Goal: Task Accomplishment & Management: Manage account settings

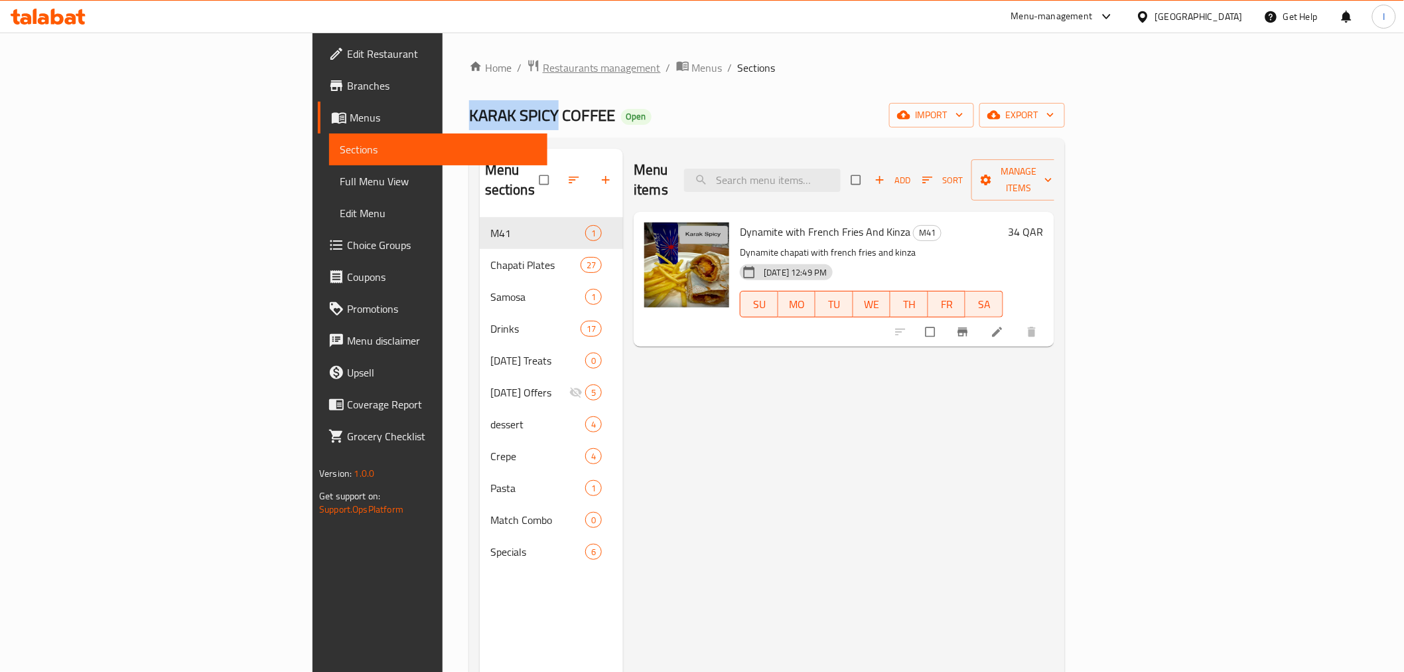
click at [543, 68] on span "Restaurants management" at bounding box center [602, 68] width 118 height 16
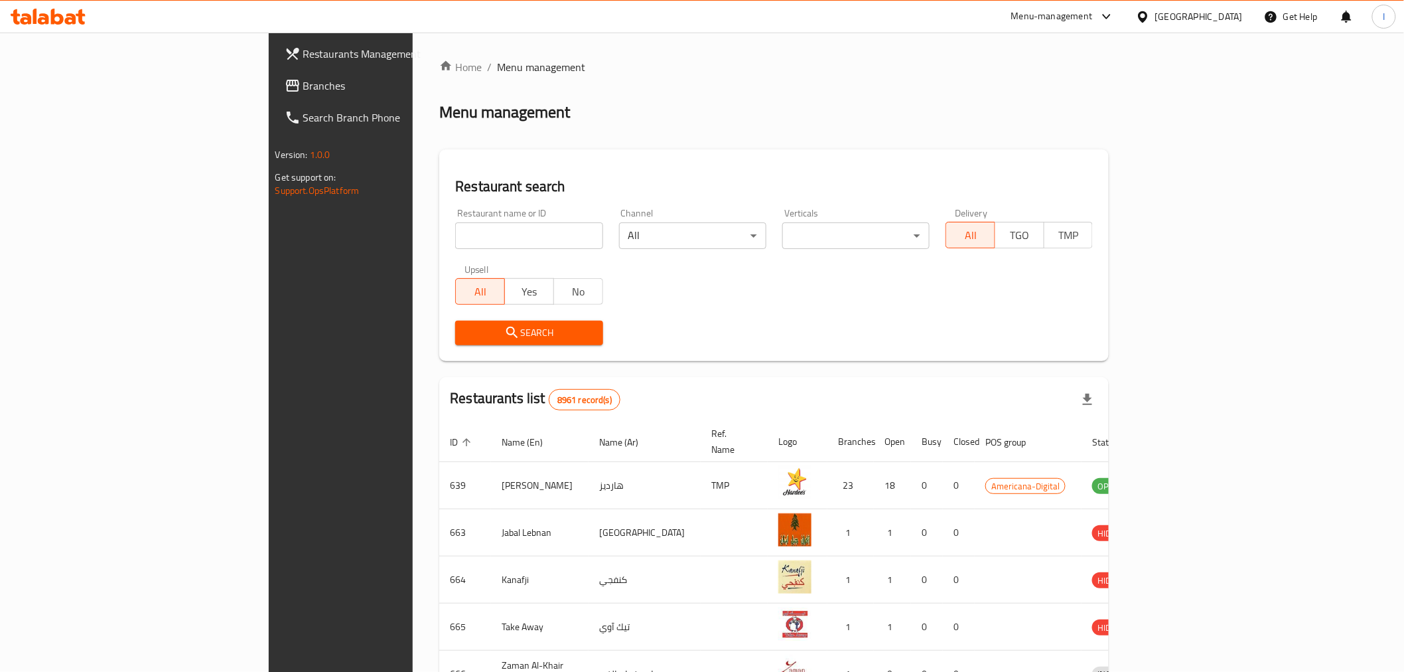
click at [455, 237] on input "search" at bounding box center [528, 235] width 147 height 27
paste input "2244"
type input "2244"
click at [514, 332] on span "Search" at bounding box center [529, 333] width 126 height 17
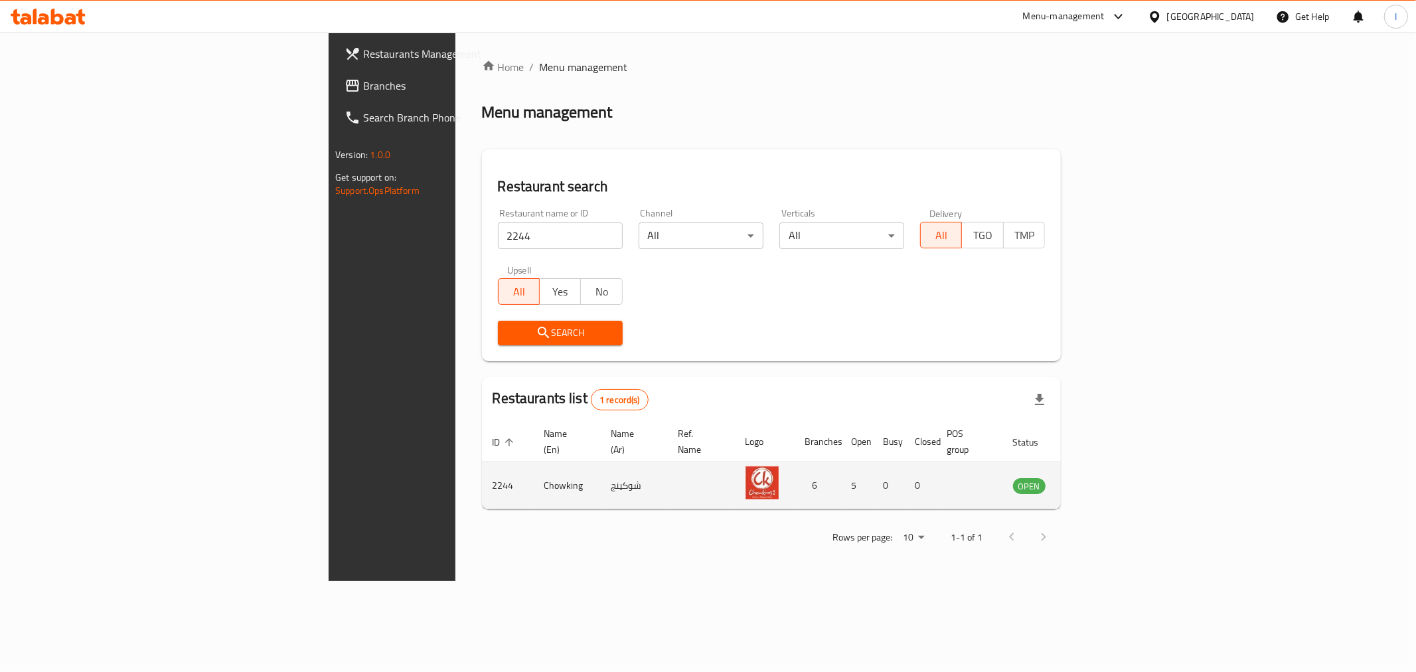
click at [1098, 480] on icon "enhanced table" at bounding box center [1090, 485] width 15 height 11
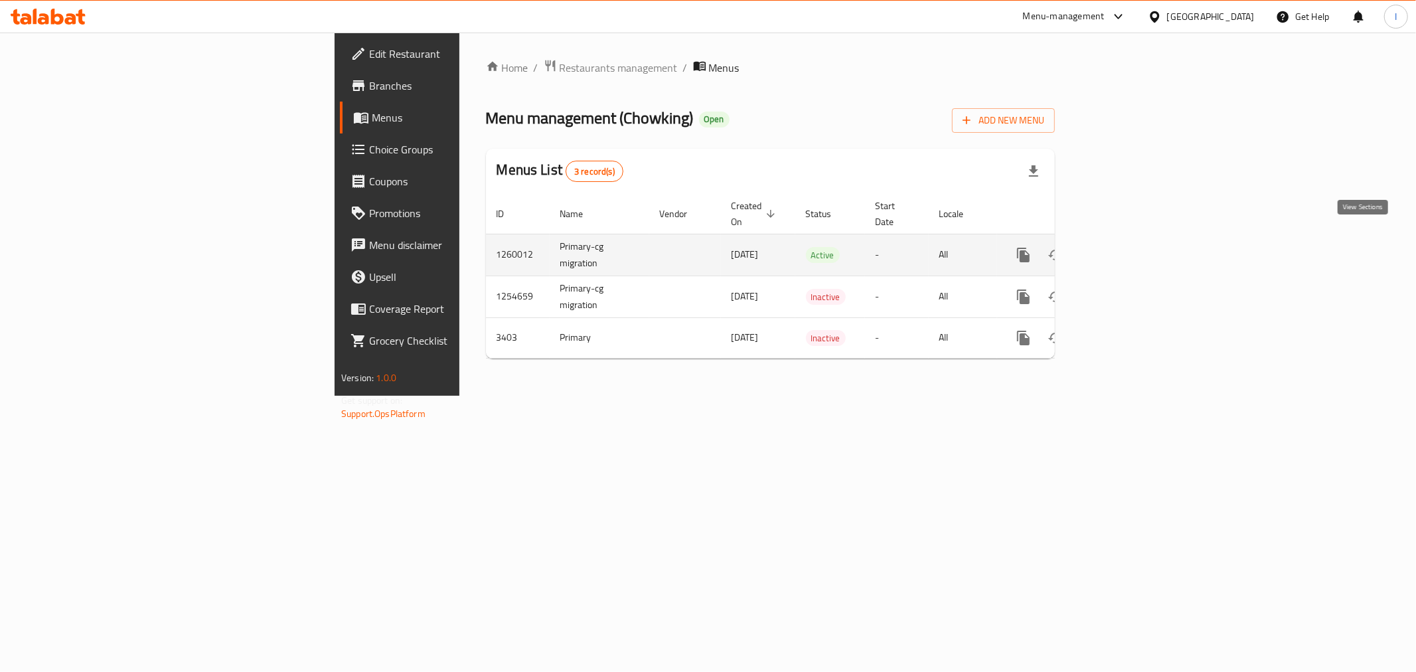
click at [1127, 247] on icon "enhanced table" at bounding box center [1119, 255] width 16 height 16
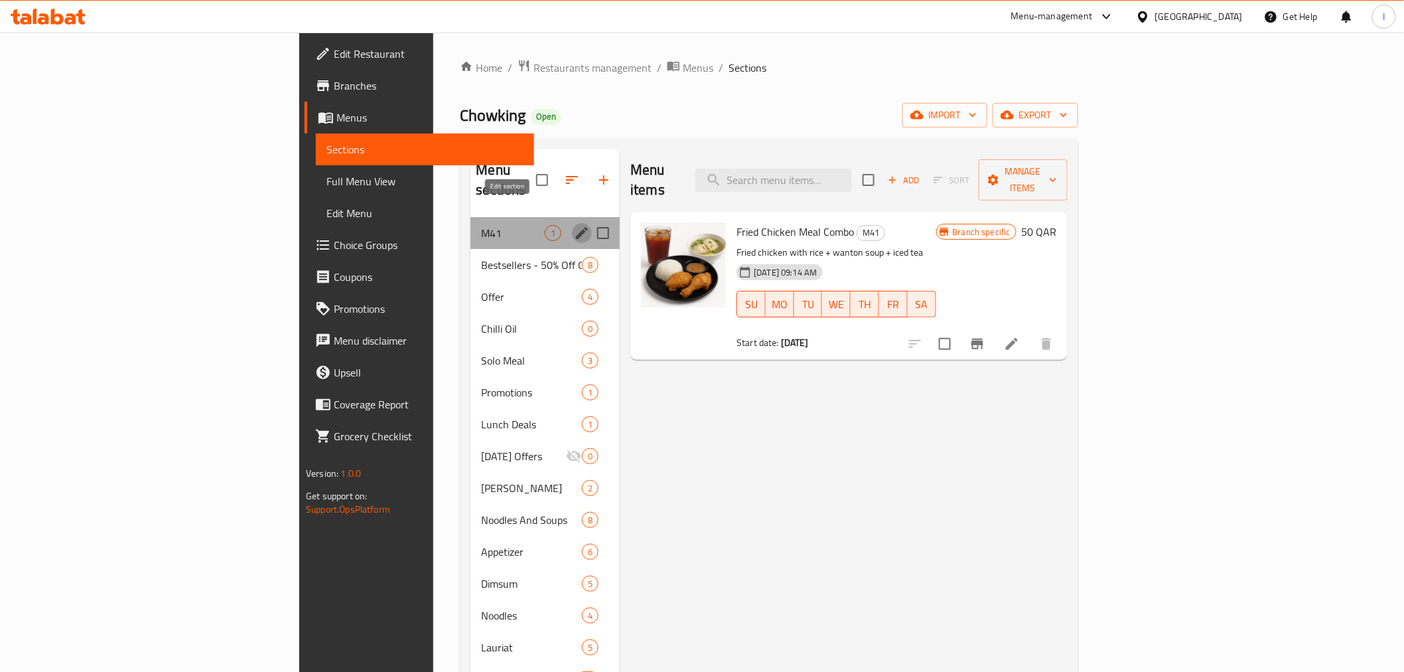
click at [574, 225] on icon "edit" at bounding box center [582, 233] width 16 height 16
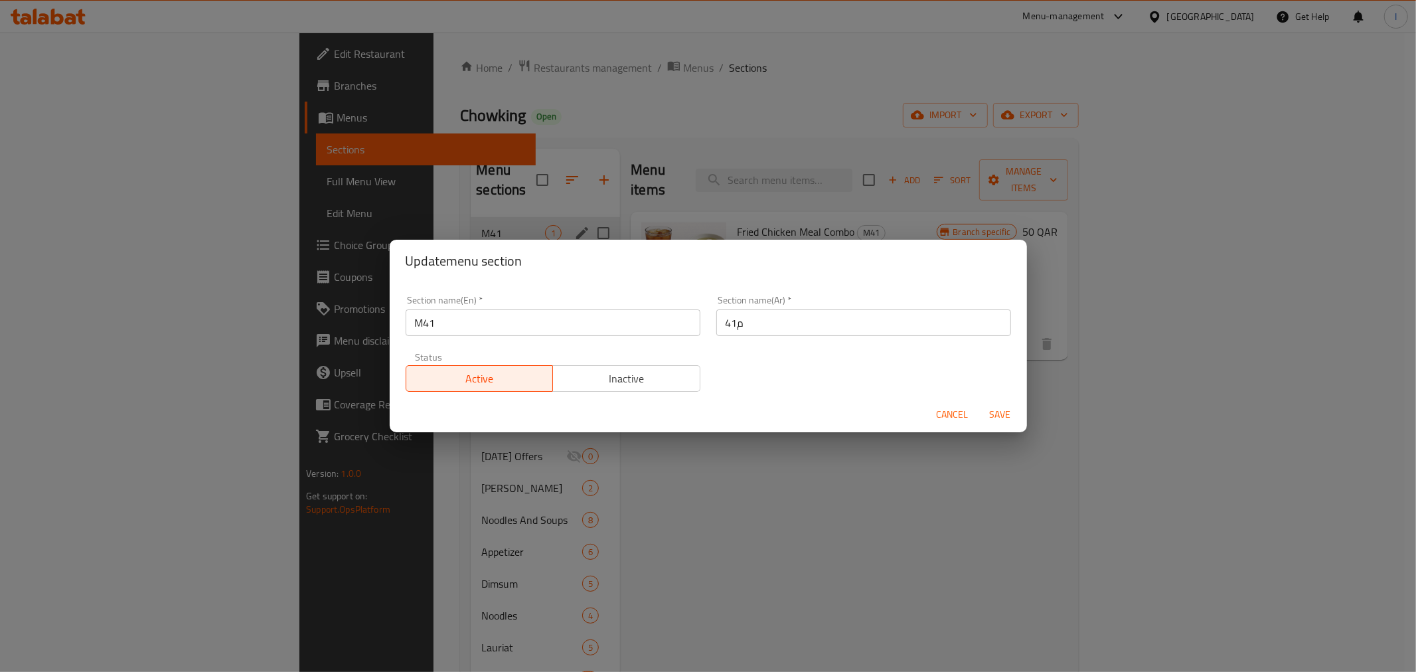
click at [707, 556] on div "Update menu section Section name(En)   * M41 Section name(En) * Section name(Ar…" at bounding box center [708, 336] width 1416 height 672
click at [952, 413] on span "Cancel" at bounding box center [952, 414] width 32 height 17
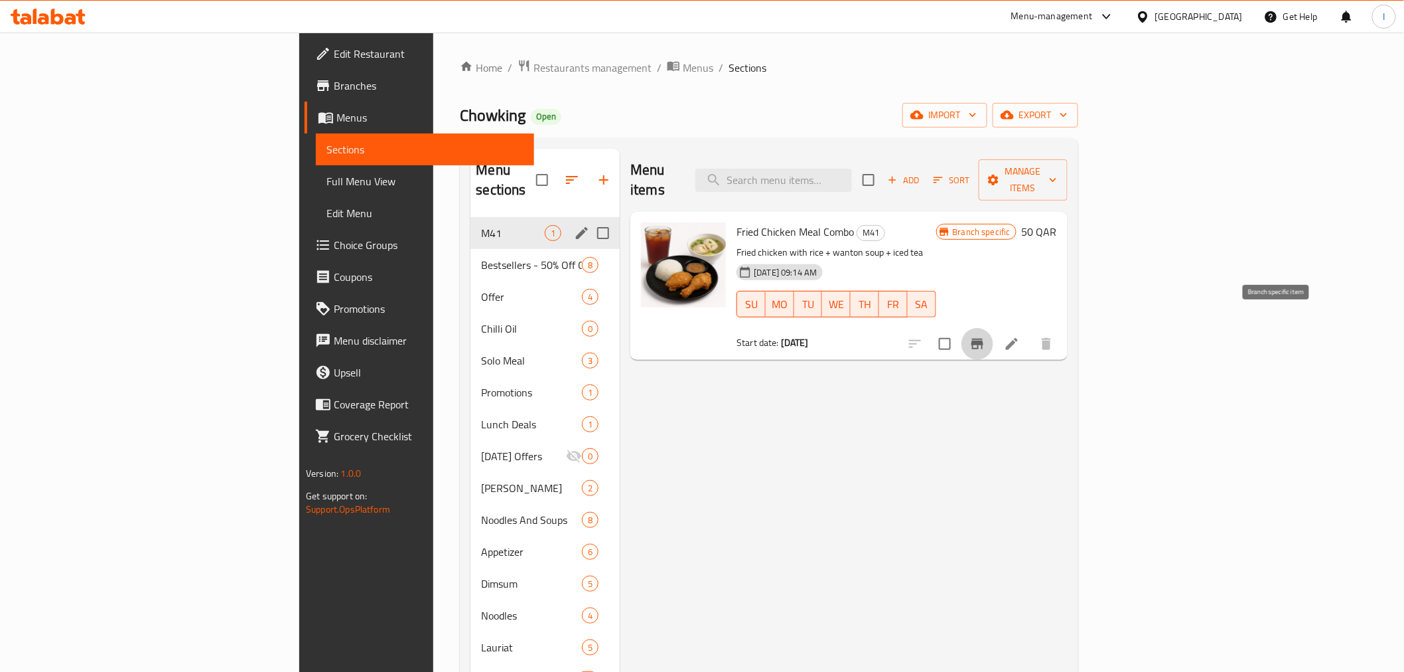
click at [986, 336] on icon "Branch-specific-item" at bounding box center [978, 344] width 16 height 16
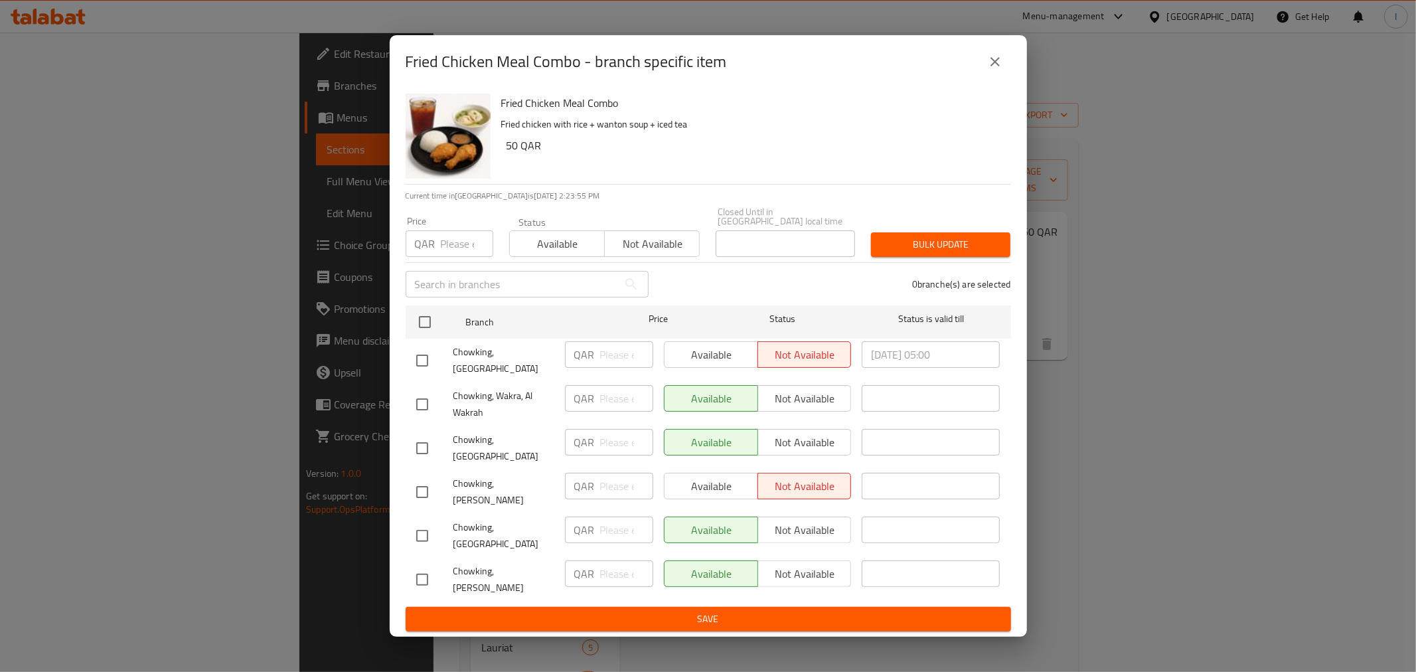
click at [787, 27] on div "Fried Chicken Meal Combo - branch specific item Fried Chicken Meal Combo Fried …" at bounding box center [708, 336] width 1416 height 672
click at [996, 66] on icon "close" at bounding box center [994, 61] width 9 height 9
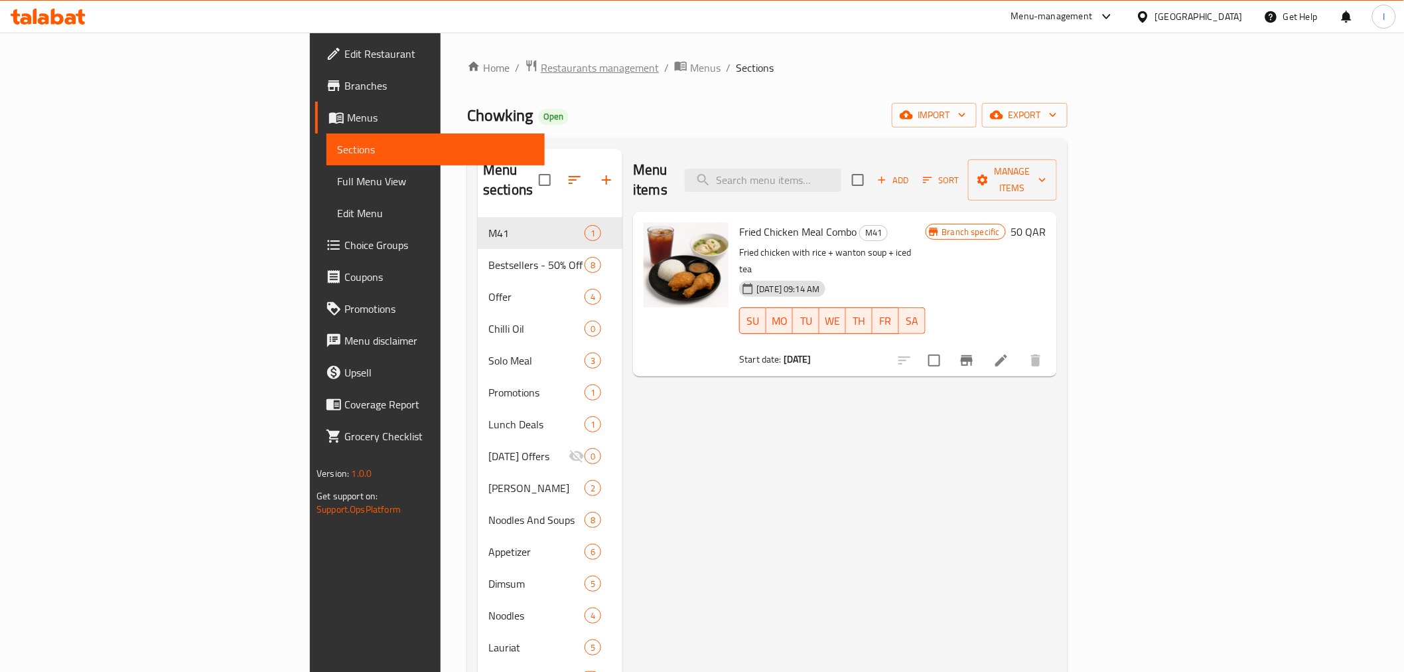
click at [541, 70] on span "Restaurants management" at bounding box center [600, 68] width 118 height 16
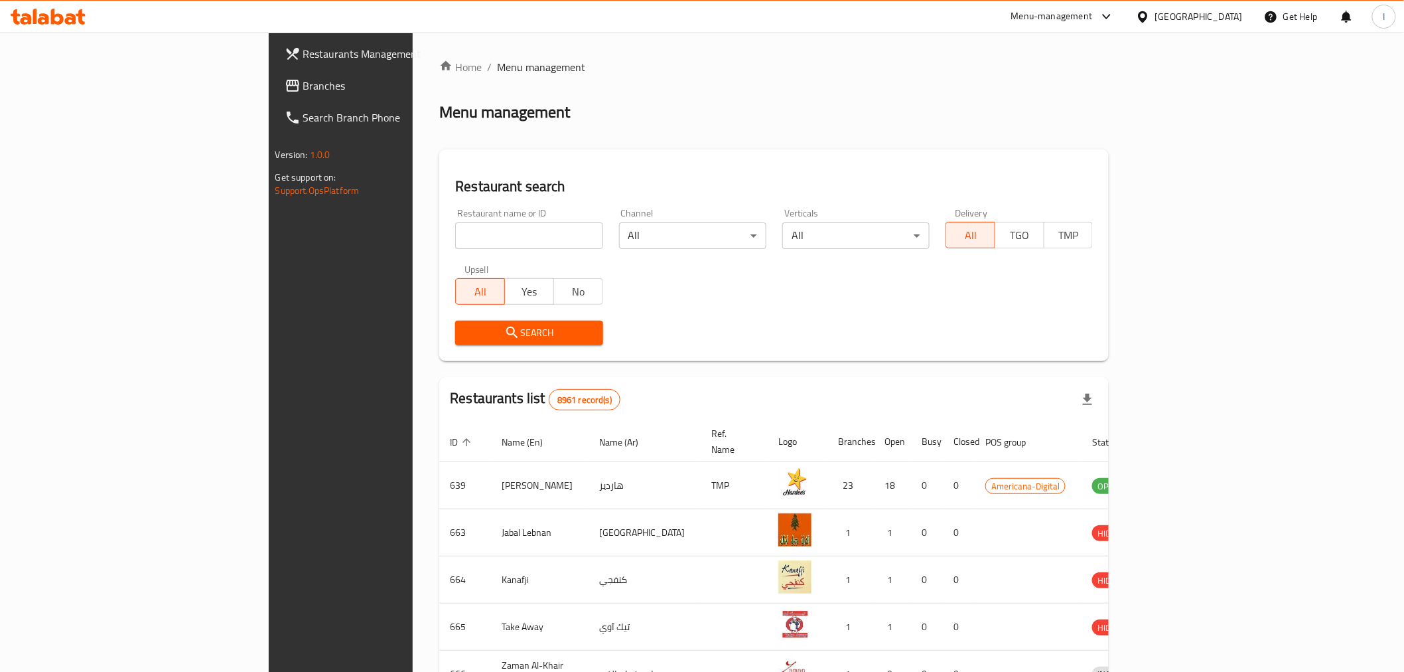
click at [455, 240] on input "search" at bounding box center [528, 235] width 147 height 27
paste input "644318"
type input "644318"
click at [466, 325] on span "Search" at bounding box center [529, 333] width 126 height 17
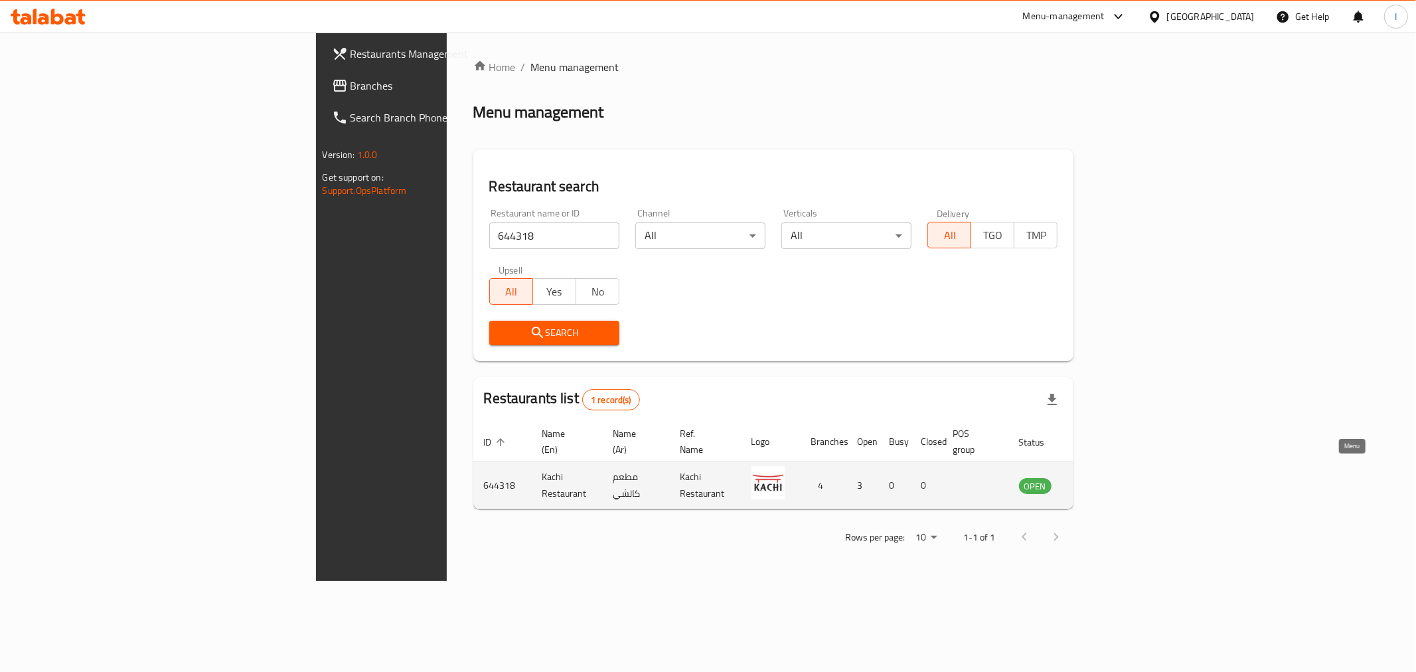
click at [1104, 480] on icon "enhanced table" at bounding box center [1096, 485] width 15 height 11
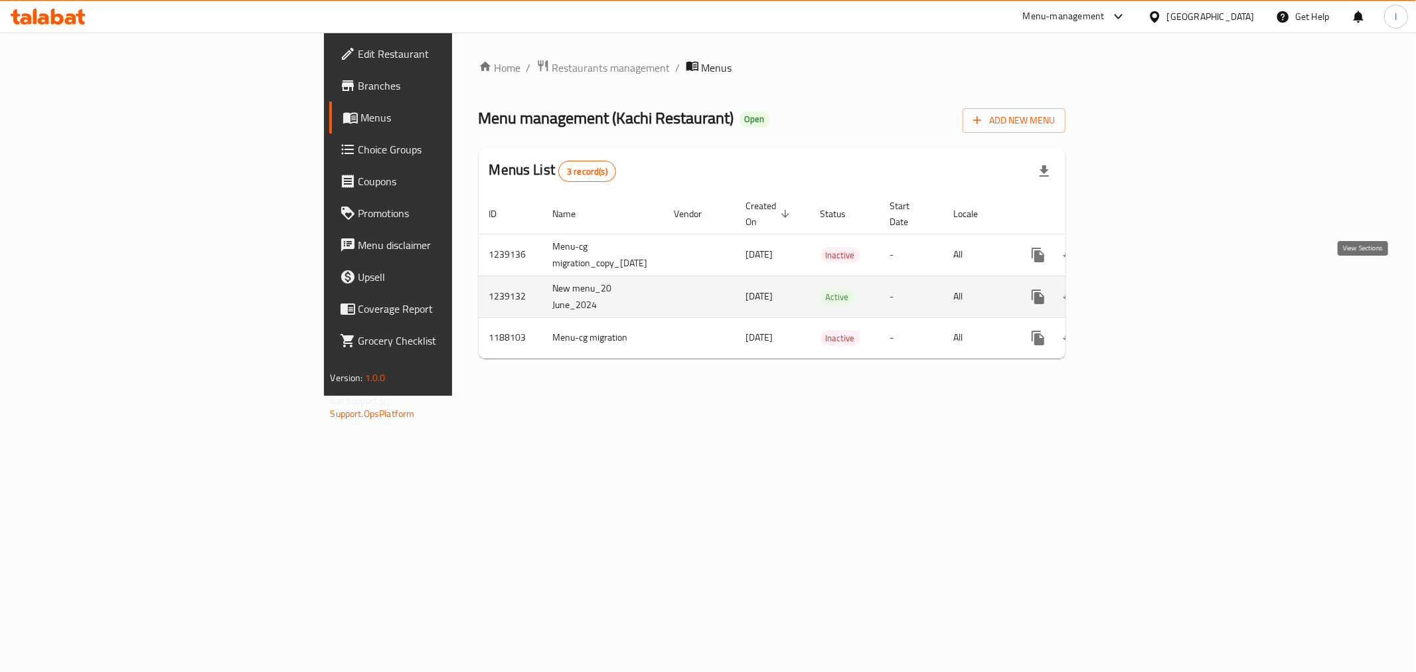
click at [1142, 289] on icon "enhanced table" at bounding box center [1134, 297] width 16 height 16
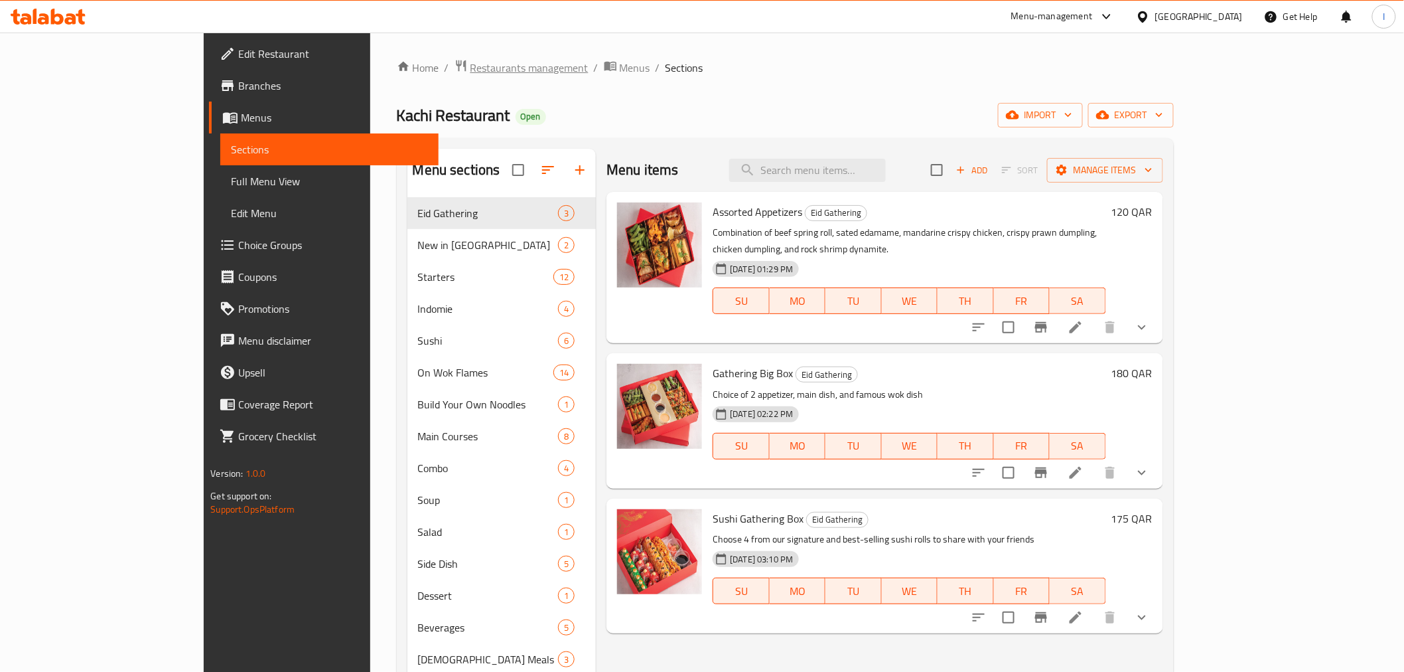
click at [471, 73] on span "Restaurants management" at bounding box center [530, 68] width 118 height 16
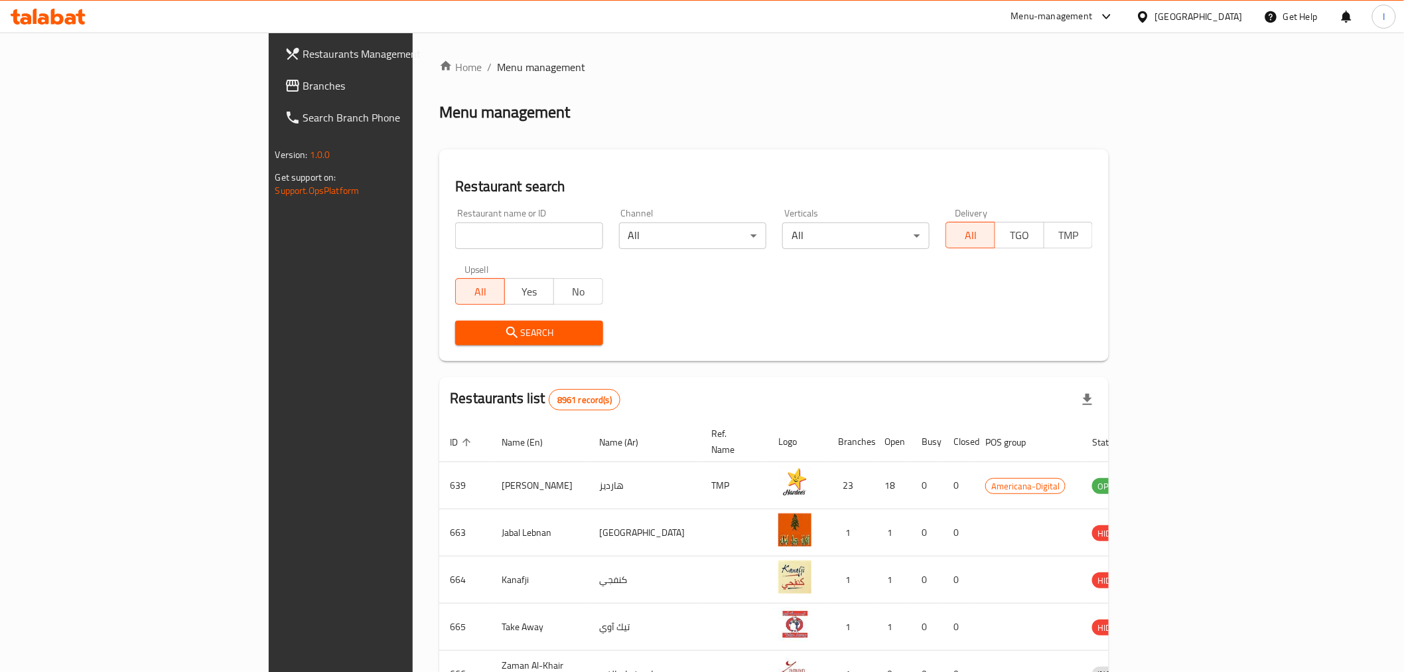
click at [455, 236] on input "search" at bounding box center [528, 235] width 147 height 27
paste input "659753"
type input "659753"
click at [480, 327] on span "Search" at bounding box center [529, 333] width 126 height 17
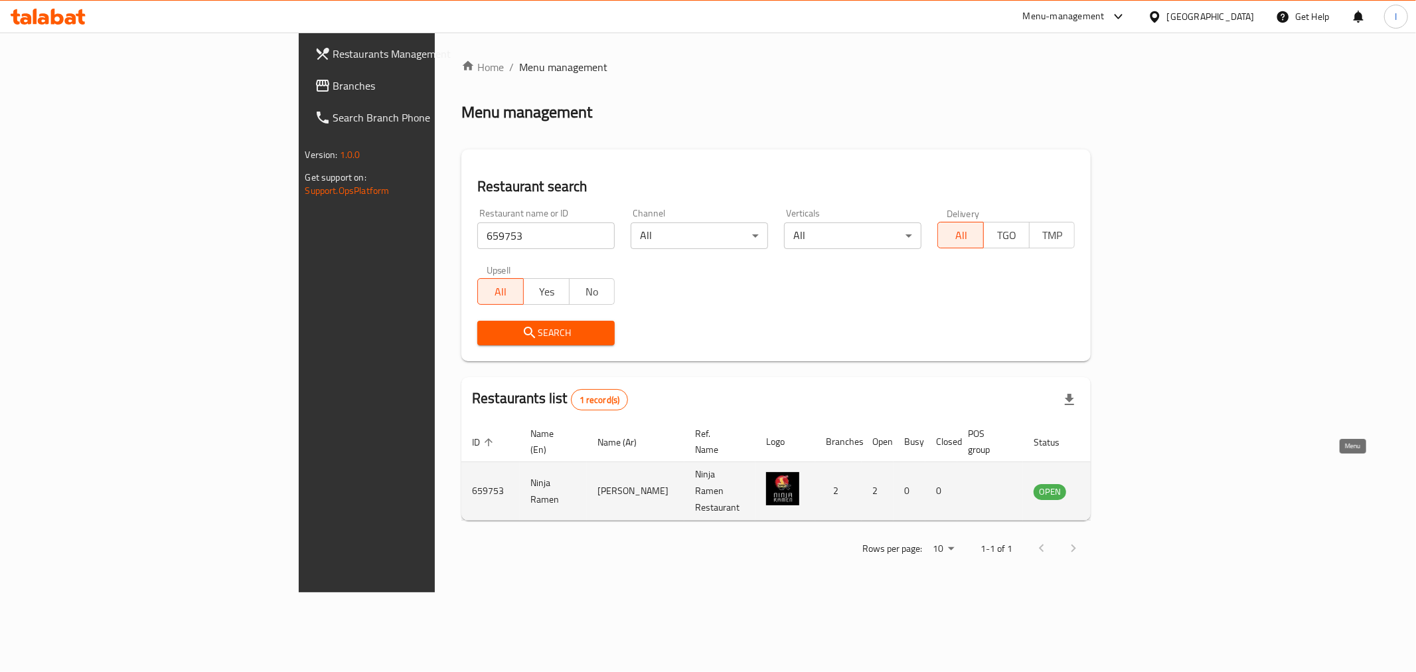
click at [1116, 489] on icon "enhanced table" at bounding box center [1114, 491] width 5 height 5
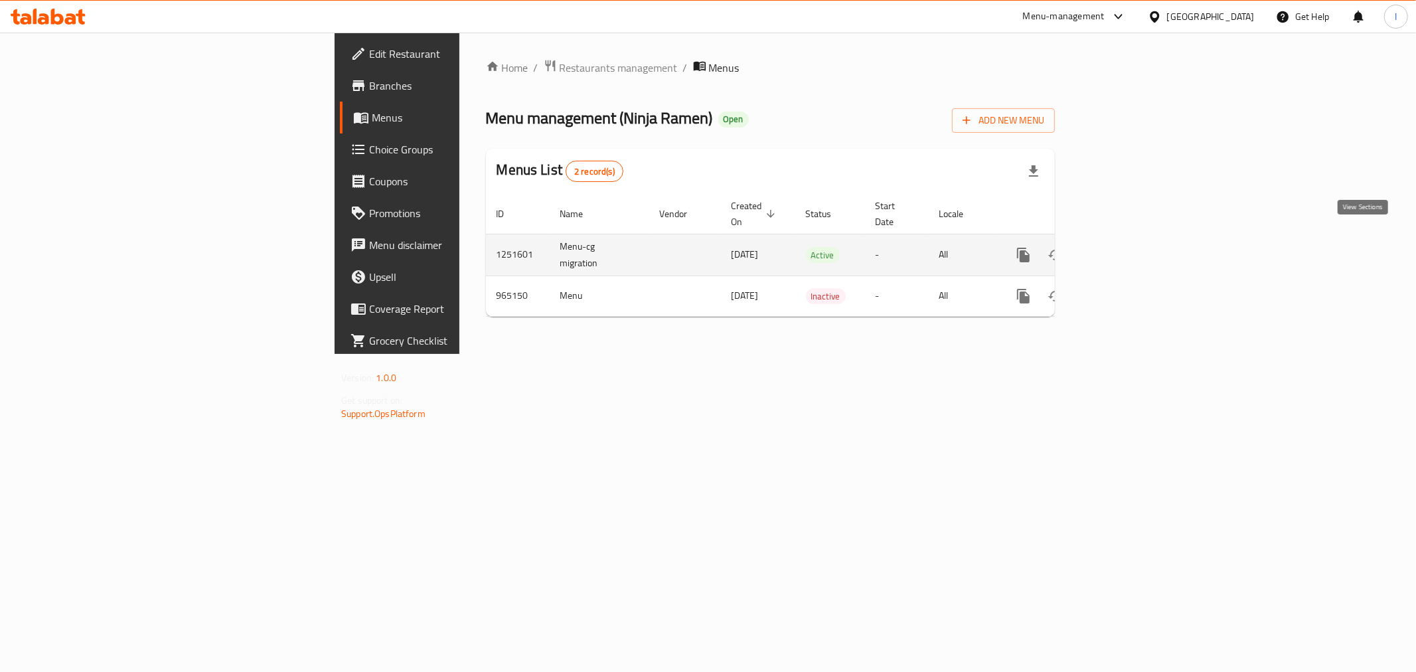
click at [1127, 247] on icon "enhanced table" at bounding box center [1119, 255] width 16 height 16
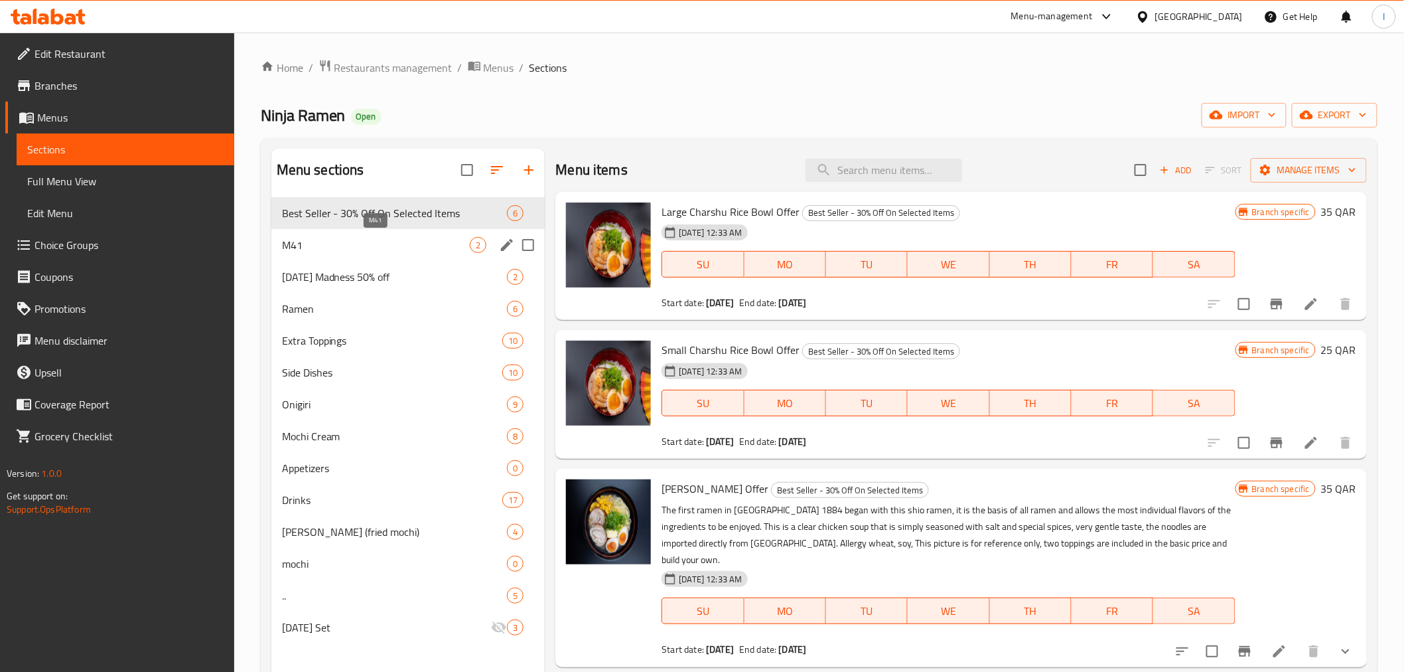
click at [405, 248] on span "M41" at bounding box center [376, 245] width 188 height 16
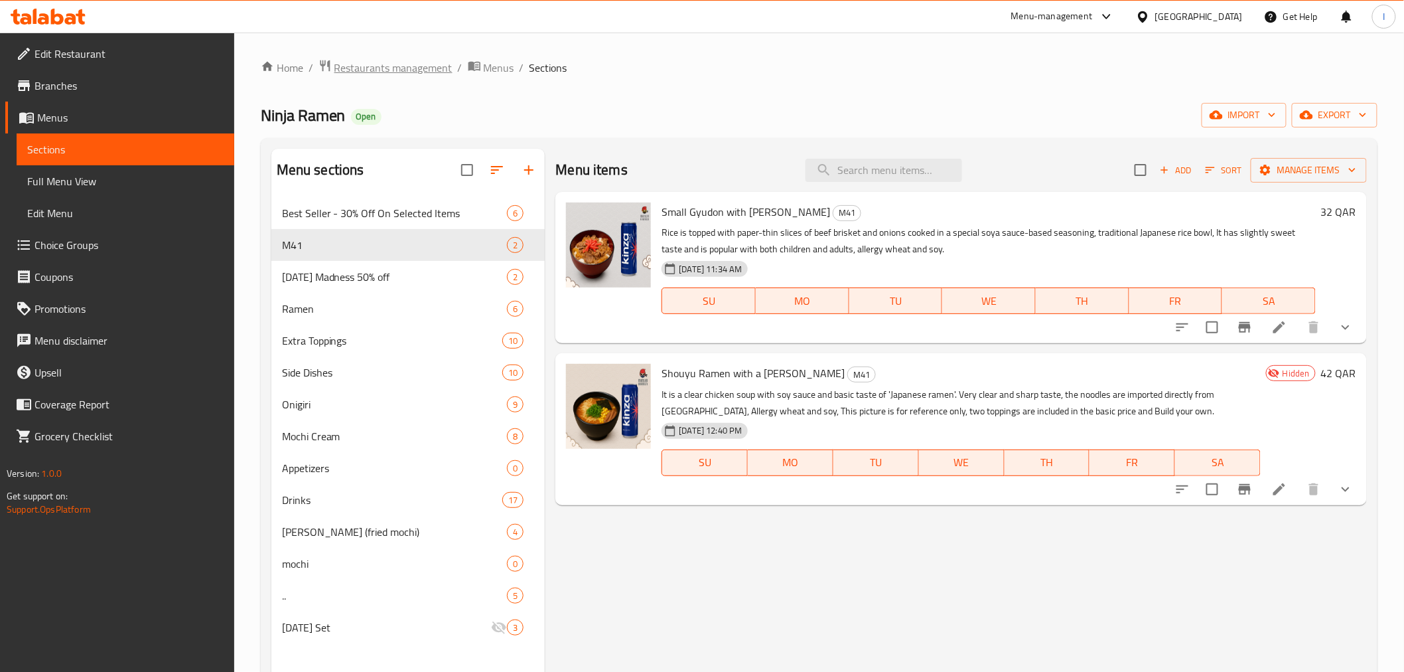
click at [385, 63] on span "Restaurants management" at bounding box center [393, 68] width 118 height 16
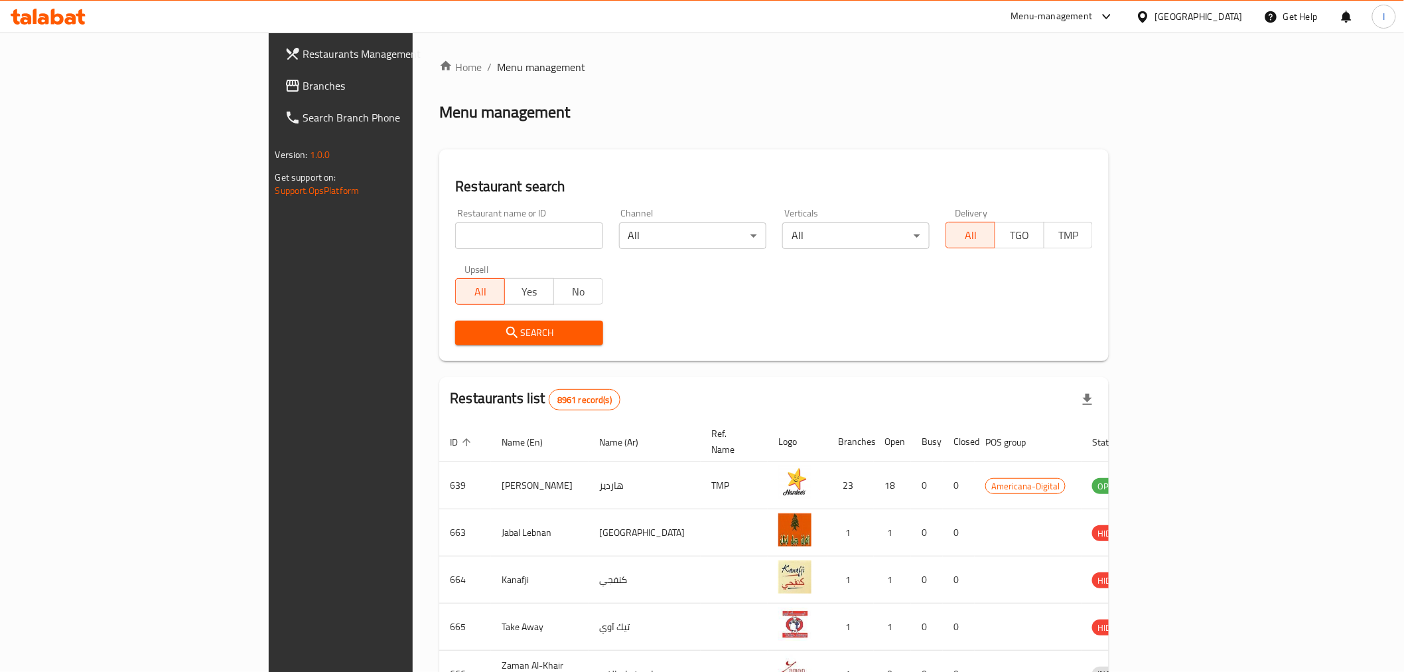
click at [455, 232] on input "search" at bounding box center [528, 235] width 147 height 27
paste input "654448"
type input "654448"
click at [470, 331] on span "Search" at bounding box center [529, 333] width 126 height 17
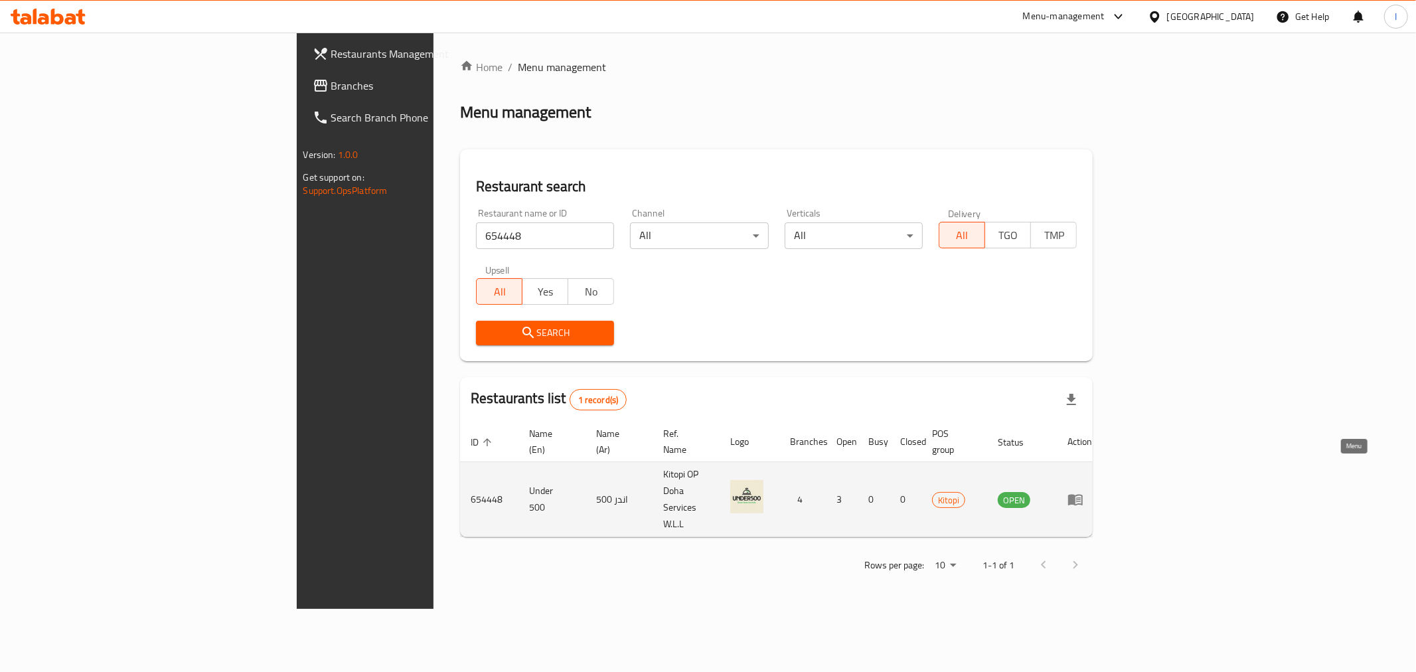
click at [1082, 494] on icon "enhanced table" at bounding box center [1075, 499] width 15 height 11
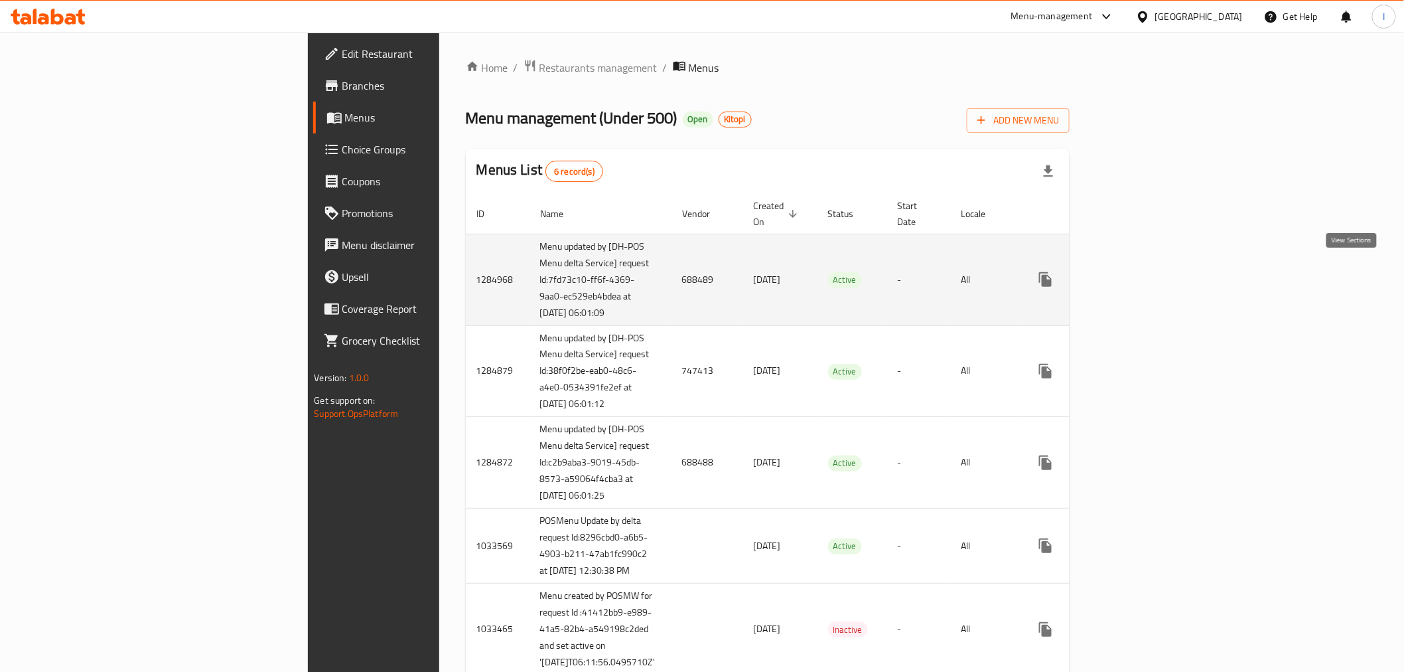
click at [1149, 271] on icon "enhanced table" at bounding box center [1142, 279] width 16 height 16
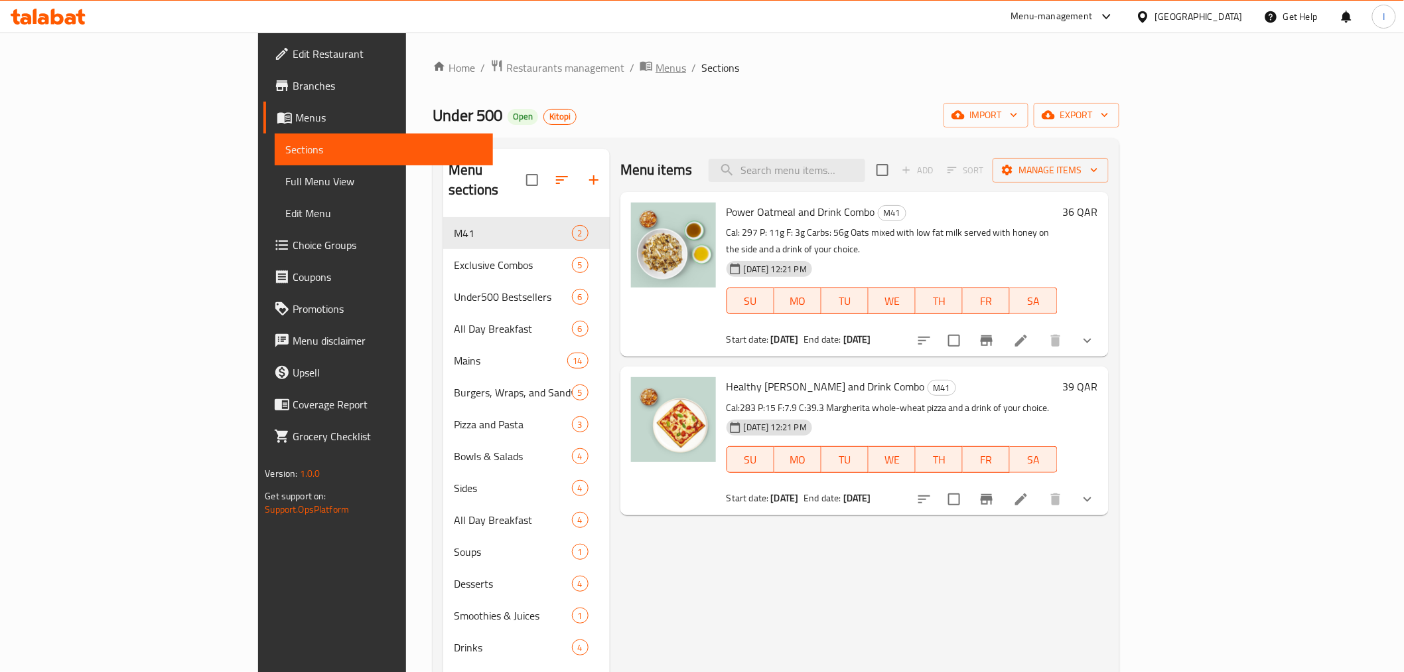
click at [656, 62] on span "Menus" at bounding box center [671, 68] width 31 height 16
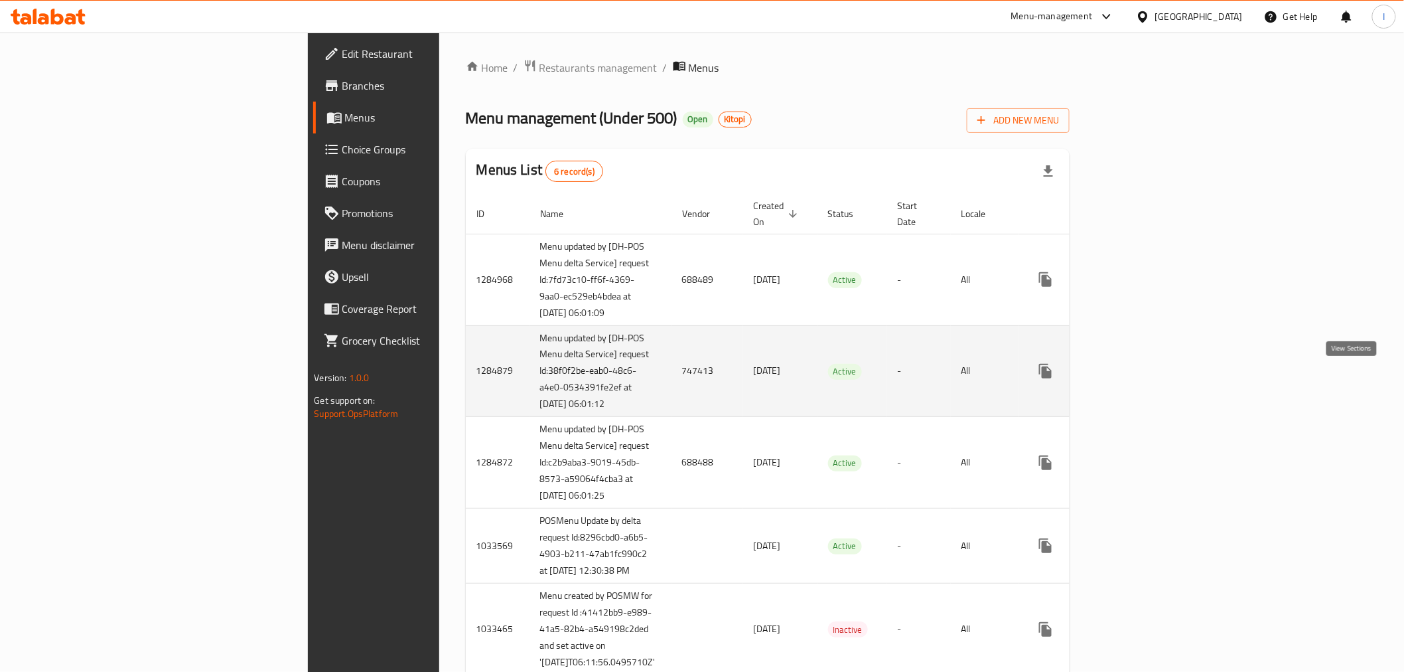
click at [1157, 384] on link "enhanced table" at bounding box center [1142, 371] width 32 height 32
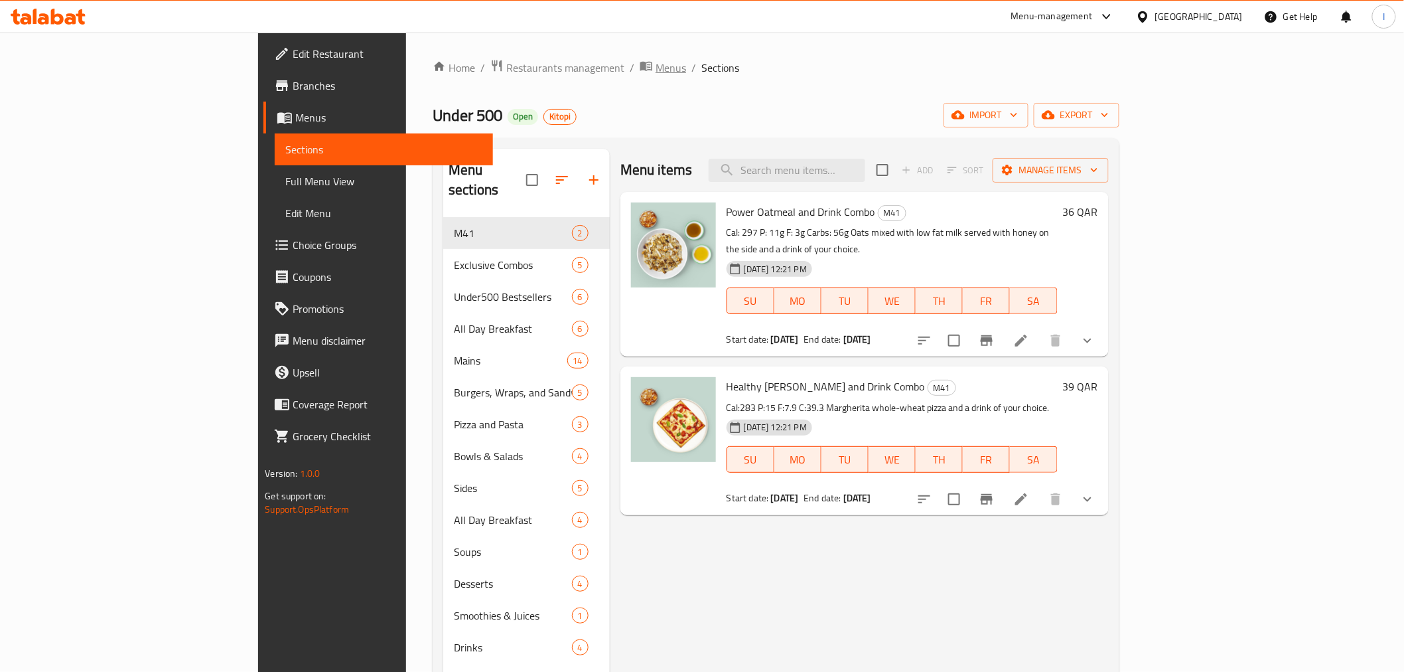
click at [656, 70] on span "Menus" at bounding box center [671, 68] width 31 height 16
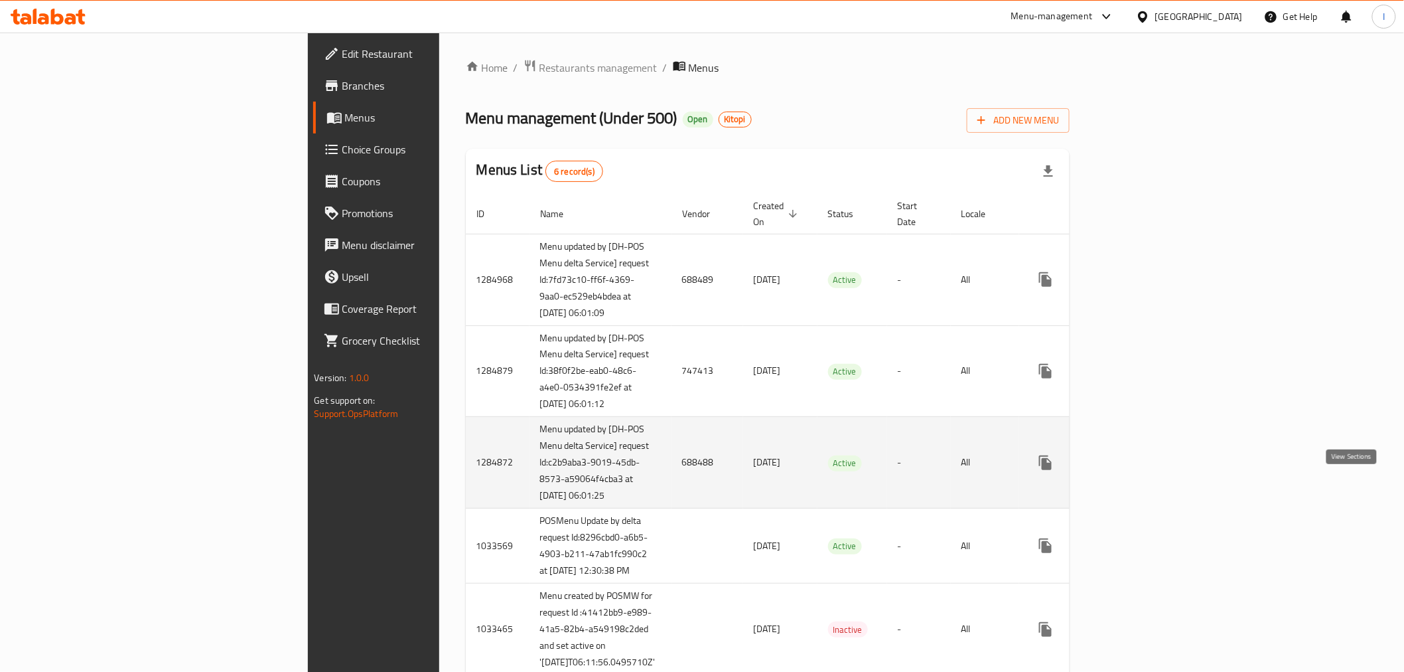
click at [1149, 471] on icon "enhanced table" at bounding box center [1142, 463] width 16 height 16
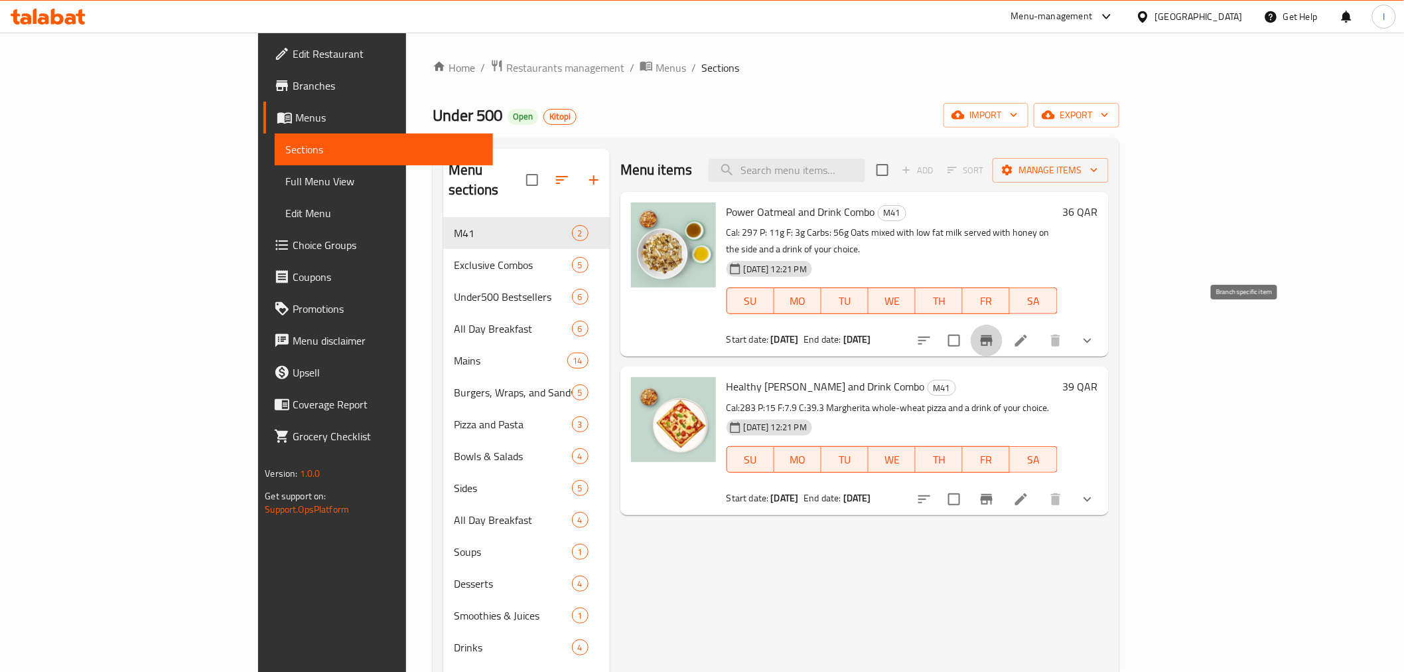
click at [993, 335] on icon "Branch-specific-item" at bounding box center [987, 340] width 12 height 11
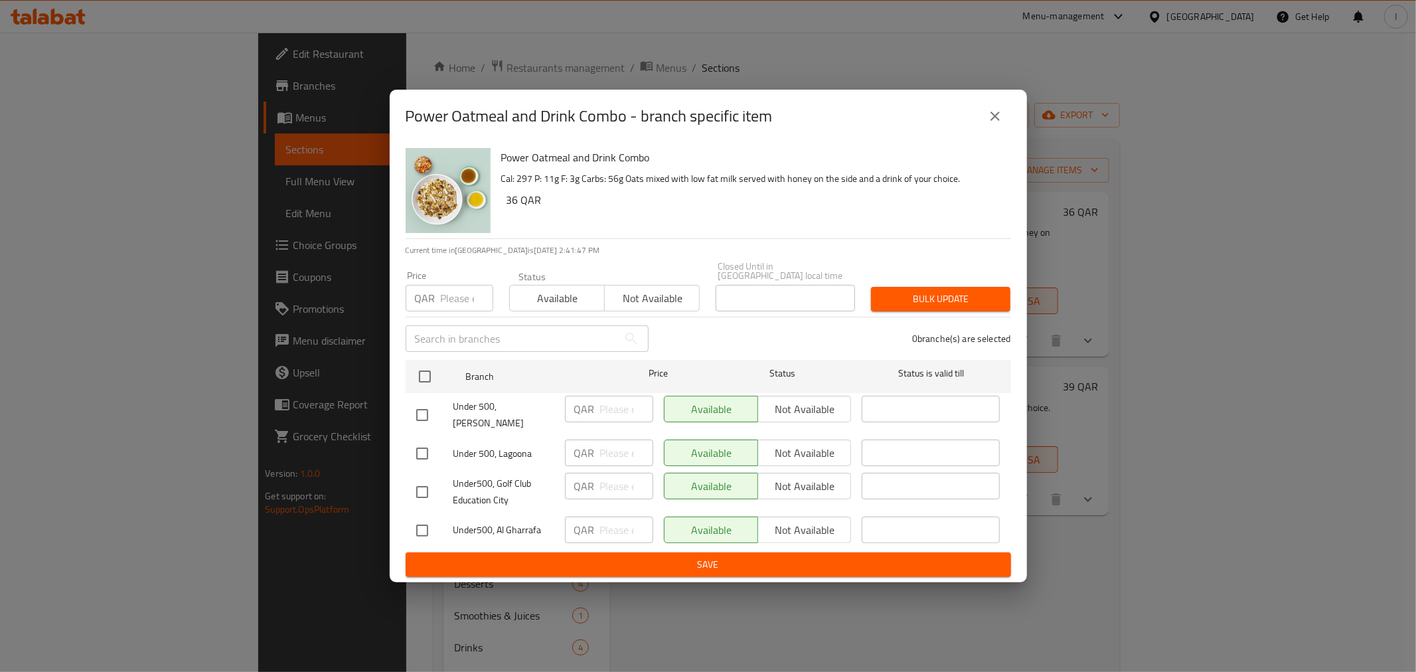
click at [1074, 111] on div "Power Oatmeal and Drink Combo - branch specific item Power Oatmeal and Drink Co…" at bounding box center [708, 336] width 1416 height 672
click at [999, 124] on icon "close" at bounding box center [995, 116] width 16 height 16
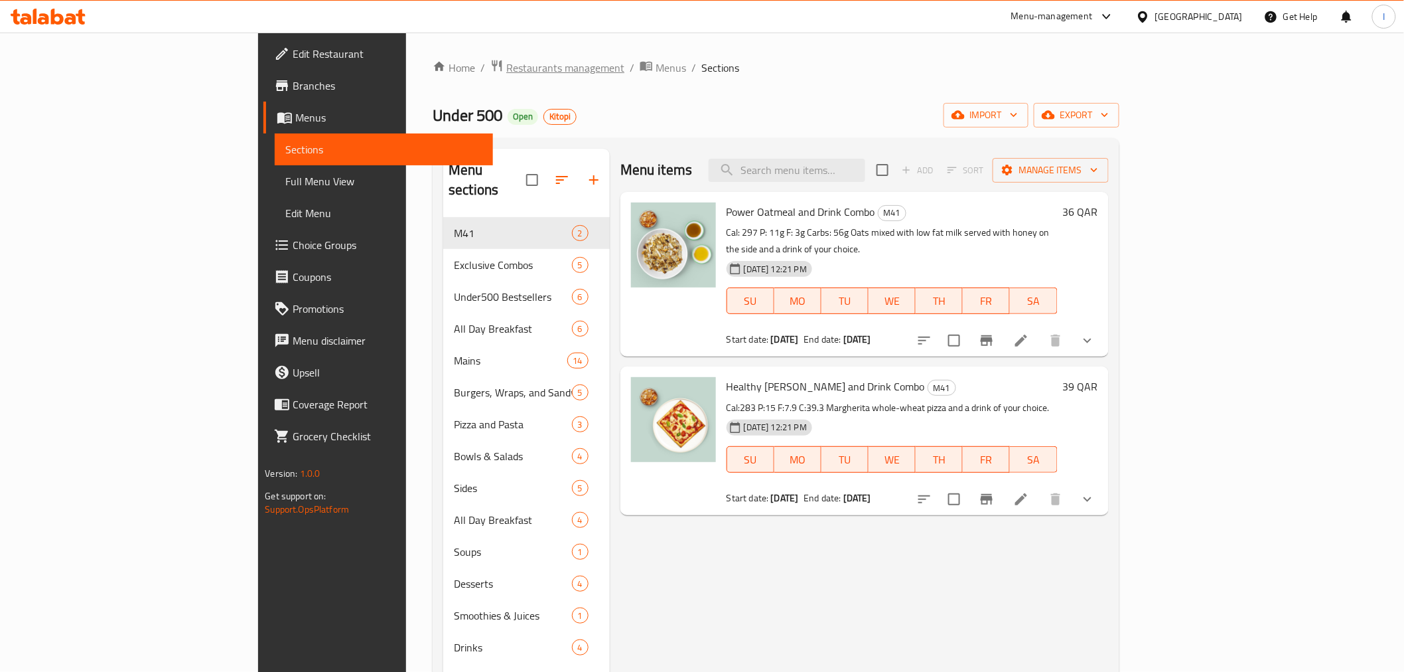
click at [506, 62] on span "Restaurants management" at bounding box center [565, 68] width 118 height 16
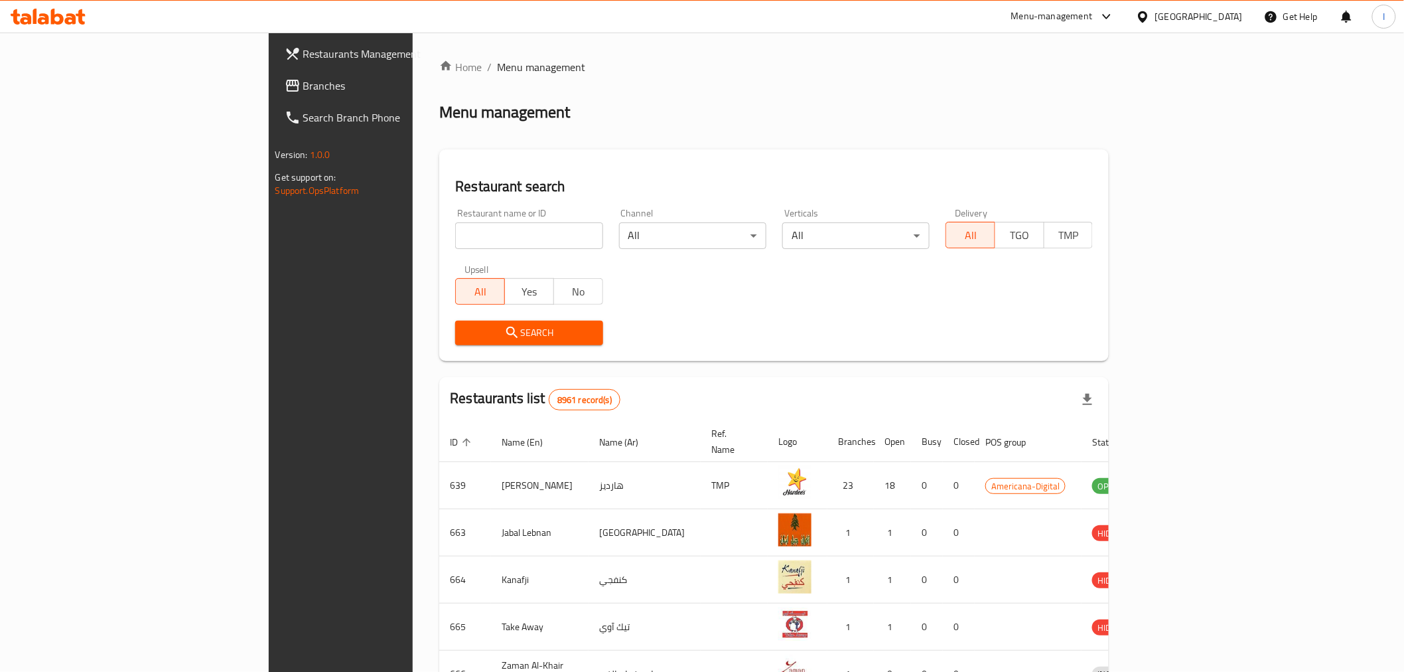
click at [487, 242] on input "search" at bounding box center [528, 235] width 147 height 27
paste input "17793"
type input "17793"
click at [504, 339] on span "Search" at bounding box center [529, 333] width 126 height 17
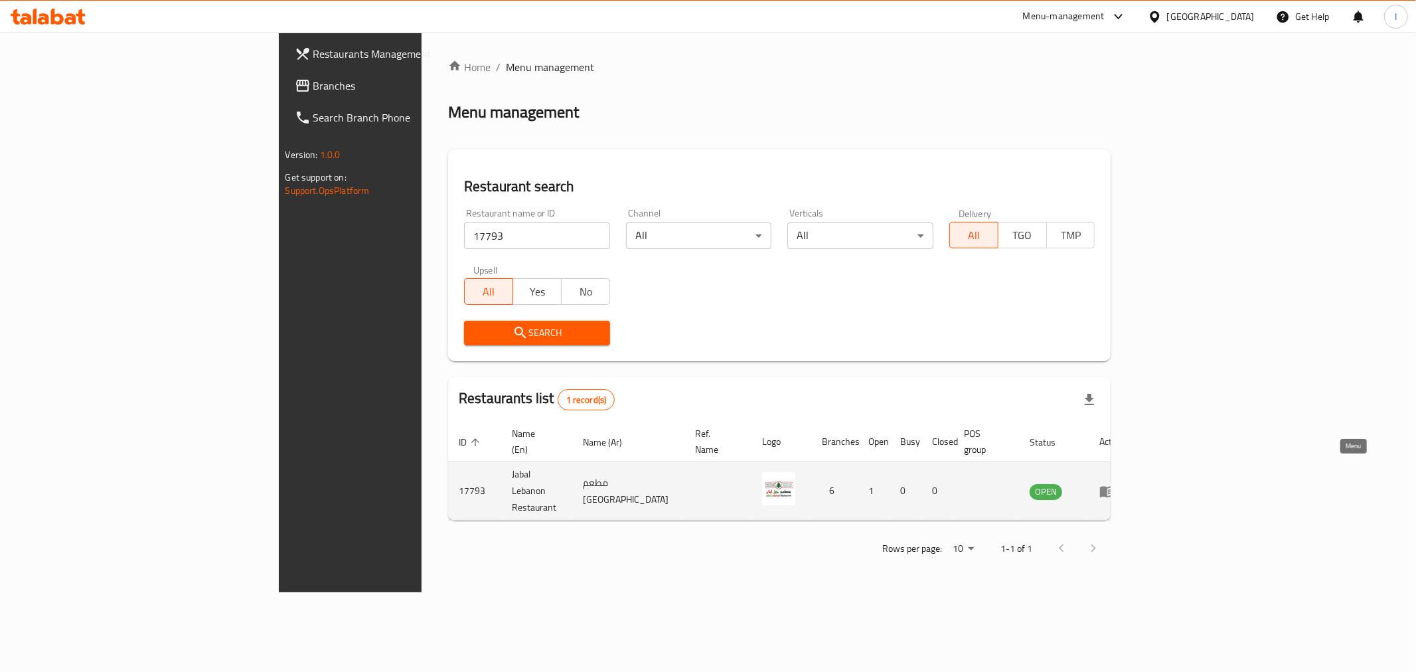
click at [1114, 486] on icon "enhanced table" at bounding box center [1107, 491] width 15 height 11
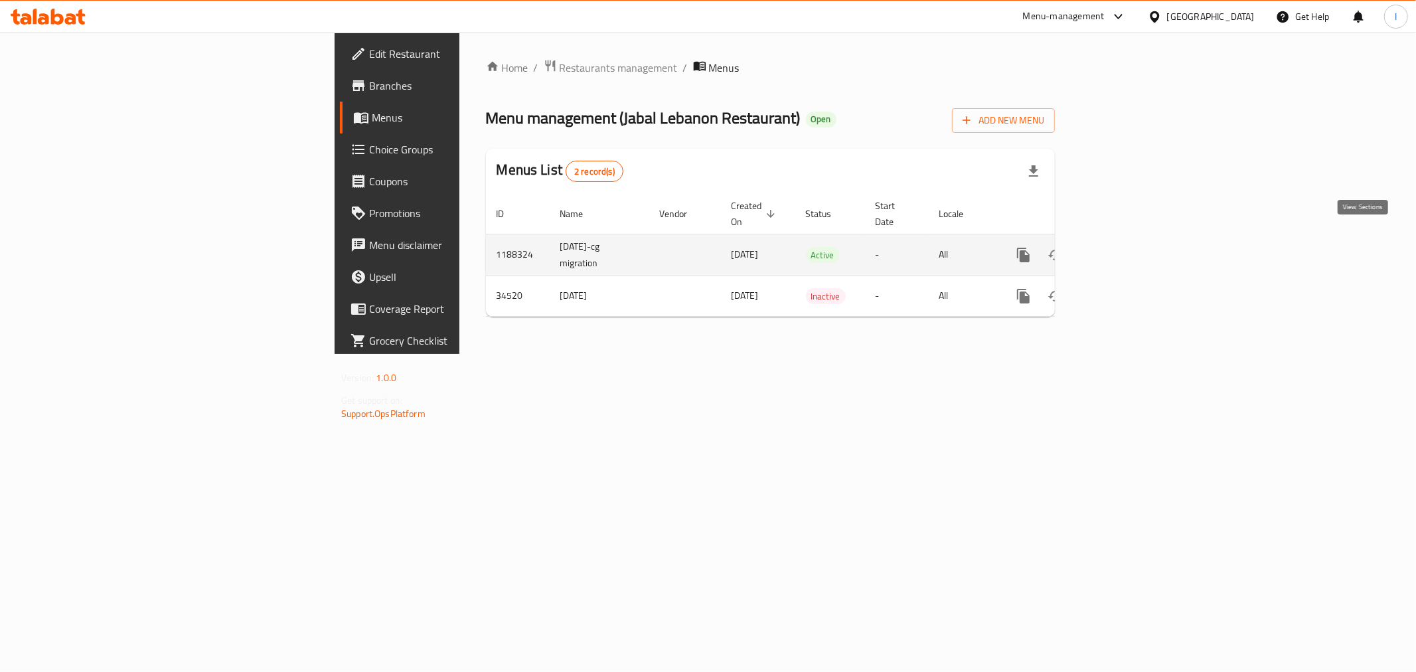
click at [1125, 249] on icon "enhanced table" at bounding box center [1119, 255] width 12 height 12
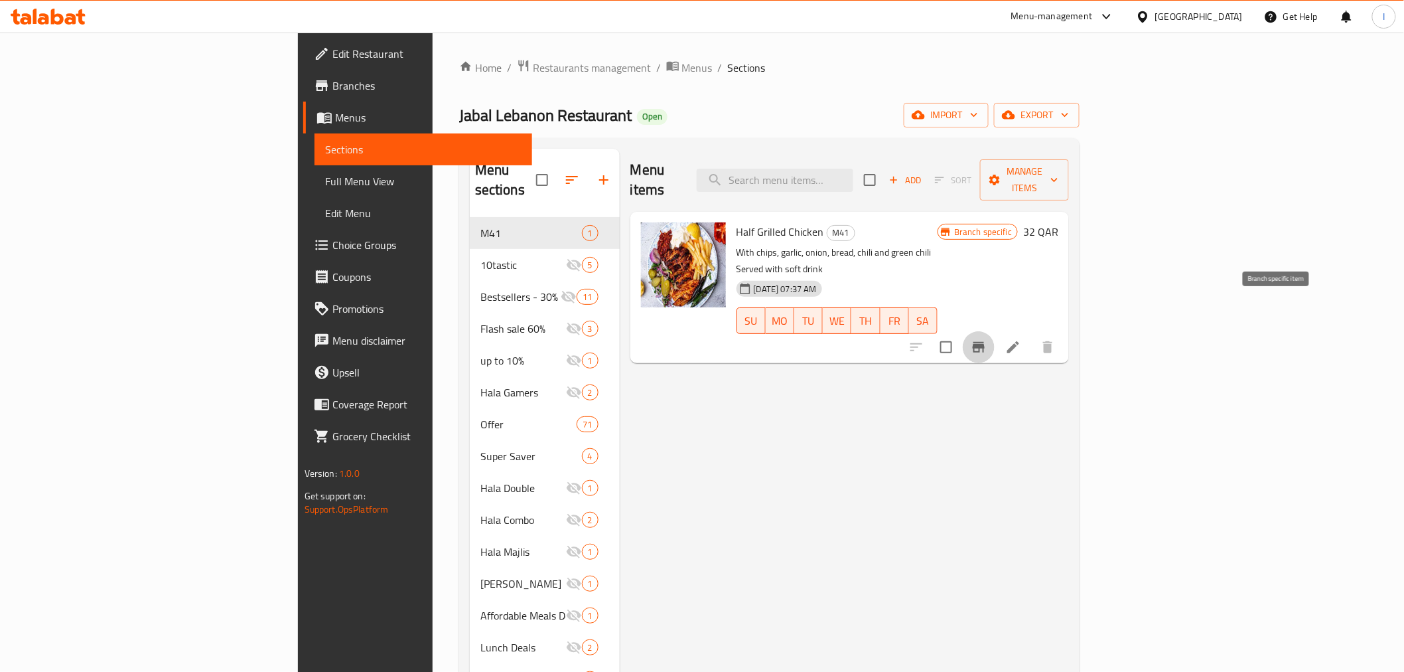
click at [985, 342] on icon "Branch-specific-item" at bounding box center [979, 347] width 12 height 11
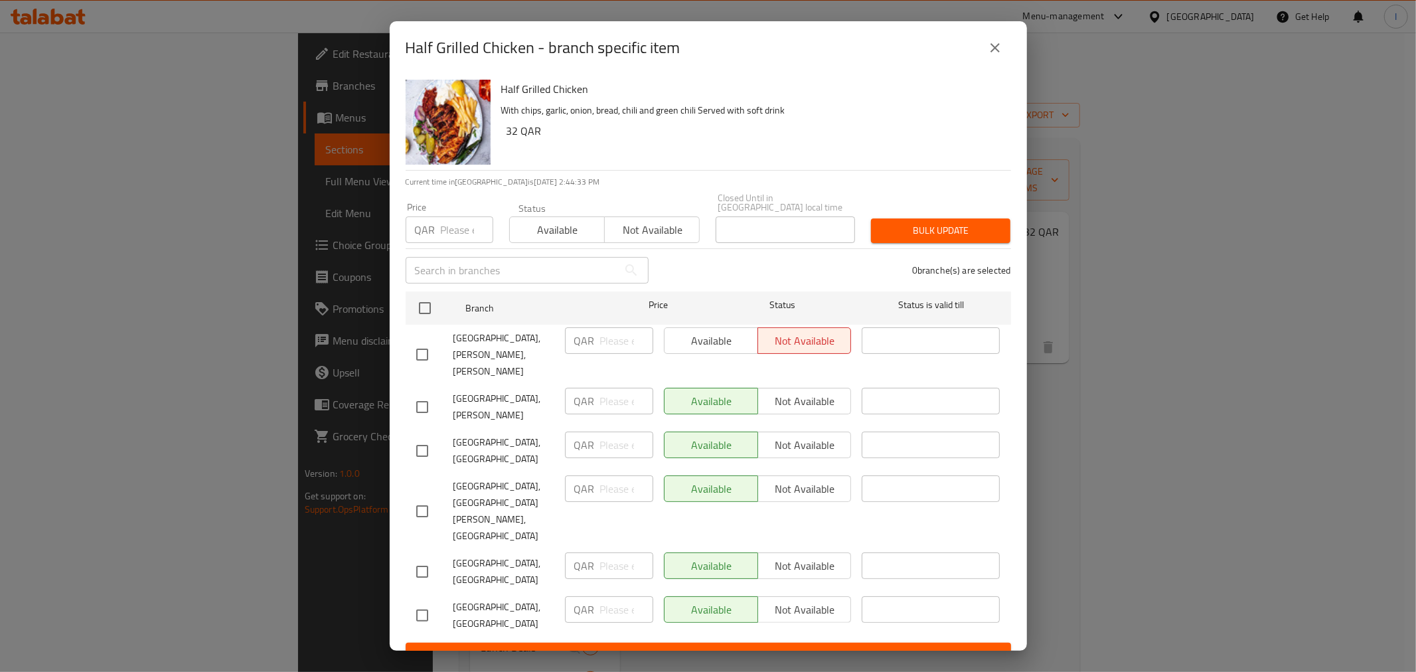
click at [1177, 396] on div "Half Grilled Chicken - branch specific item Half Grilled Chicken With chips, ga…" at bounding box center [708, 336] width 1416 height 672
drag, startPoint x: 994, startPoint y: 40, endPoint x: 994, endPoint y: 47, distance: 7.3
click at [994, 40] on button "close" at bounding box center [995, 48] width 32 height 32
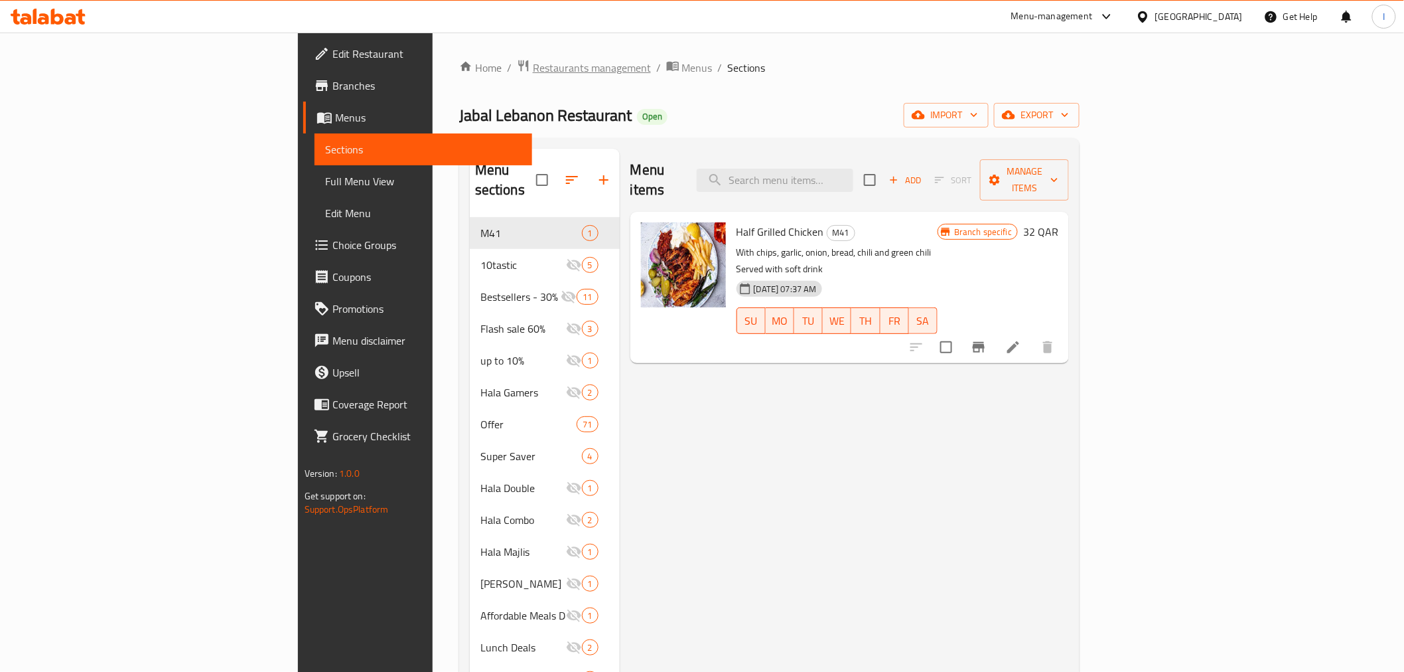
click at [533, 68] on span "Restaurants management" at bounding box center [592, 68] width 118 height 16
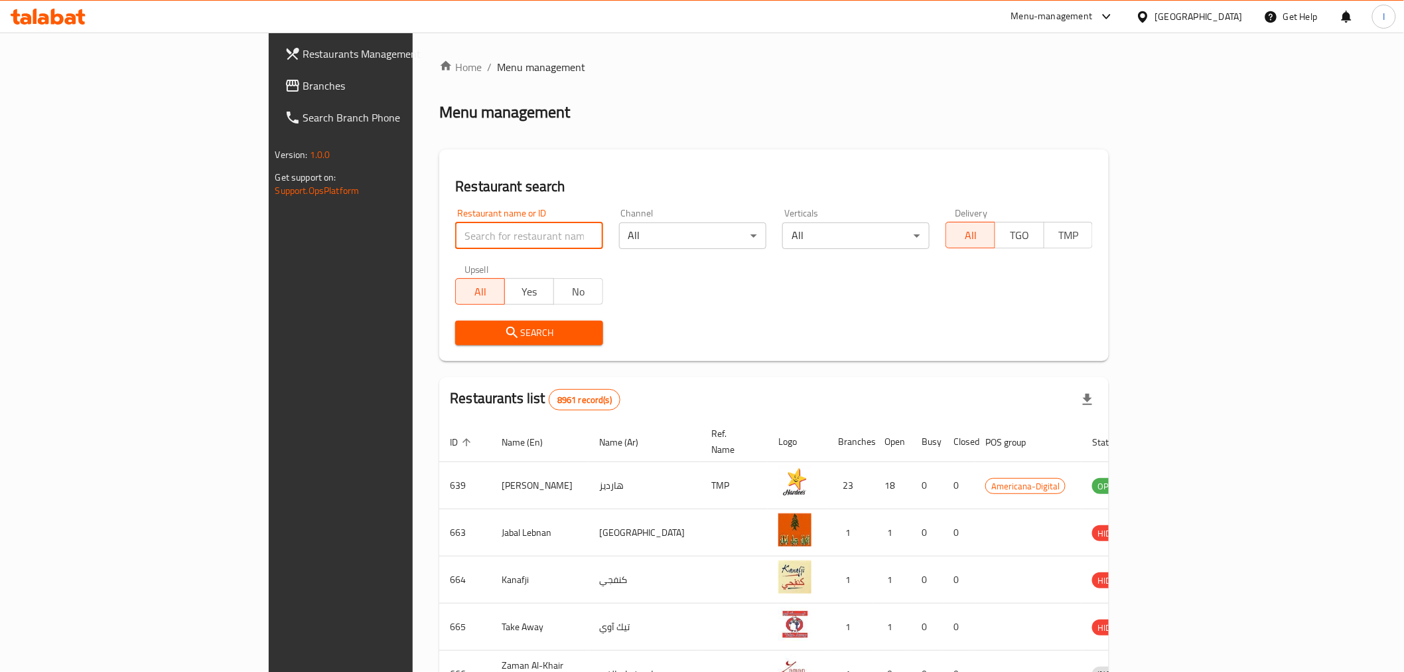
click at [455, 237] on input "search" at bounding box center [528, 235] width 147 height 27
paste input "695167"
type input "695167"
click at [523, 331] on span "Search" at bounding box center [529, 333] width 126 height 17
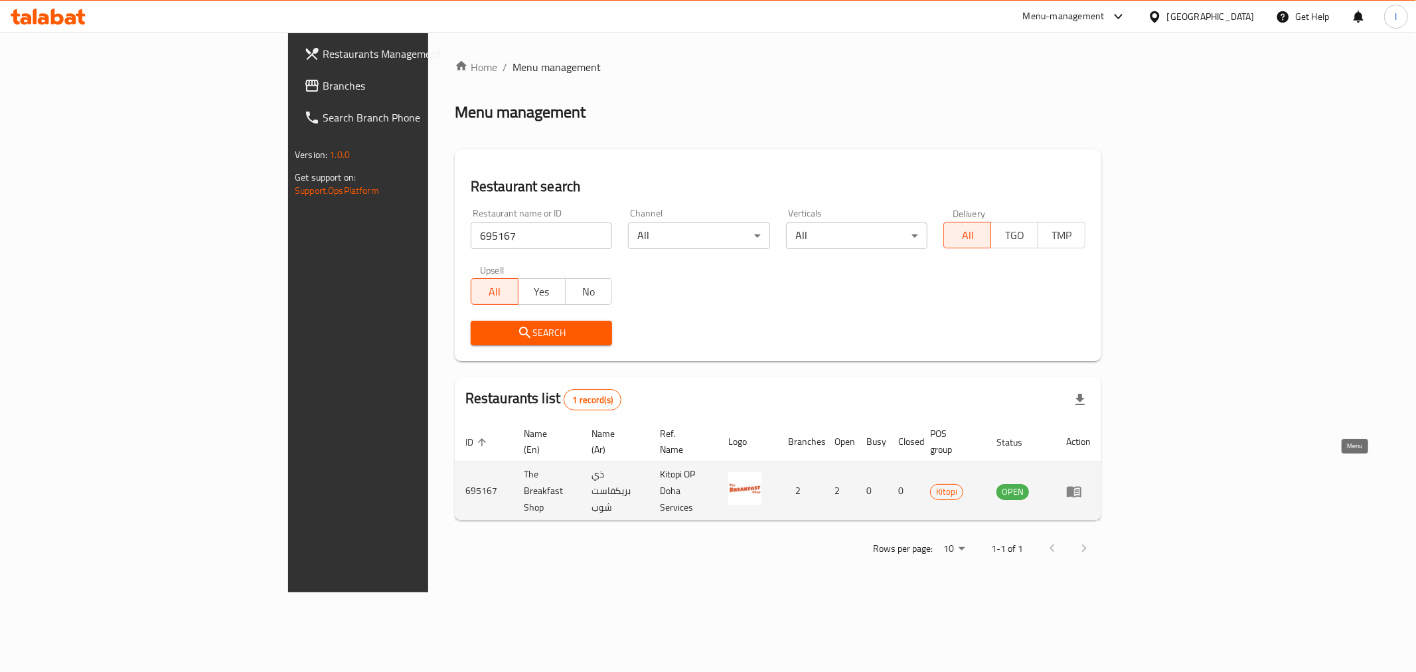
click at [1081, 486] on icon "enhanced table" at bounding box center [1074, 491] width 15 height 11
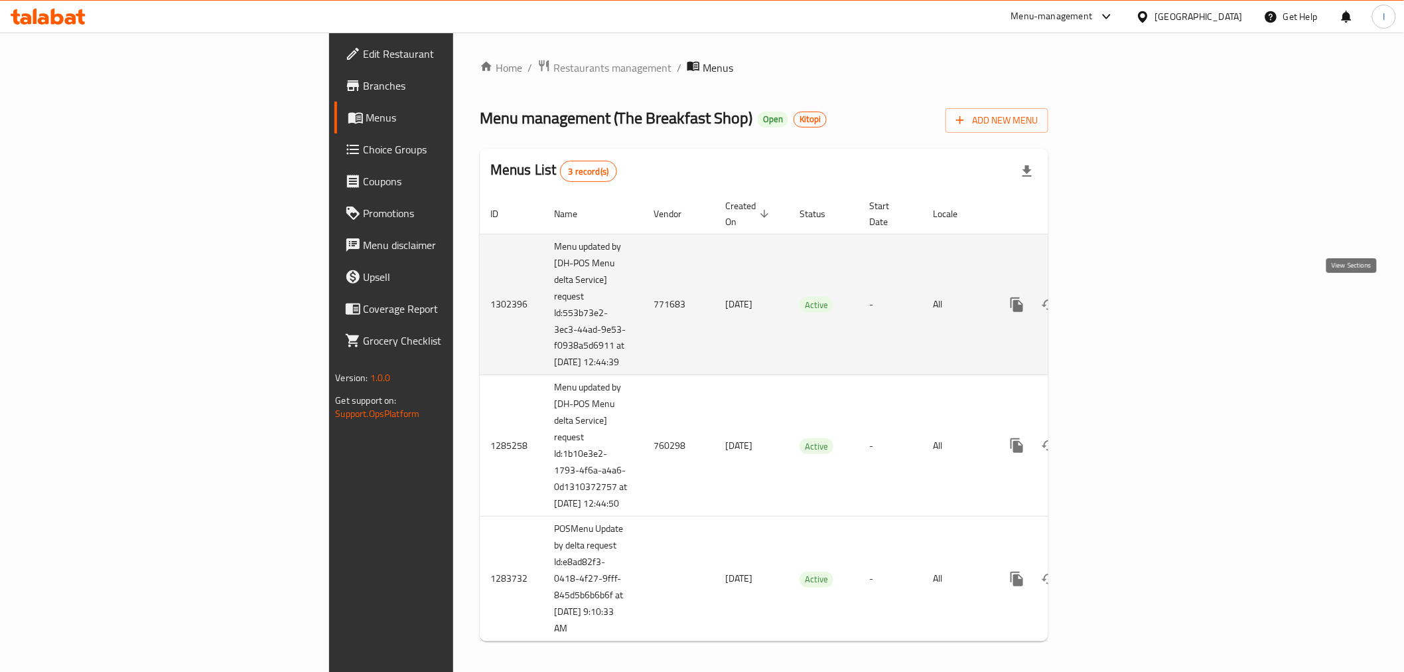
click at [1121, 297] on icon "enhanced table" at bounding box center [1113, 305] width 16 height 16
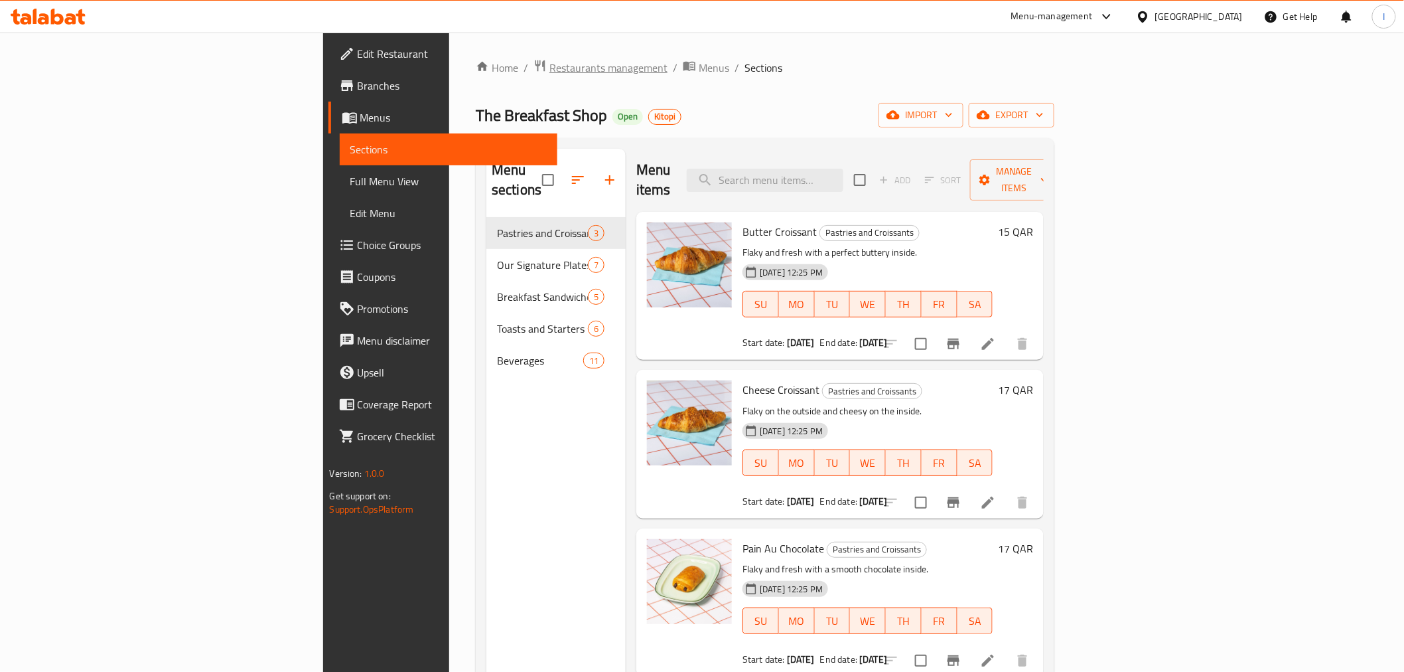
click at [550, 63] on span "Restaurants management" at bounding box center [609, 68] width 118 height 16
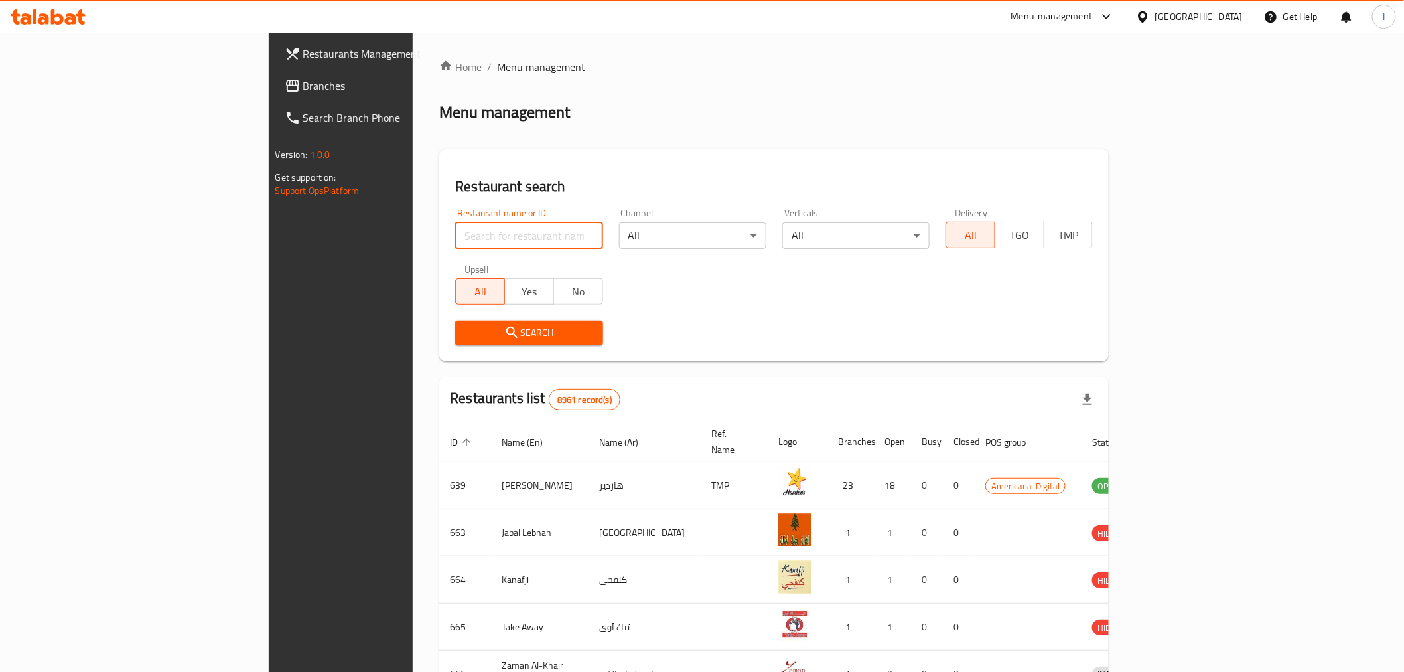
click at [473, 235] on input "search" at bounding box center [528, 235] width 147 height 27
paste input "695167"
type input "695167"
click at [525, 327] on span "Search" at bounding box center [529, 333] width 126 height 17
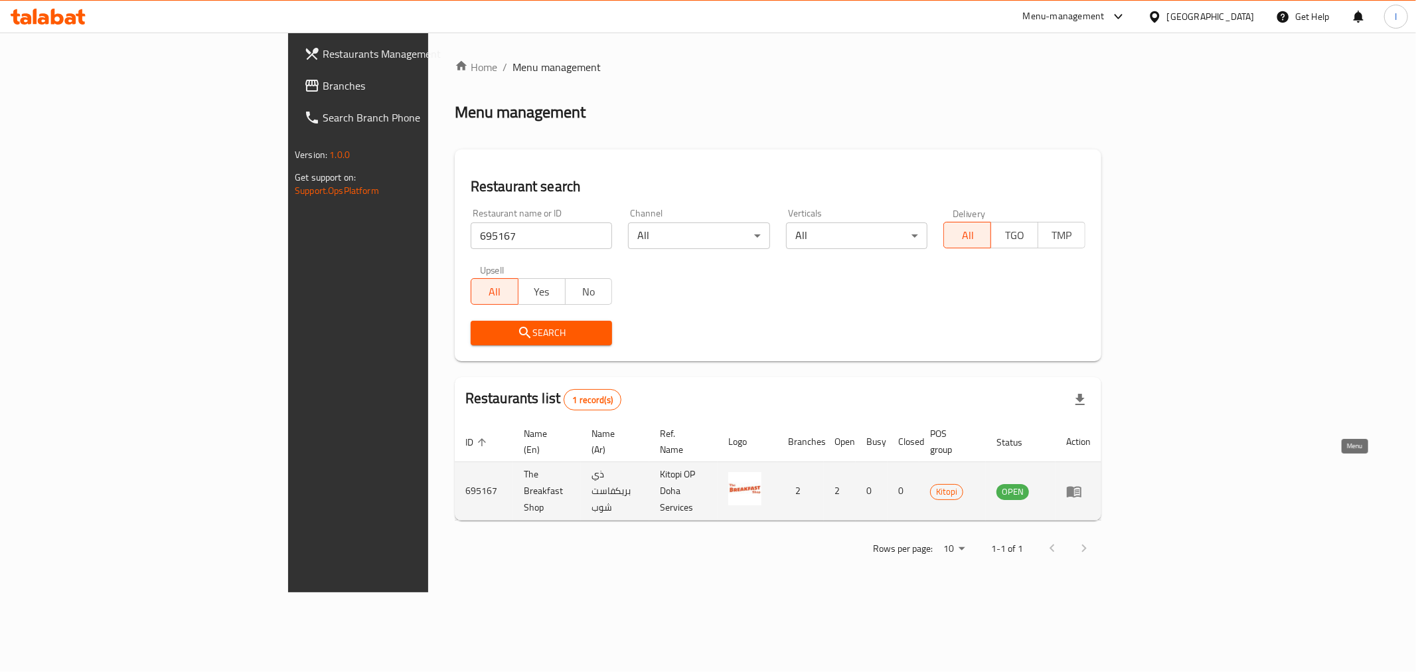
click at [1081, 486] on icon "enhanced table" at bounding box center [1074, 491] width 15 height 11
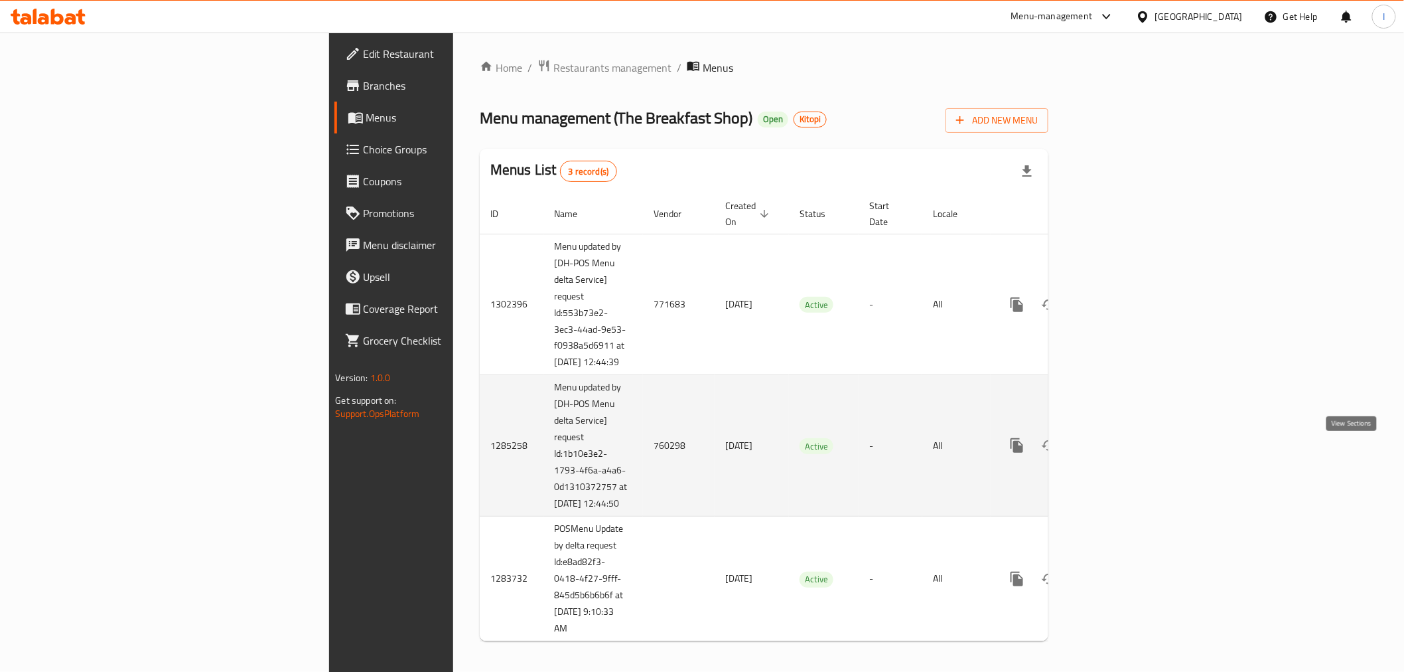
click at [1119, 451] on icon "enhanced table" at bounding box center [1113, 445] width 12 height 12
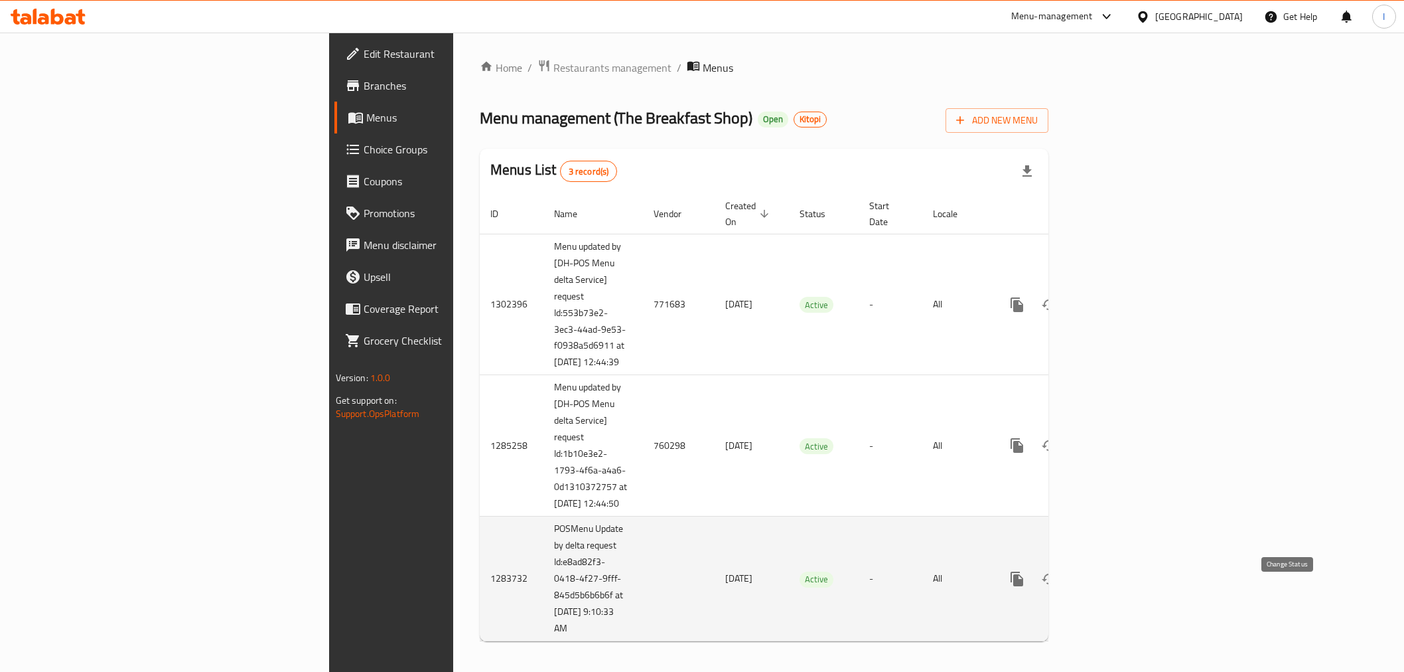
scroll to position [25, 0]
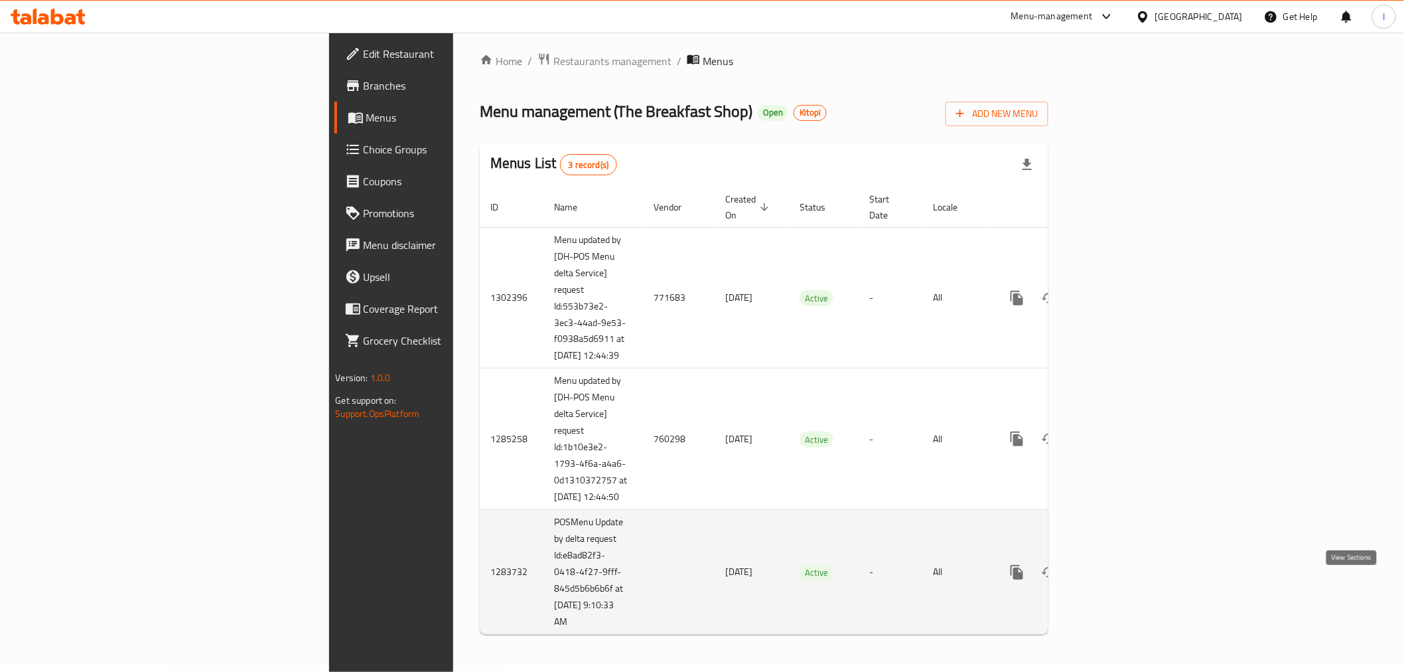
click at [1121, 569] on icon "enhanced table" at bounding box center [1113, 572] width 16 height 16
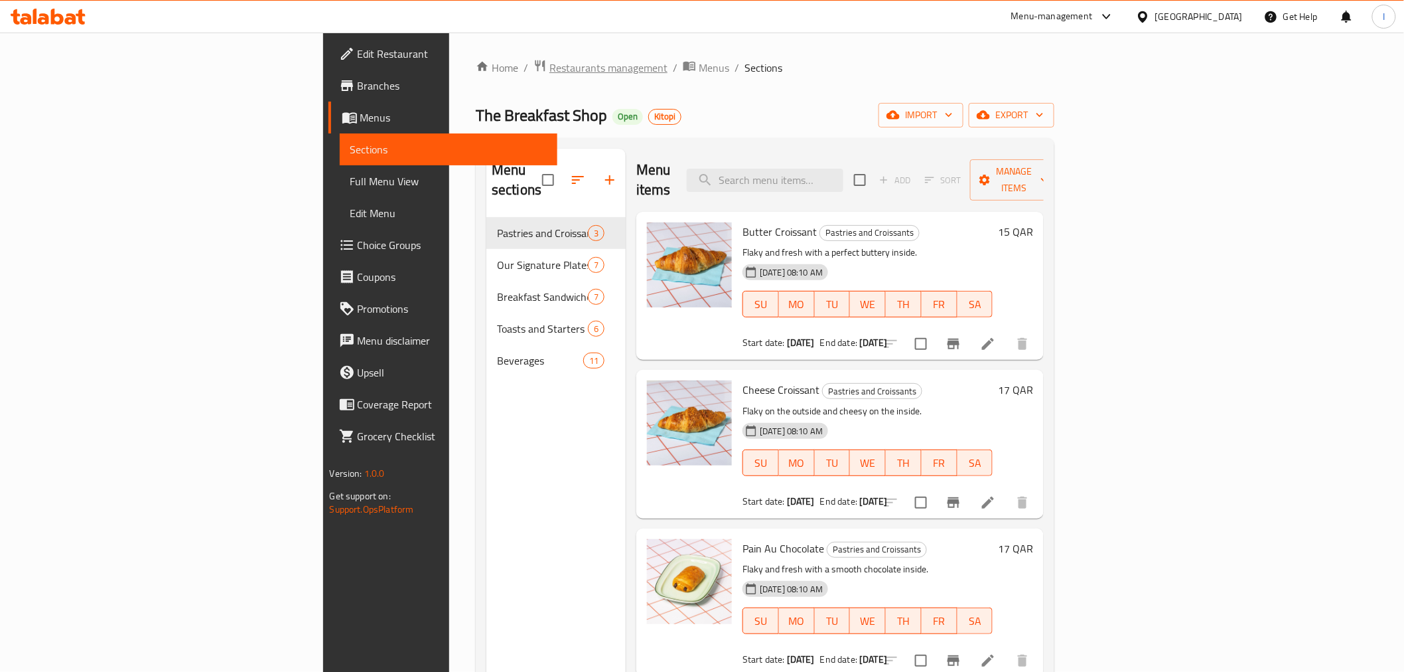
click at [550, 68] on span "Restaurants management" at bounding box center [609, 68] width 118 height 16
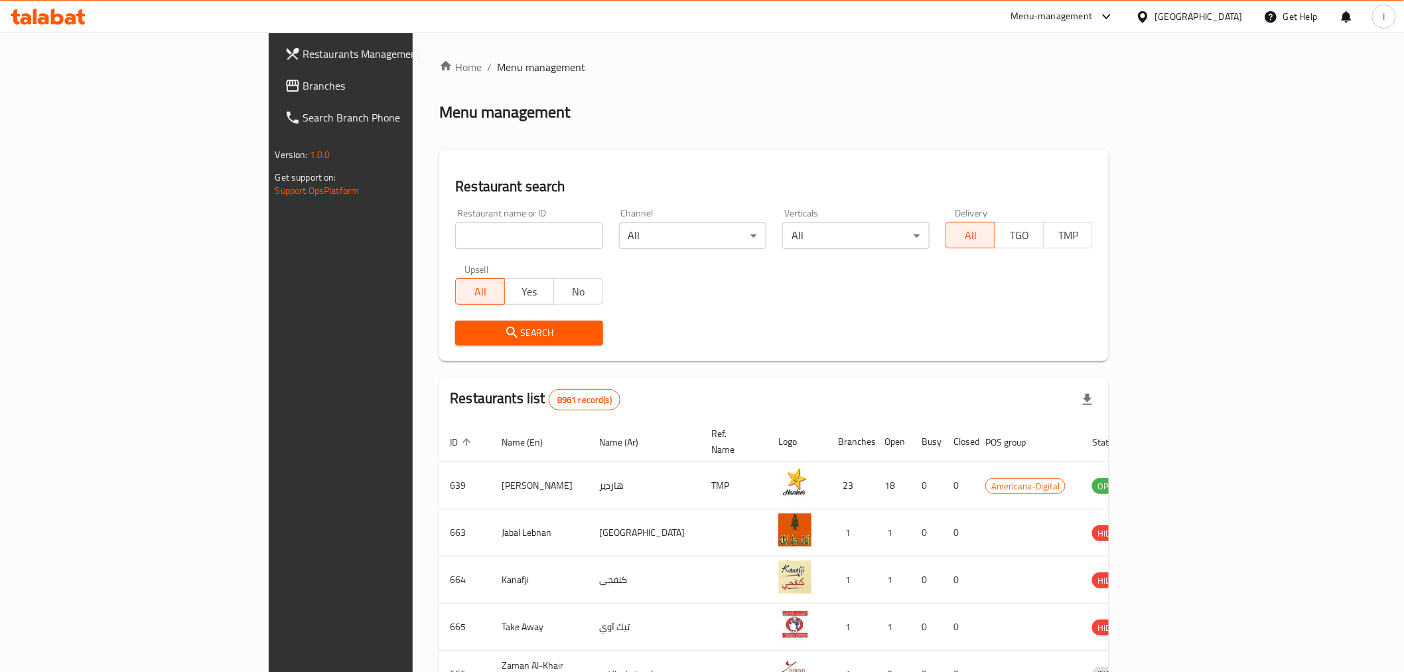
click at [455, 232] on input "search" at bounding box center [528, 235] width 147 height 27
paste input "684540"
type input "684540"
click at [477, 329] on span "Search" at bounding box center [529, 333] width 126 height 17
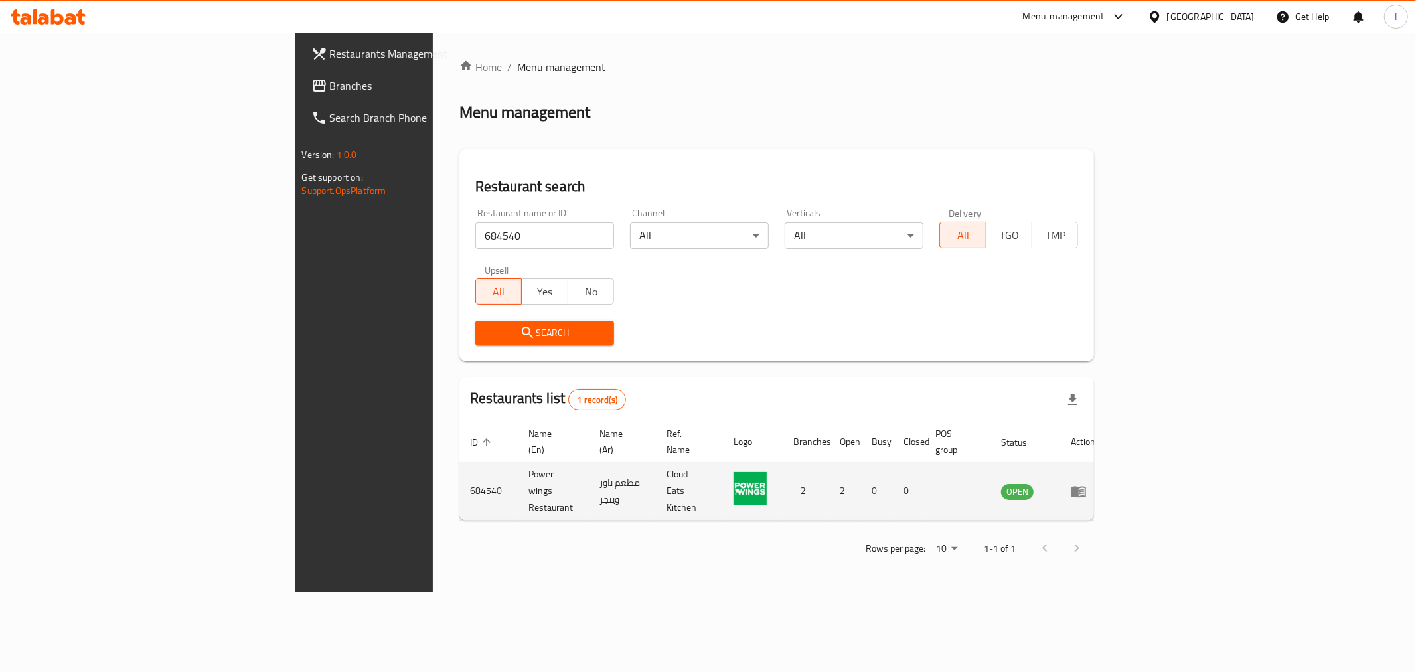
click at [1086, 483] on icon "enhanced table" at bounding box center [1078, 491] width 16 height 16
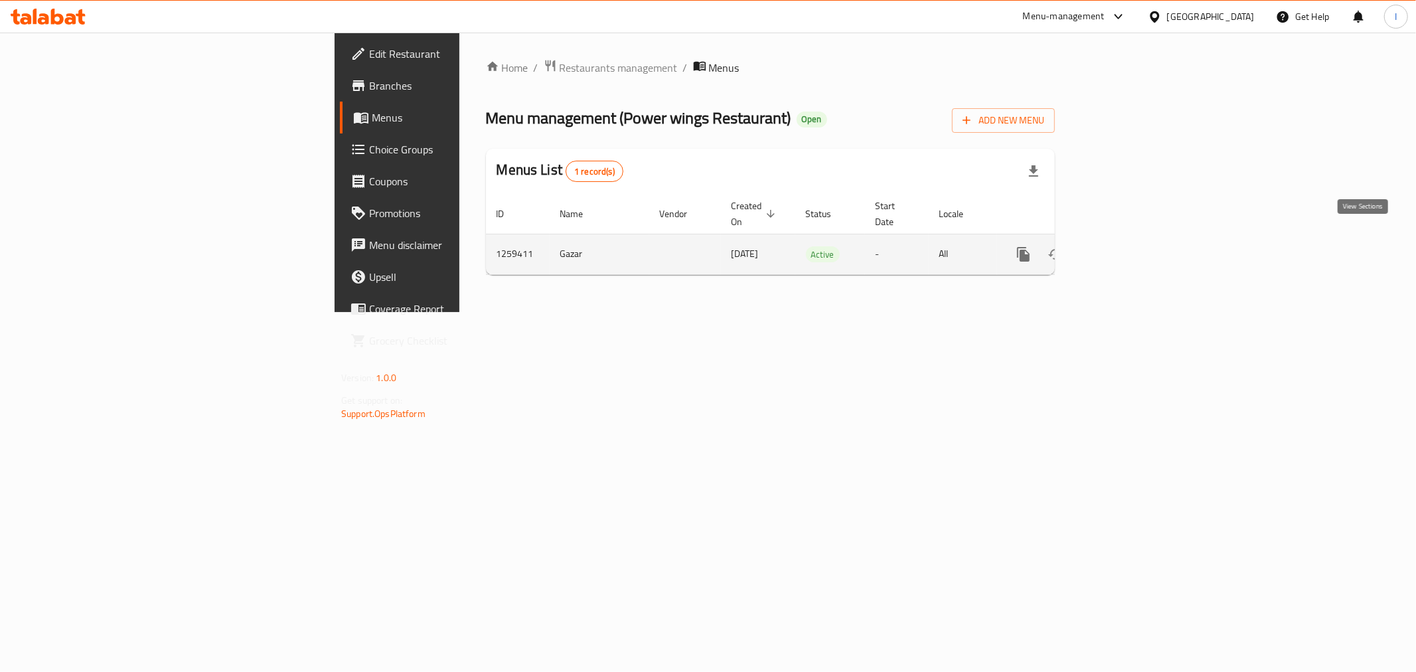
click at [1125, 248] on icon "enhanced table" at bounding box center [1119, 254] width 12 height 12
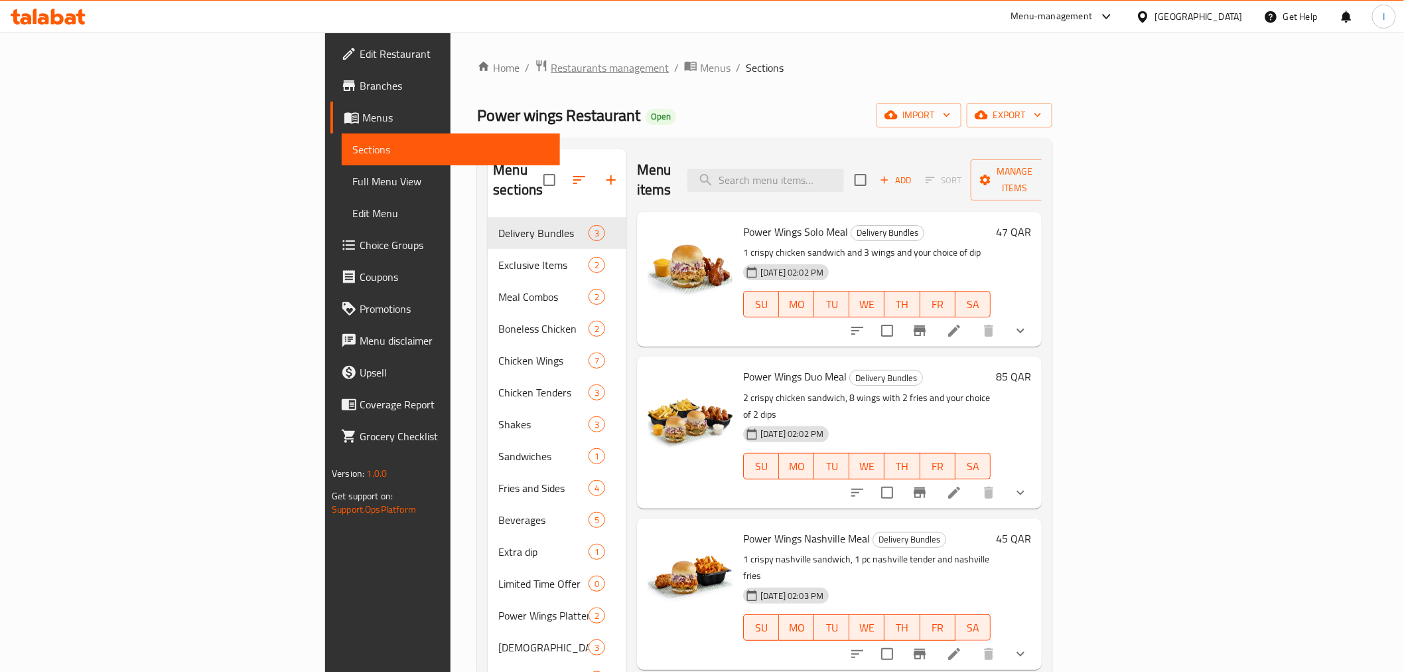
click at [551, 72] on span "Restaurants management" at bounding box center [610, 68] width 118 height 16
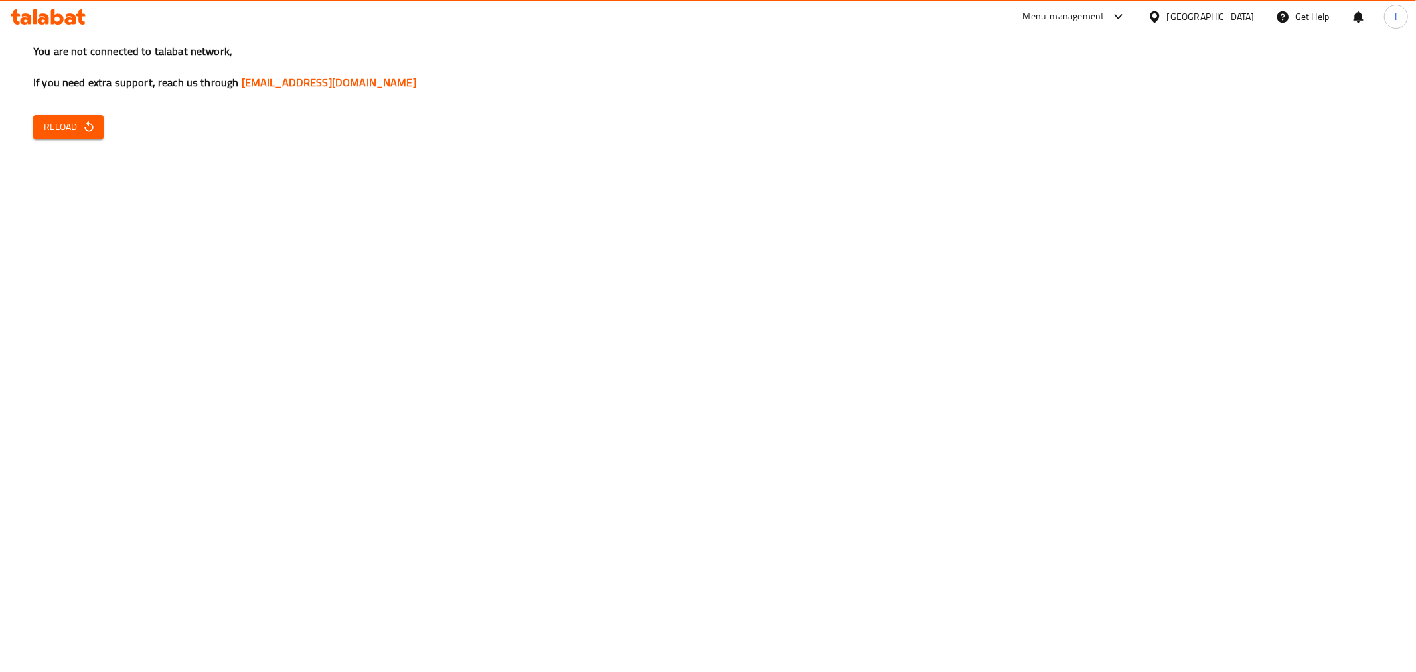
click at [80, 125] on span "Reload" at bounding box center [68, 127] width 49 height 17
click at [73, 126] on span "Reload" at bounding box center [68, 127] width 49 height 17
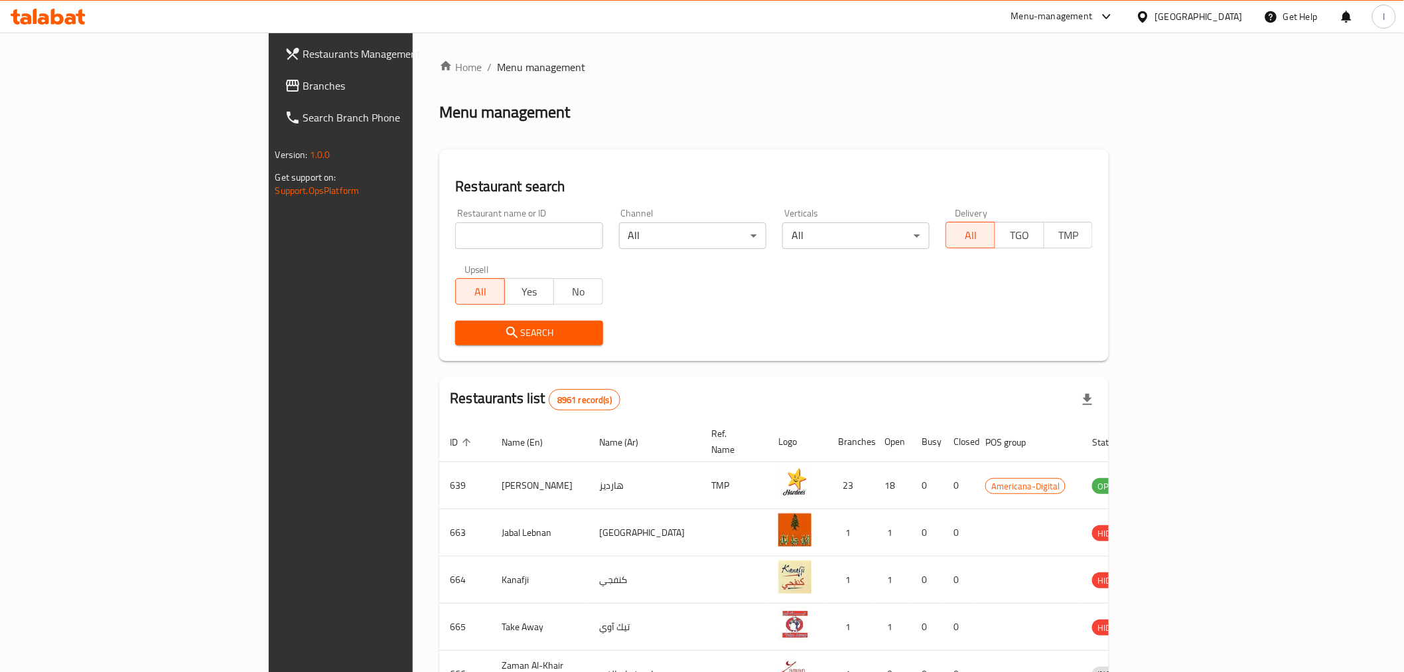
click at [455, 236] on input "search" at bounding box center [528, 235] width 147 height 27
paste input "690729"
type input "690729"
click at [512, 334] on span "Search" at bounding box center [529, 333] width 126 height 17
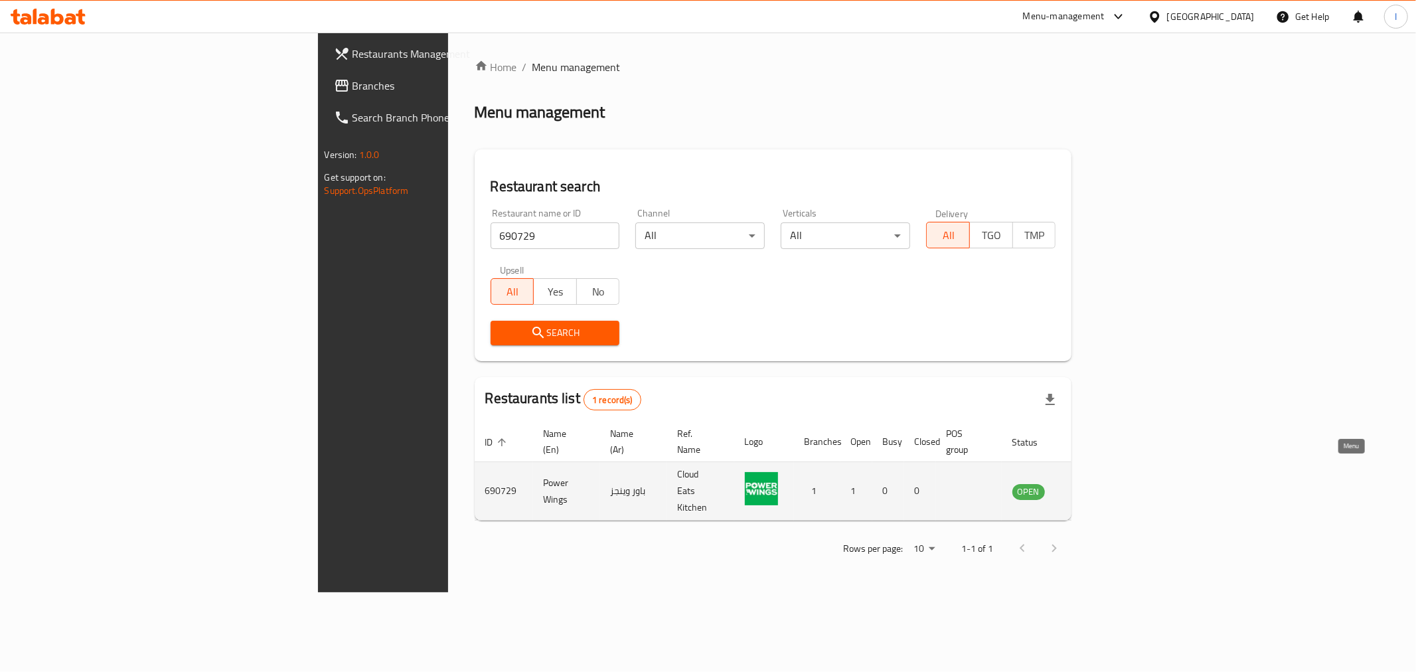
click at [1095, 489] on icon "enhanced table" at bounding box center [1092, 491] width 5 height 5
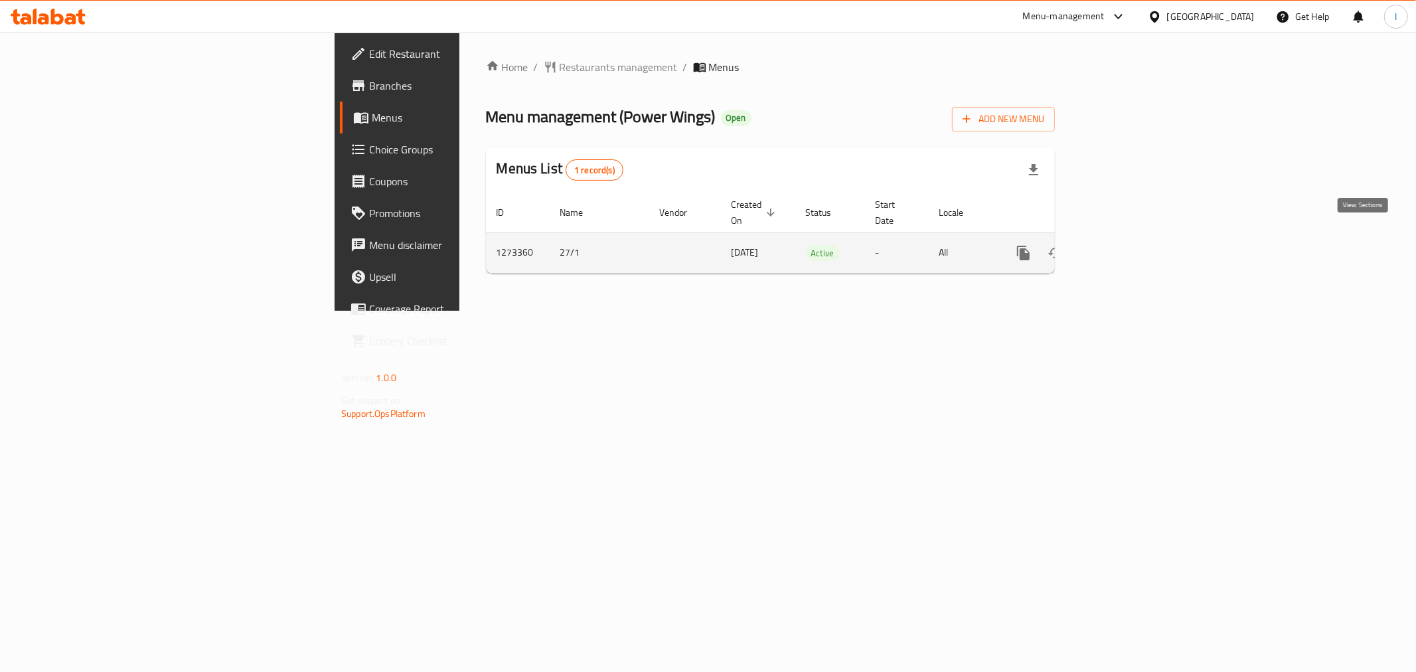
click at [1135, 240] on link "enhanced table" at bounding box center [1119, 253] width 32 height 32
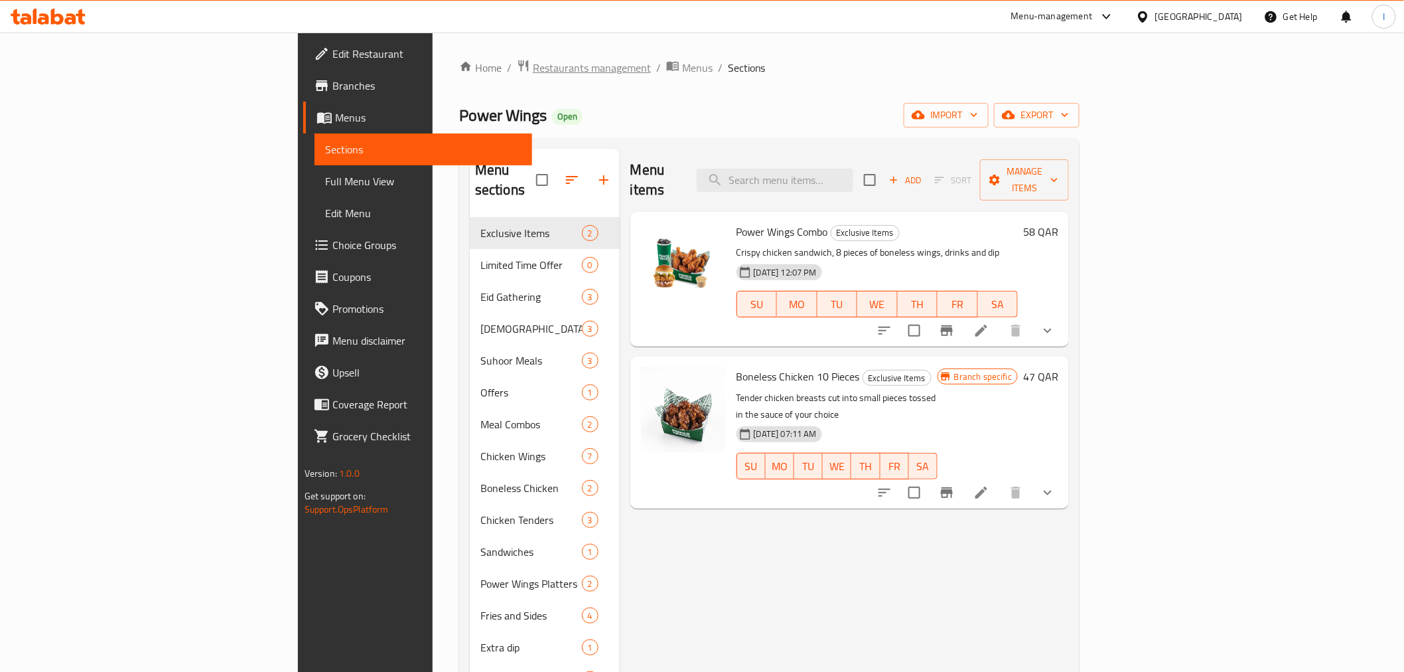
click at [533, 72] on span "Restaurants management" at bounding box center [592, 68] width 118 height 16
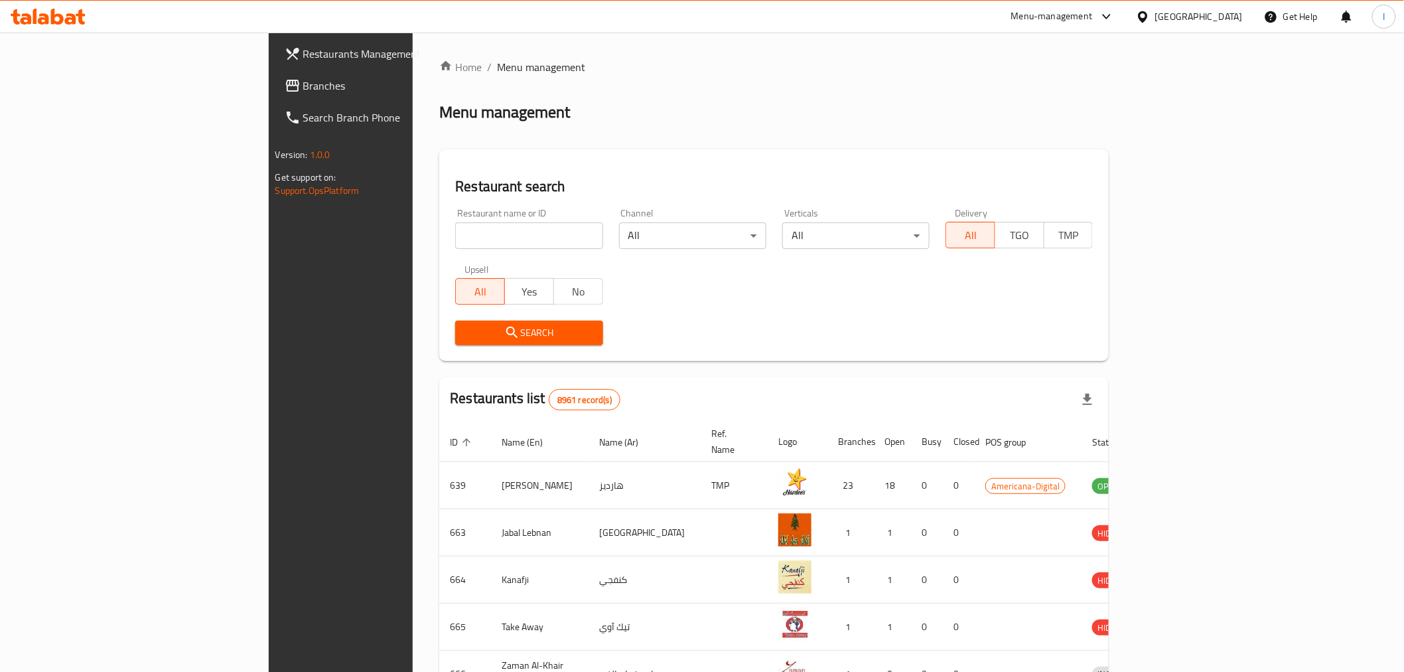
click at [455, 227] on input "search" at bounding box center [528, 235] width 147 height 27
paste input "695044"
type input "695044"
click at [518, 329] on span "Search" at bounding box center [529, 333] width 126 height 17
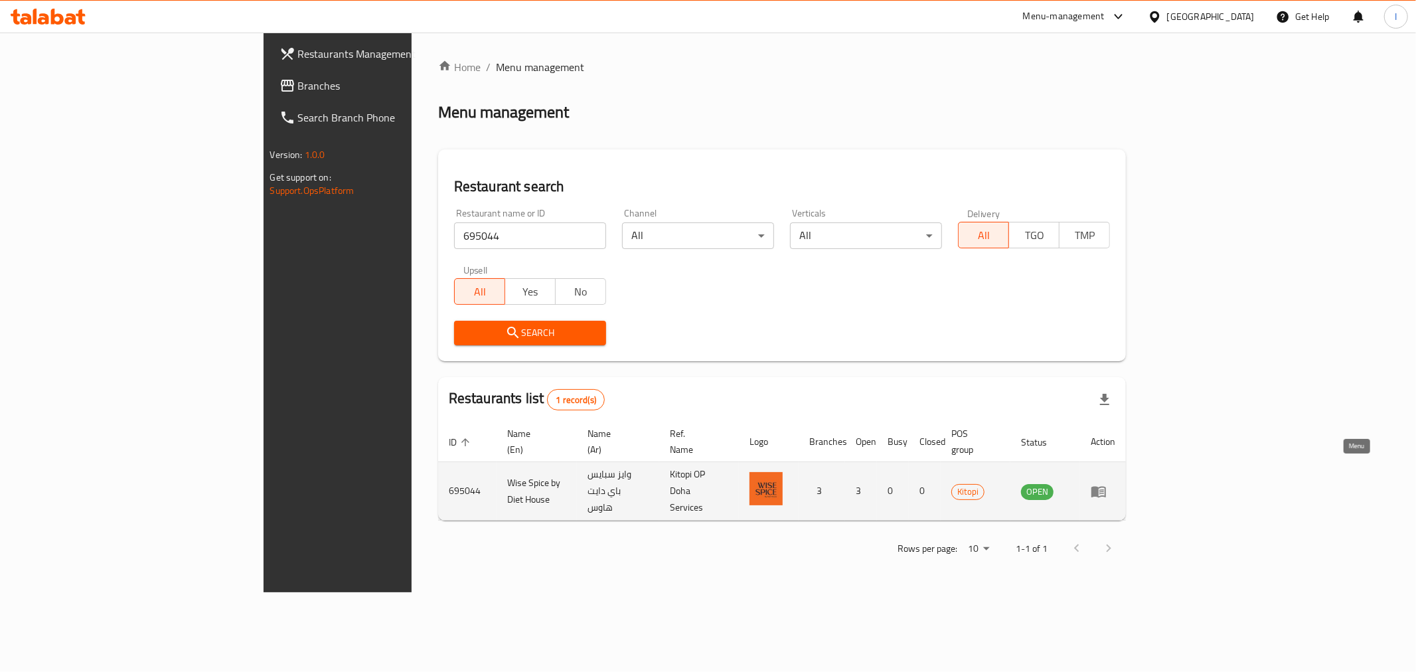
click at [1106, 486] on icon "enhanced table" at bounding box center [1098, 491] width 15 height 11
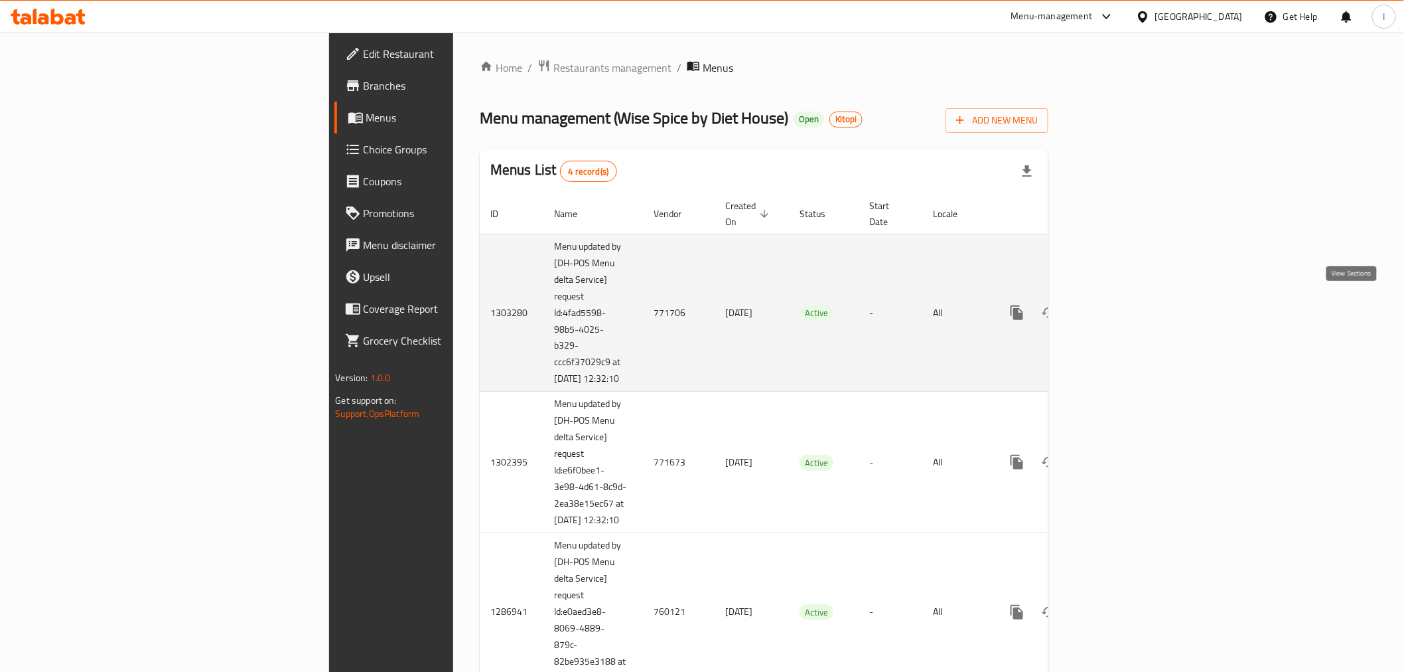
click at [1121, 307] on icon "enhanced table" at bounding box center [1113, 313] width 16 height 16
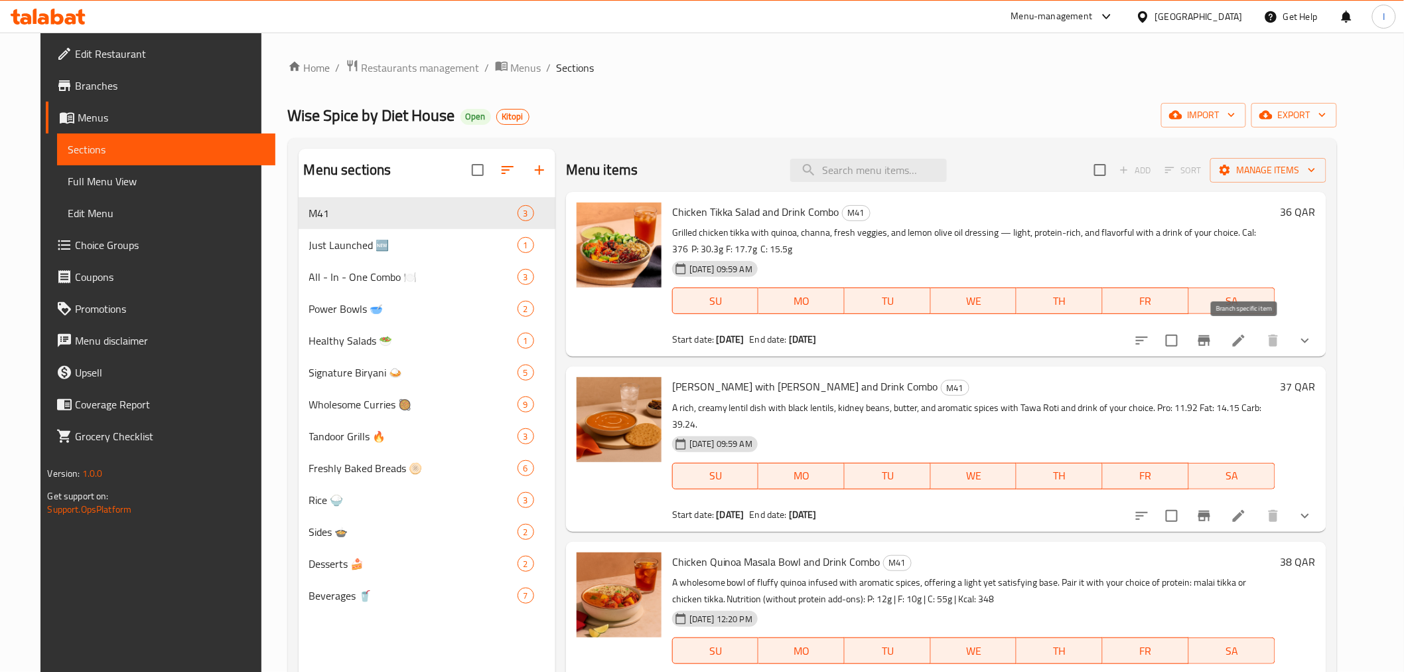
click at [1213, 336] on icon "Branch-specific-item" at bounding box center [1205, 340] width 16 height 16
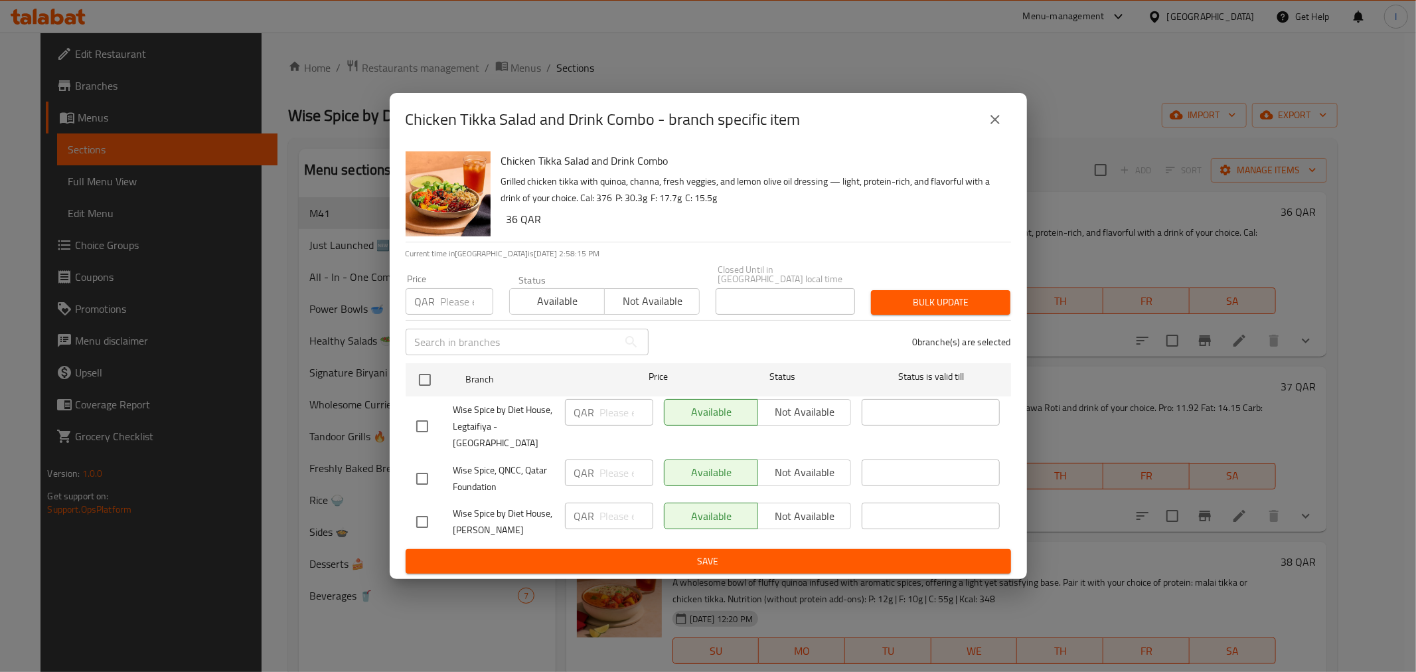
click at [1000, 123] on icon "close" at bounding box center [995, 119] width 16 height 16
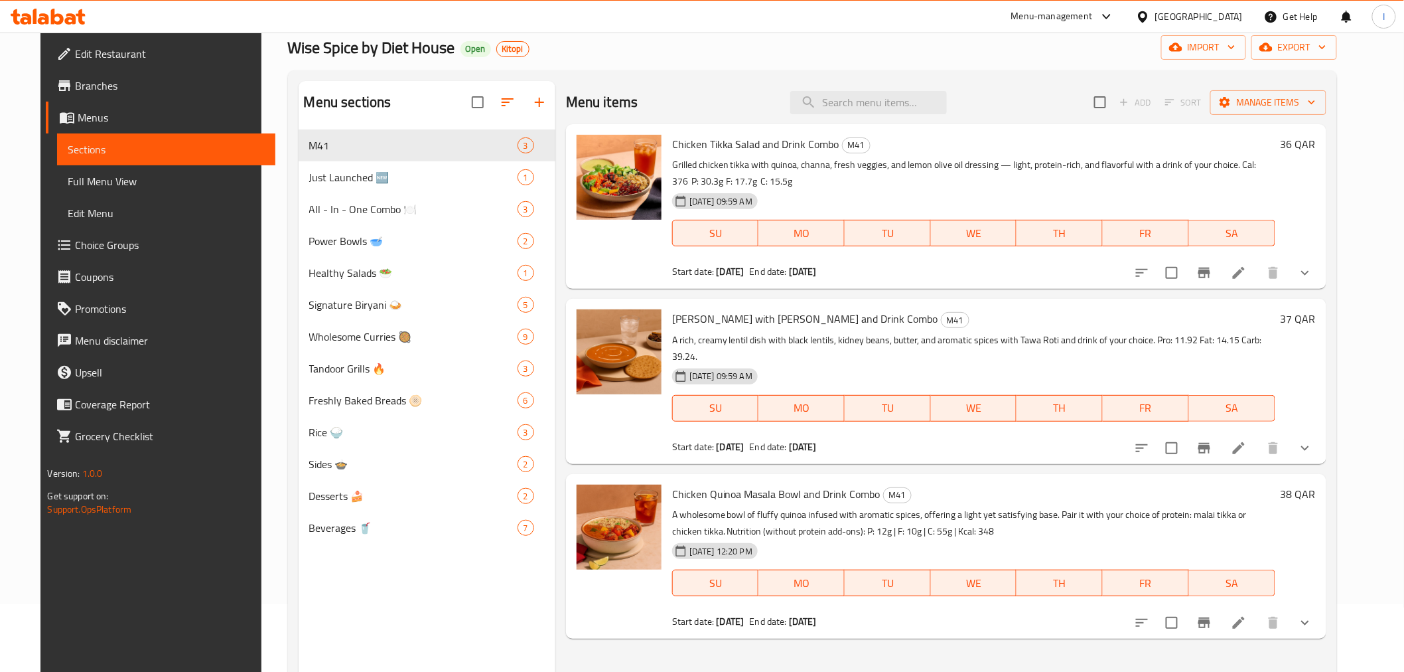
scroll to position [186, 0]
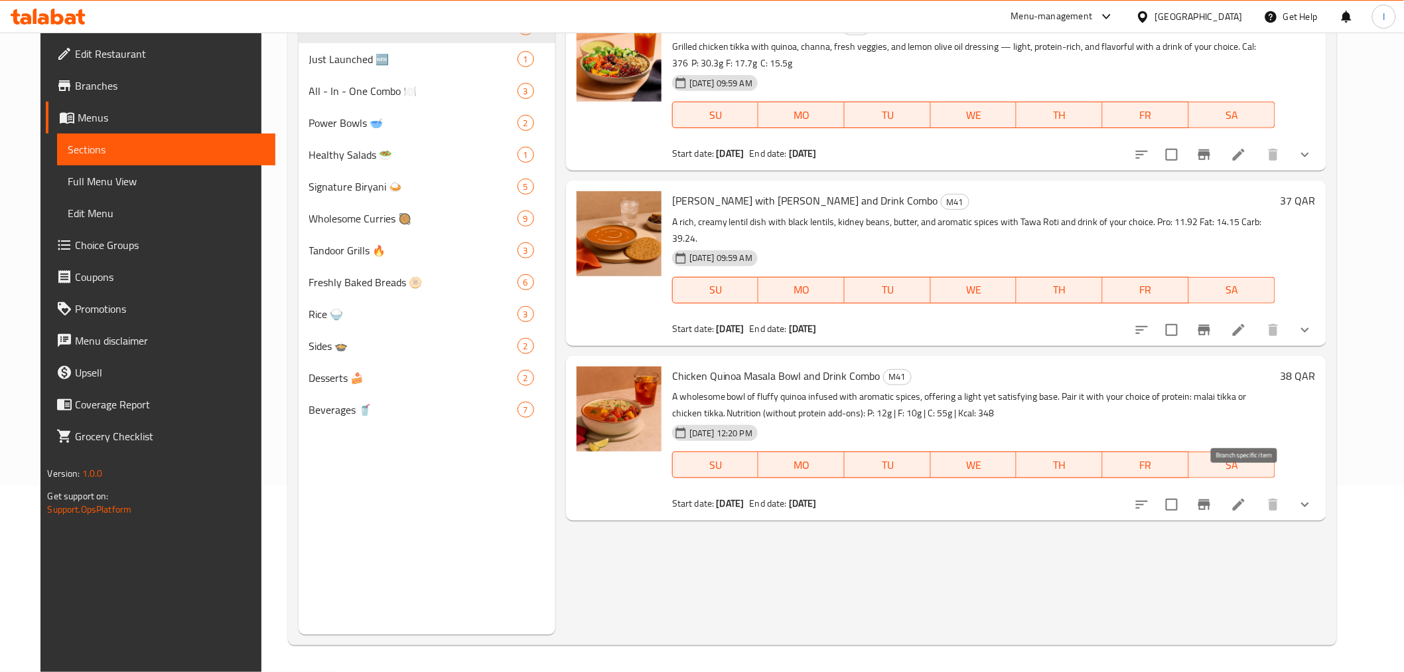
click at [1213, 496] on icon "Branch-specific-item" at bounding box center [1205, 504] width 16 height 16
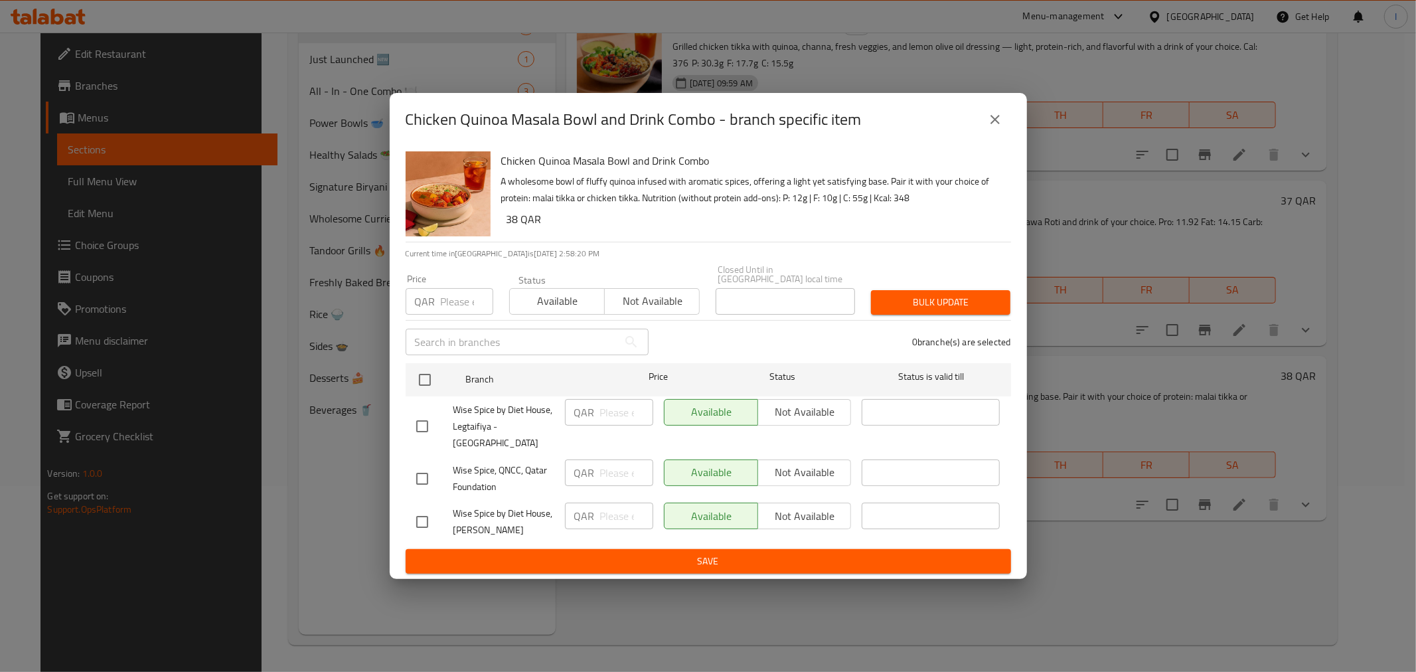
click at [993, 124] on icon "close" at bounding box center [994, 119] width 9 height 9
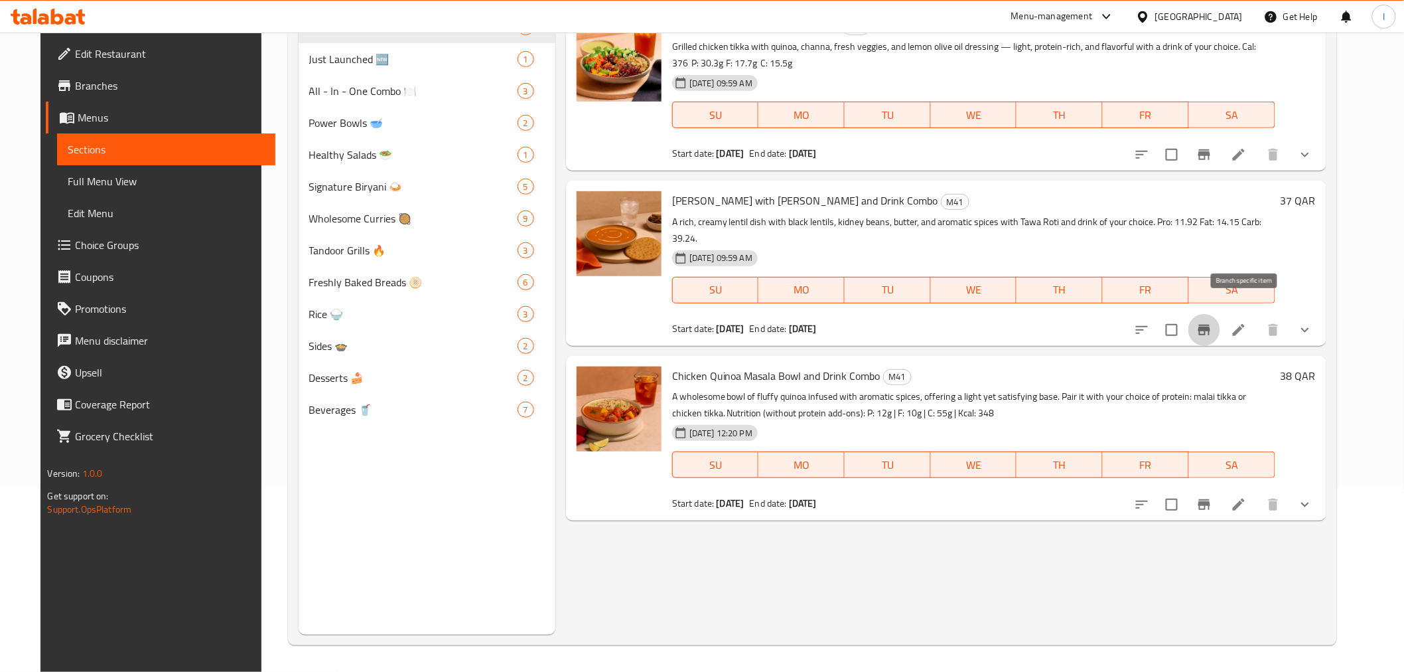
click at [1213, 322] on icon "Branch-specific-item" at bounding box center [1205, 330] width 16 height 16
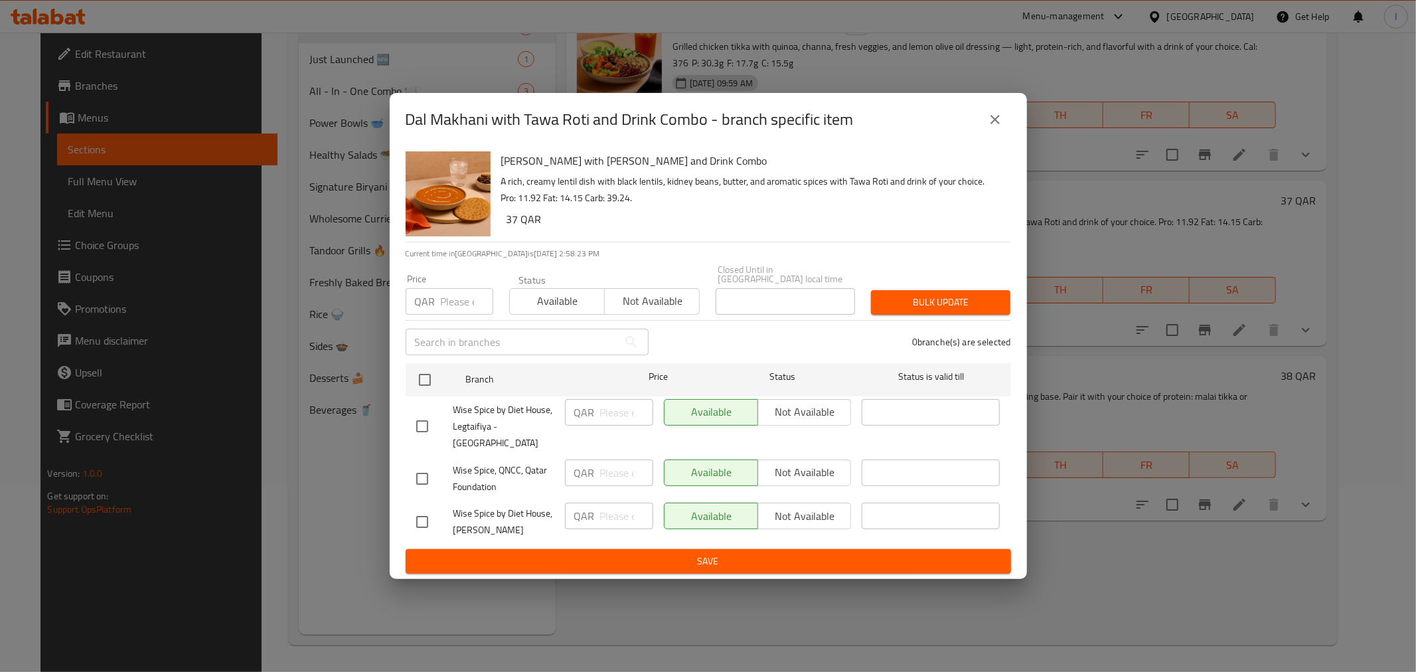
click at [1001, 127] on icon "close" at bounding box center [995, 119] width 16 height 16
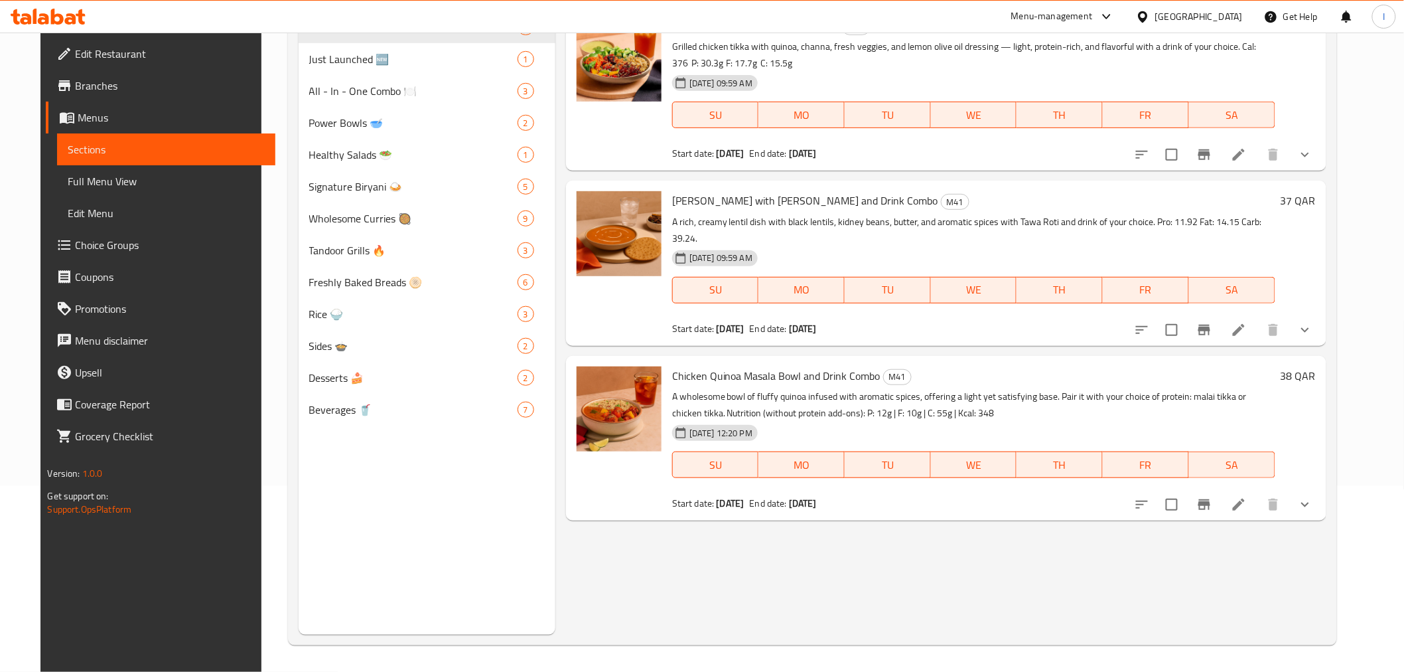
scroll to position [0, 0]
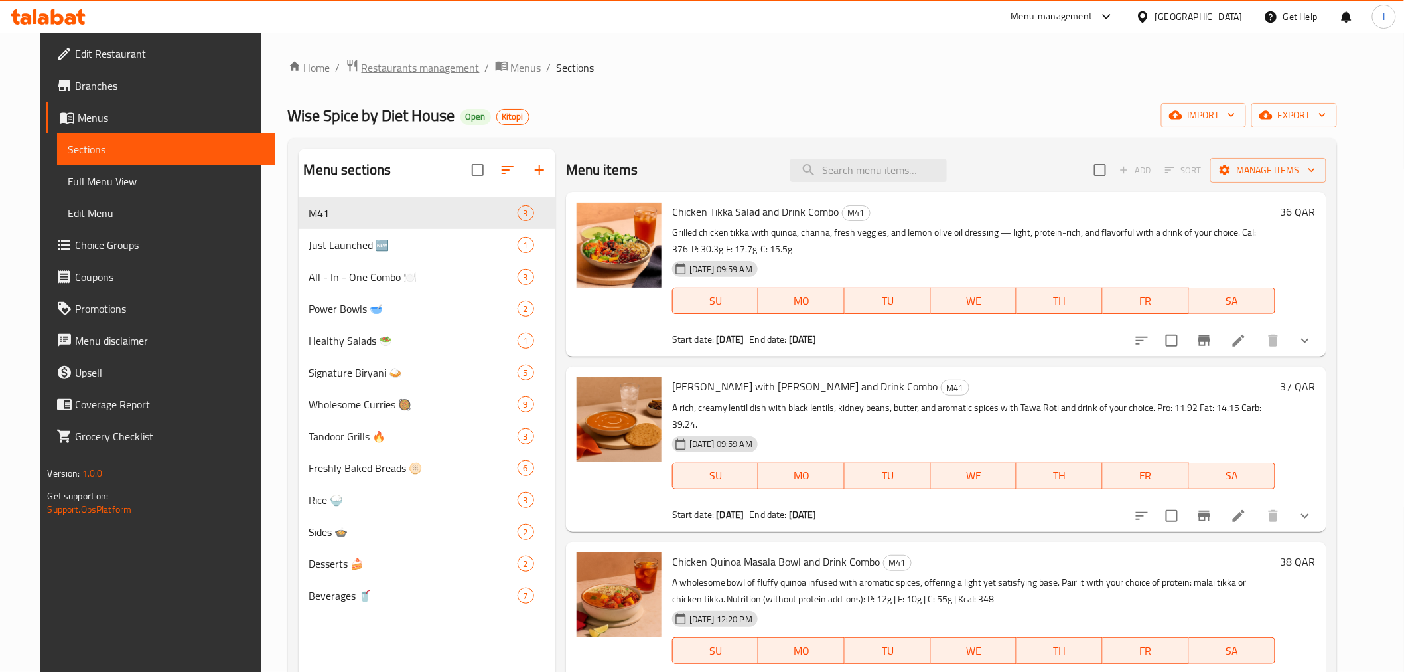
click at [384, 61] on span "Restaurants management" at bounding box center [421, 68] width 118 height 16
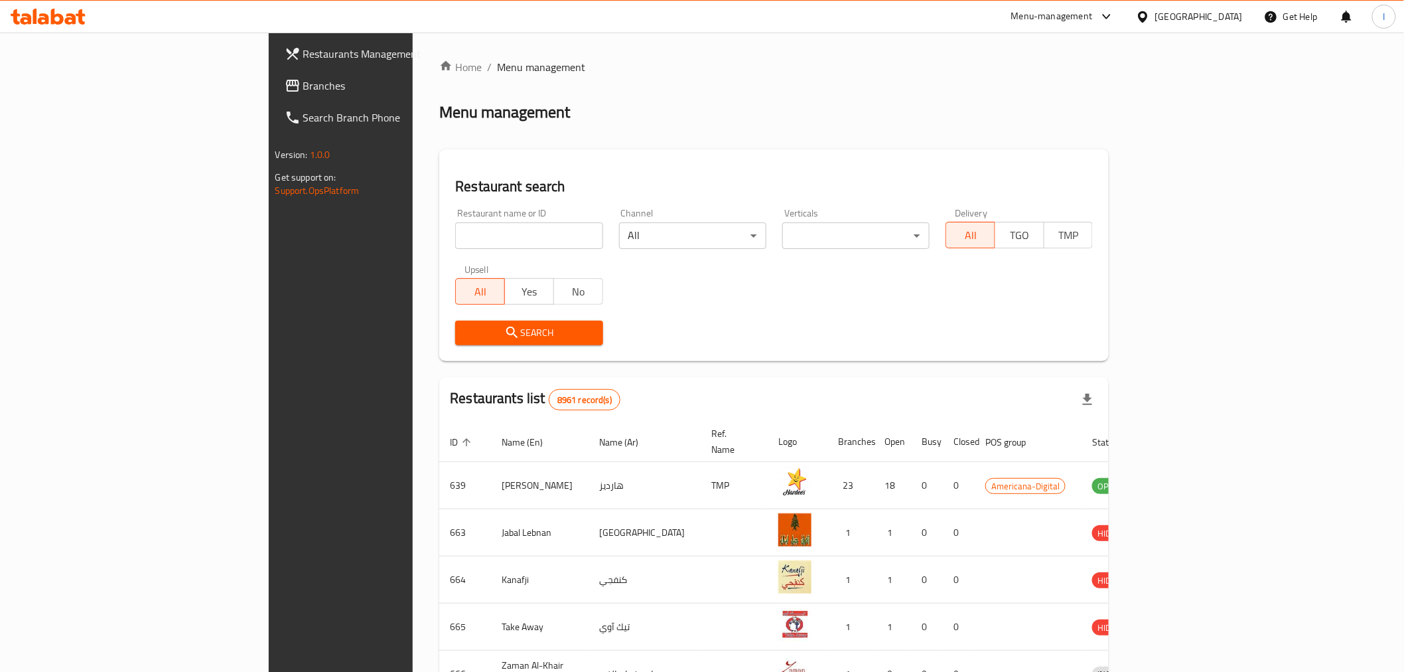
click at [455, 242] on input "search" at bounding box center [528, 235] width 147 height 27
paste input "Juice Factory"
type input "Juice Factory"
click at [501, 323] on button "Search" at bounding box center [528, 333] width 147 height 25
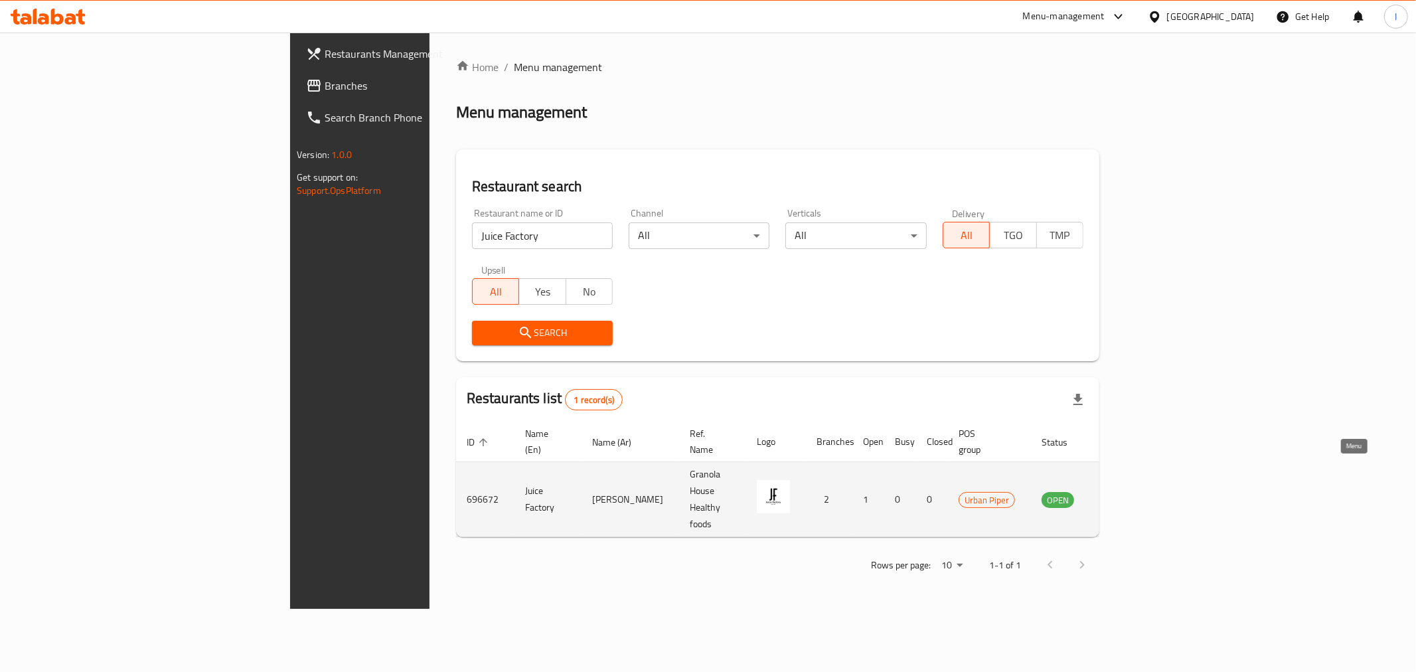
click at [1127, 491] on icon "enhanced table" at bounding box center [1119, 499] width 16 height 16
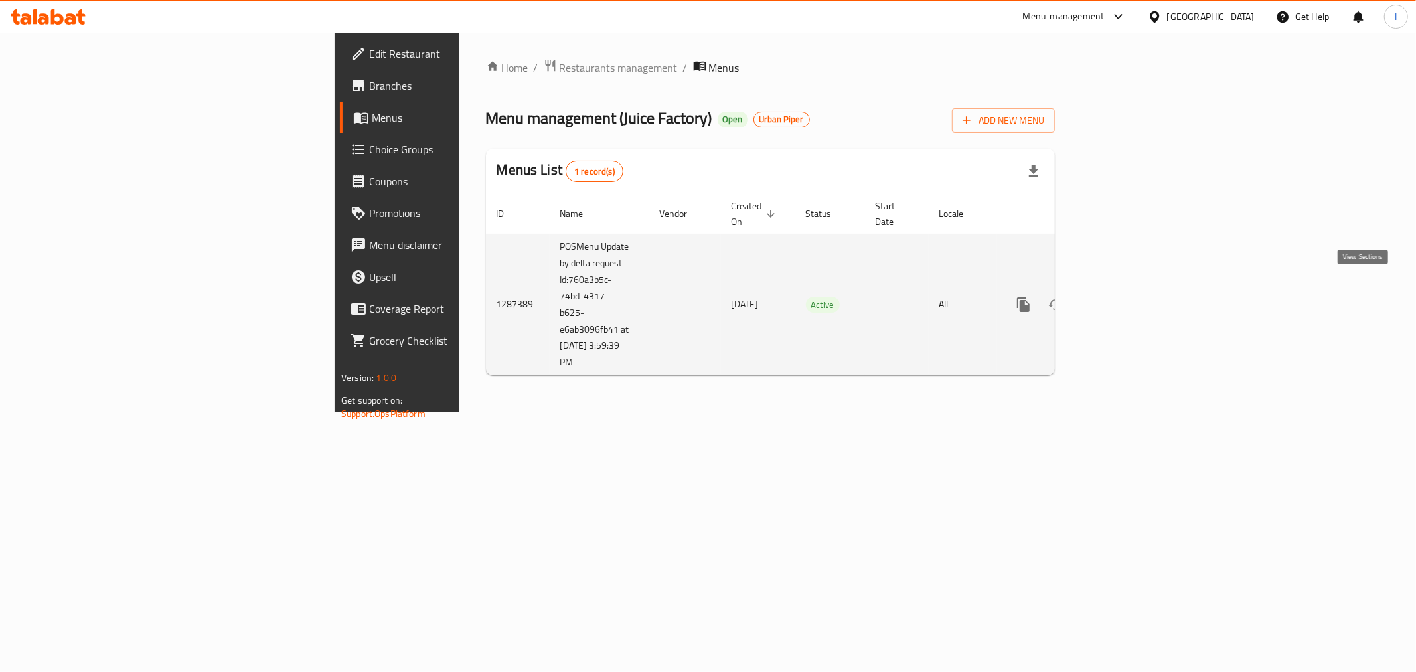
click at [1127, 297] on icon "enhanced table" at bounding box center [1119, 305] width 16 height 16
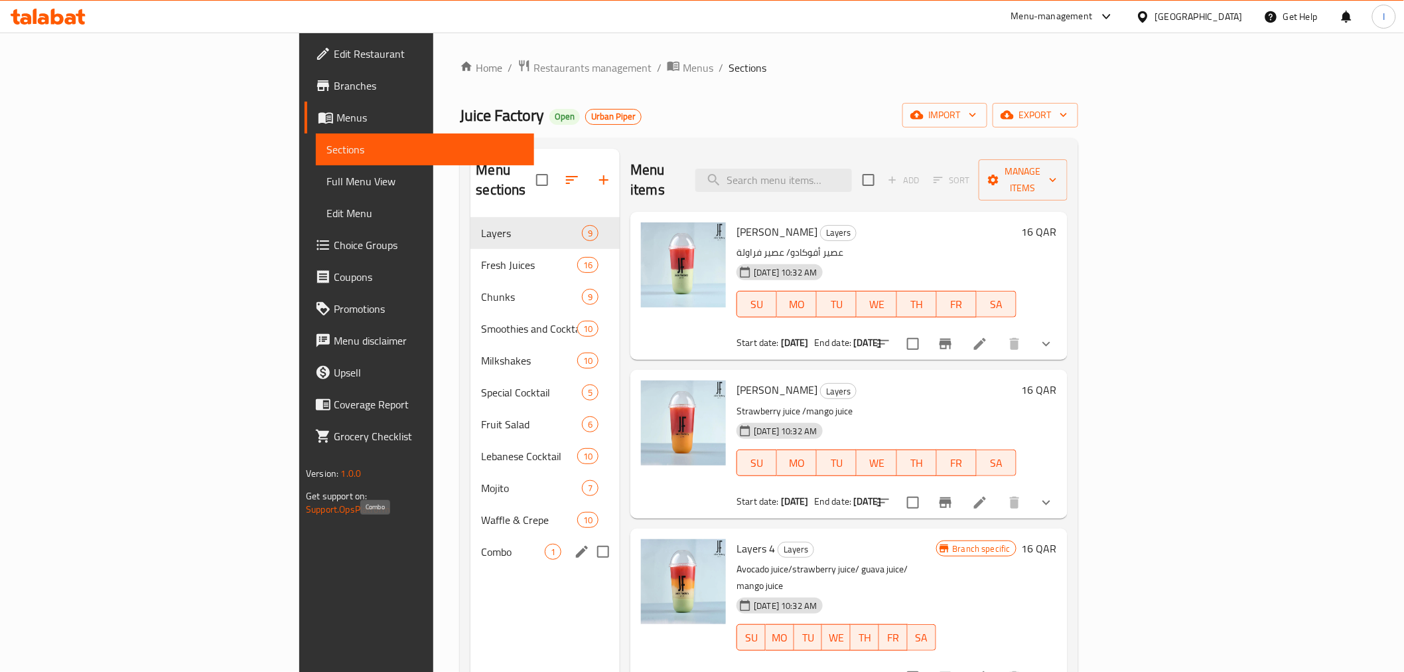
click at [481, 544] on span "Combo" at bounding box center [513, 552] width 64 height 16
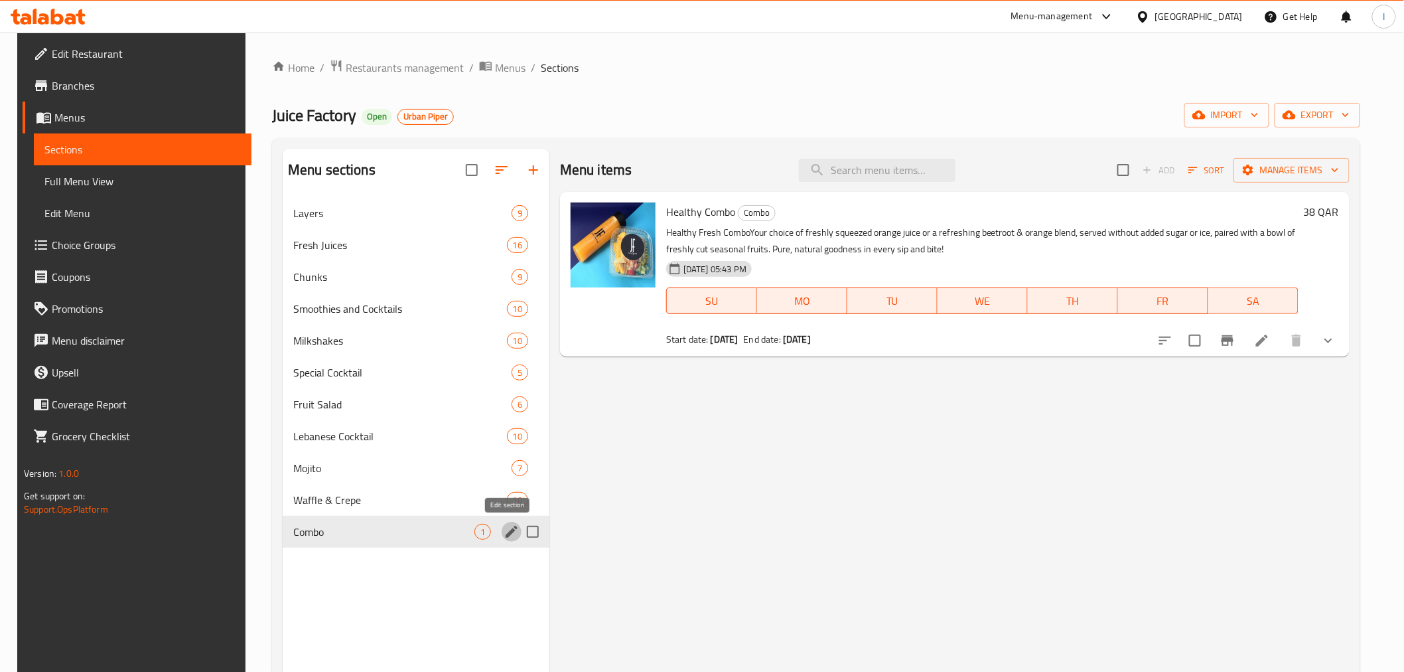
click at [504, 532] on icon "edit" at bounding box center [512, 532] width 16 height 16
click at [506, 535] on icon "edit" at bounding box center [512, 532] width 12 height 12
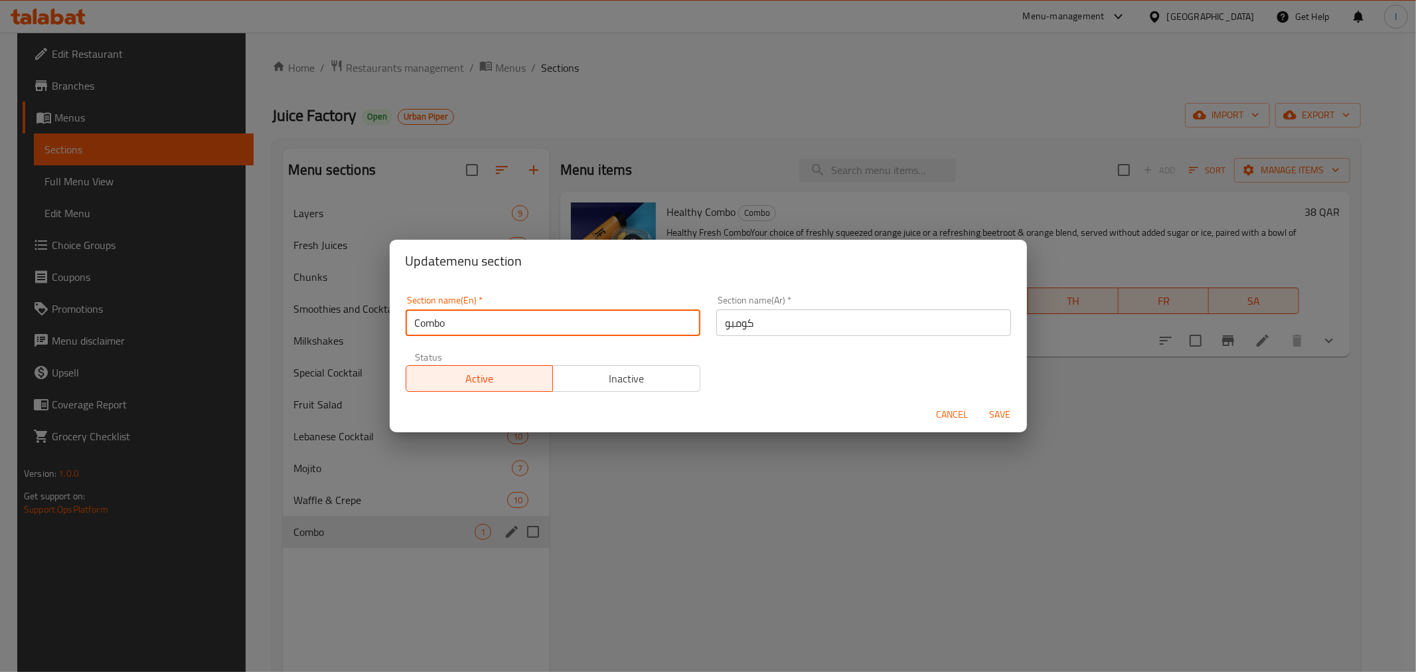
click at [453, 319] on input "Combo" at bounding box center [552, 322] width 295 height 27
type input "M41"
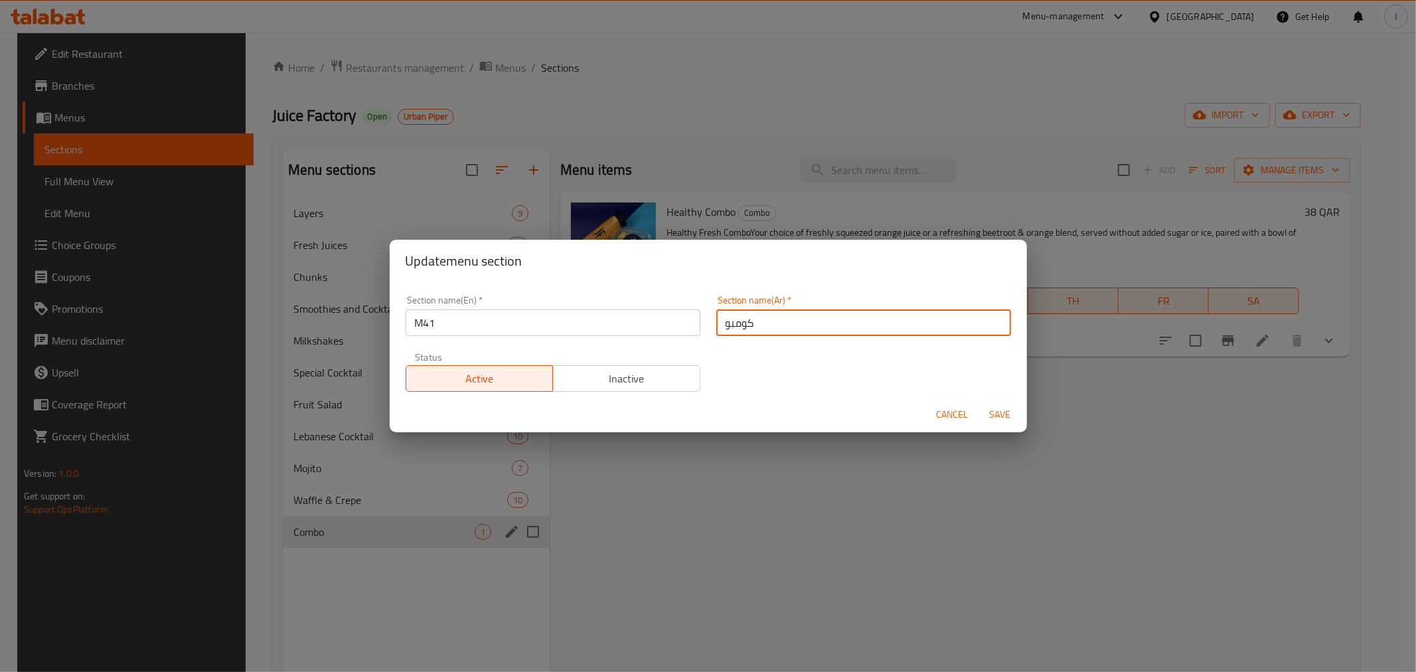
click at [820, 325] on input "كومبو" at bounding box center [863, 322] width 295 height 27
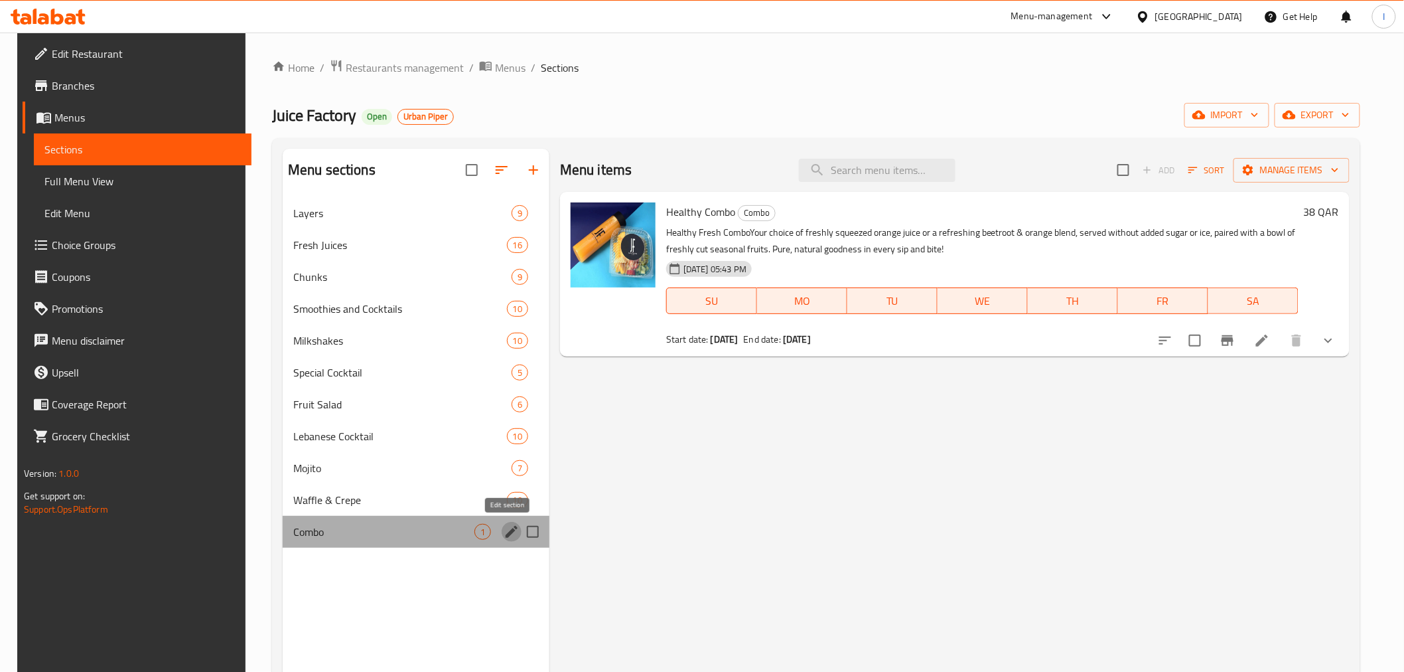
click at [505, 530] on icon "edit" at bounding box center [512, 532] width 16 height 16
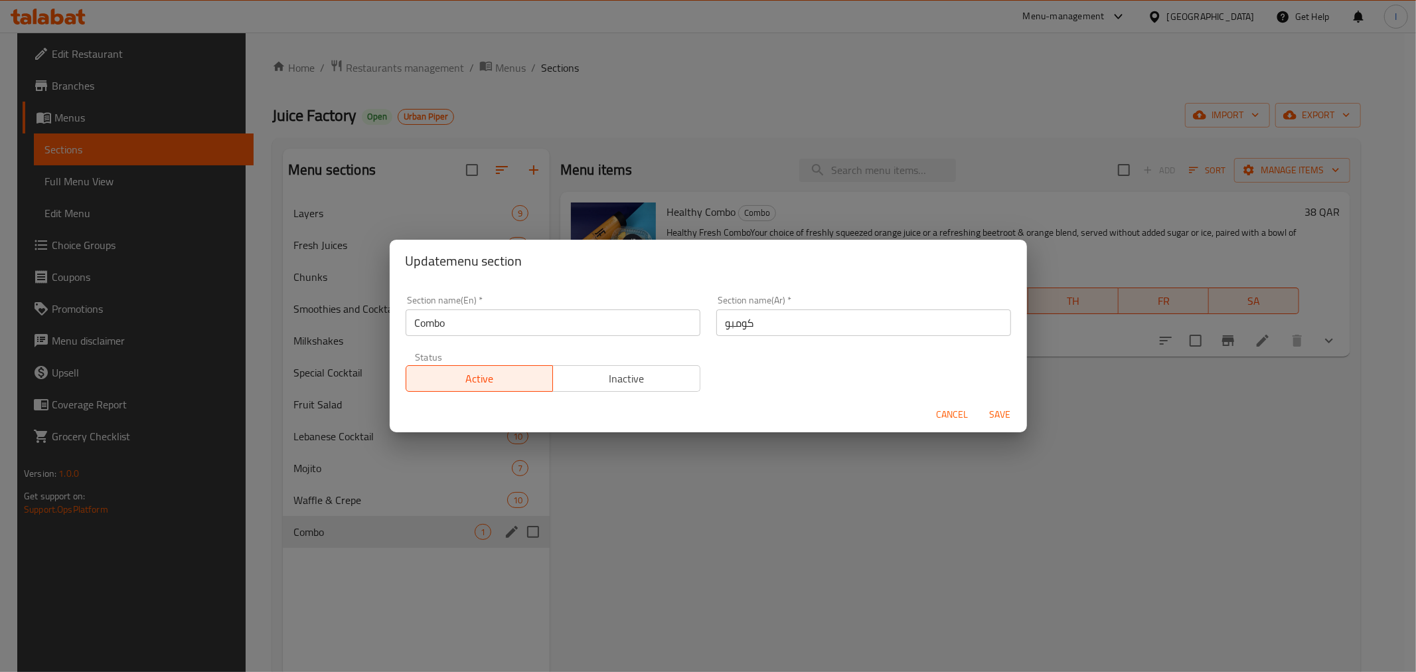
click at [559, 323] on input "Combo" at bounding box center [552, 322] width 295 height 27
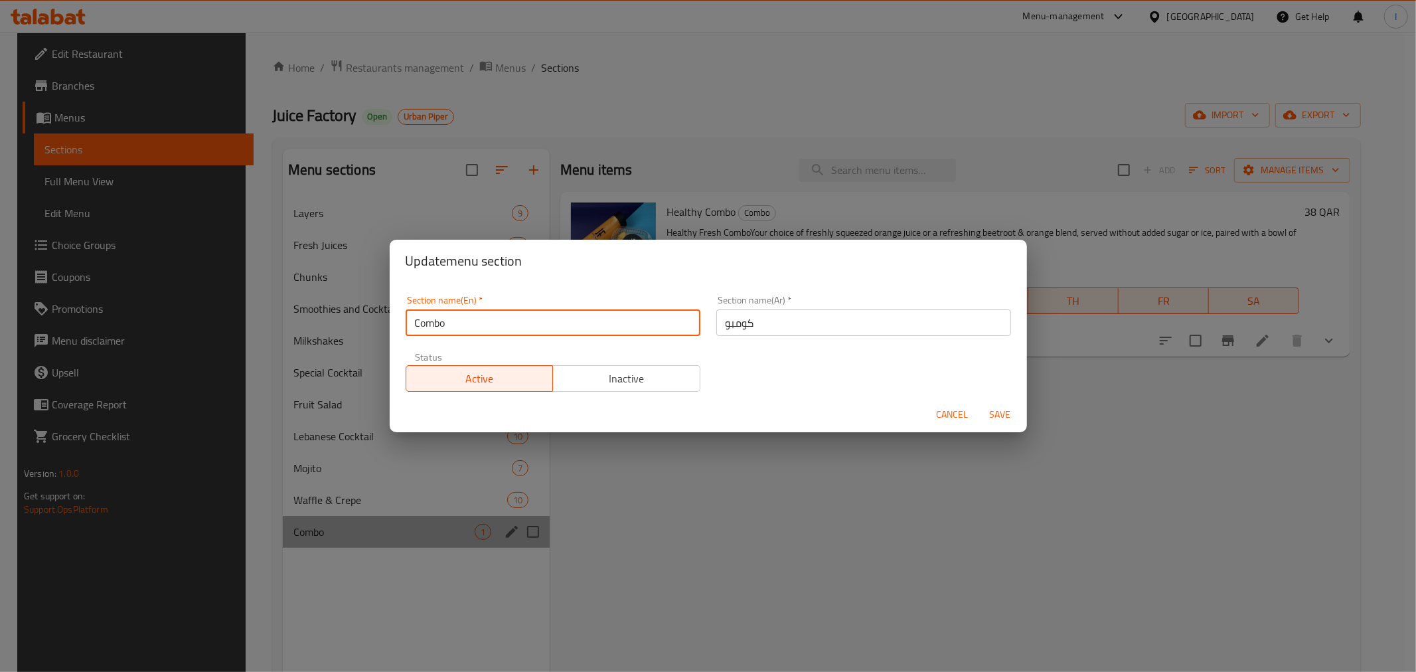
click at [559, 323] on input "Combo" at bounding box center [552, 322] width 295 height 27
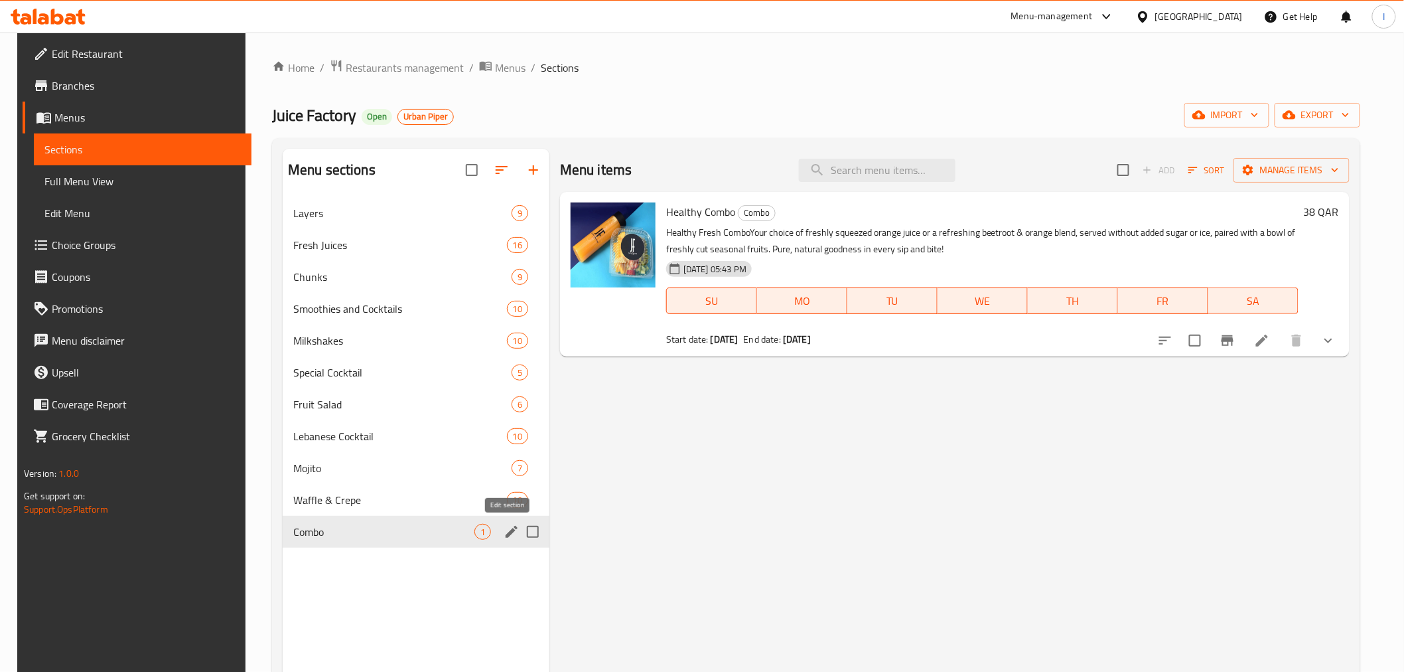
click at [504, 532] on icon "edit" at bounding box center [512, 532] width 16 height 16
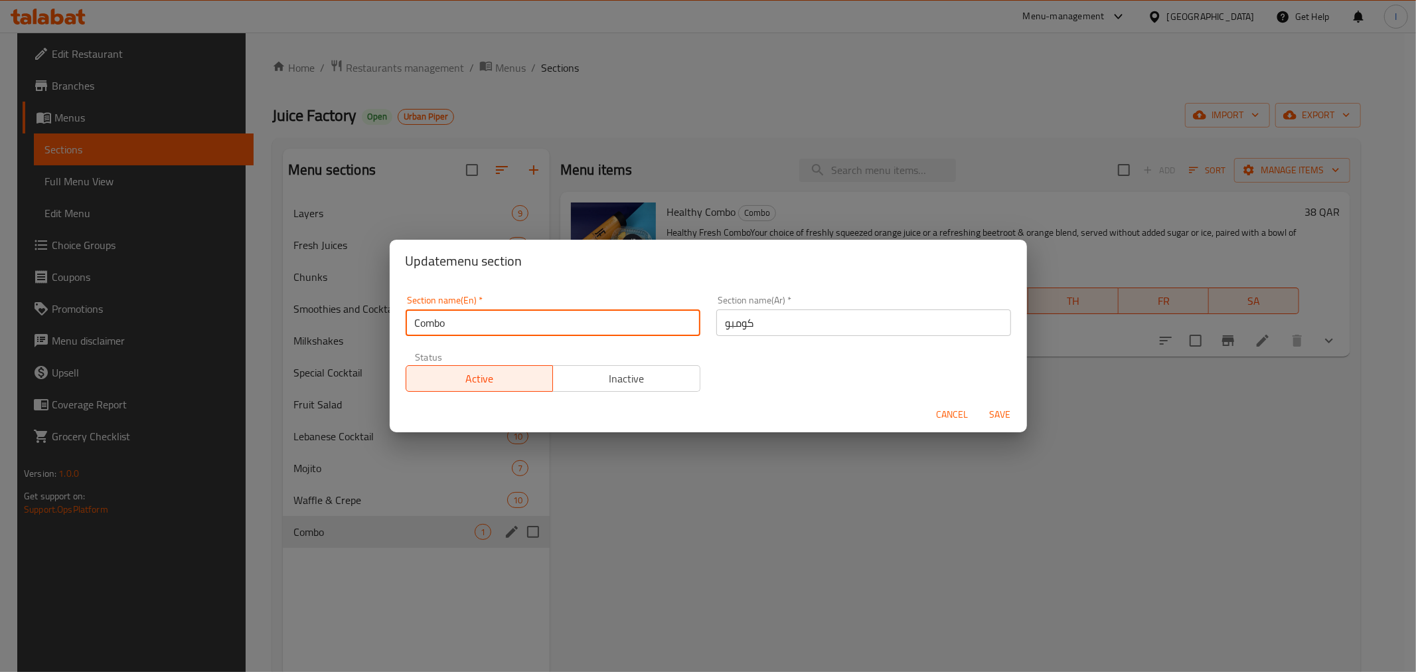
click at [469, 323] on input "Combo" at bounding box center [552, 322] width 295 height 27
type input "M41"
click at [760, 324] on input "كومبو" at bounding box center [863, 322] width 295 height 27
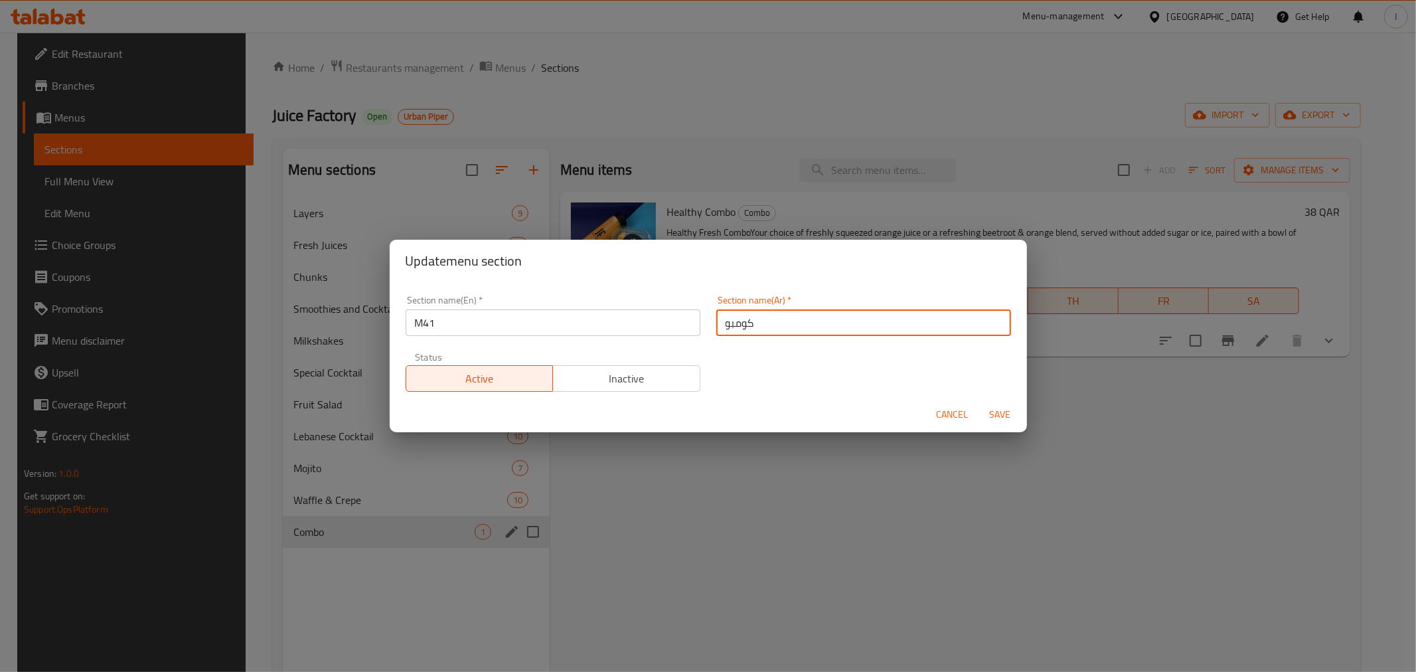
click at [760, 323] on input "كومبو" at bounding box center [863, 322] width 295 height 27
paste input "جبة لشخص واحد"
type input "وجبة لشخص واحد"
click at [997, 413] on span "Save" at bounding box center [1000, 414] width 32 height 17
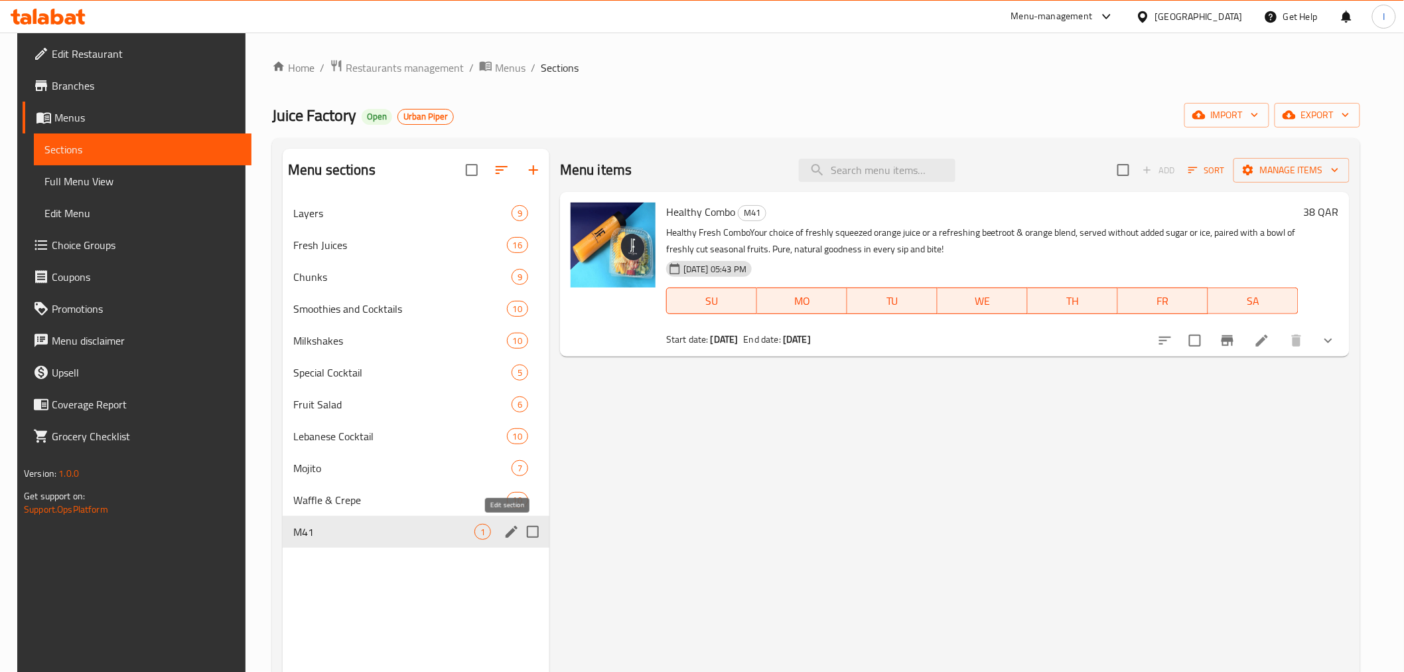
click at [506, 527] on icon "edit" at bounding box center [512, 532] width 16 height 16
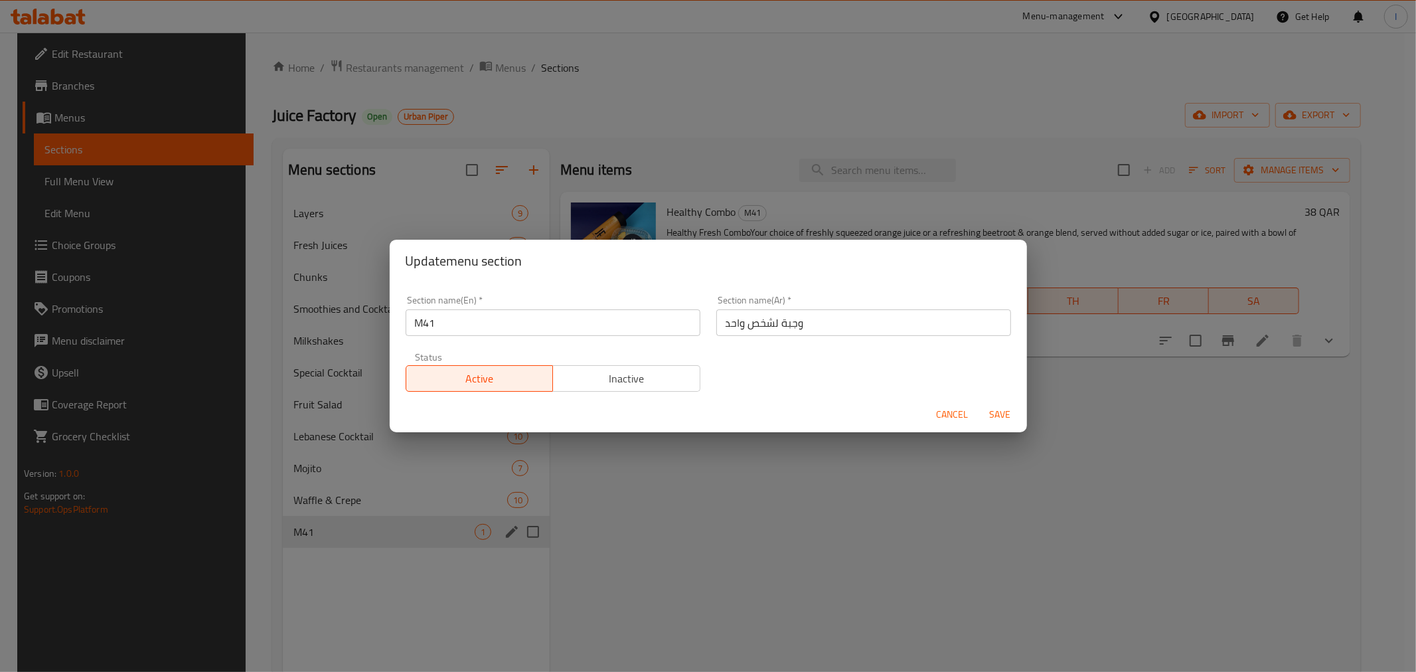
click at [672, 506] on div "Update menu section Section name(En)   * M41 Section name(En) * Section name(Ar…" at bounding box center [708, 336] width 1416 height 672
click at [944, 406] on span "Cancel" at bounding box center [952, 414] width 32 height 17
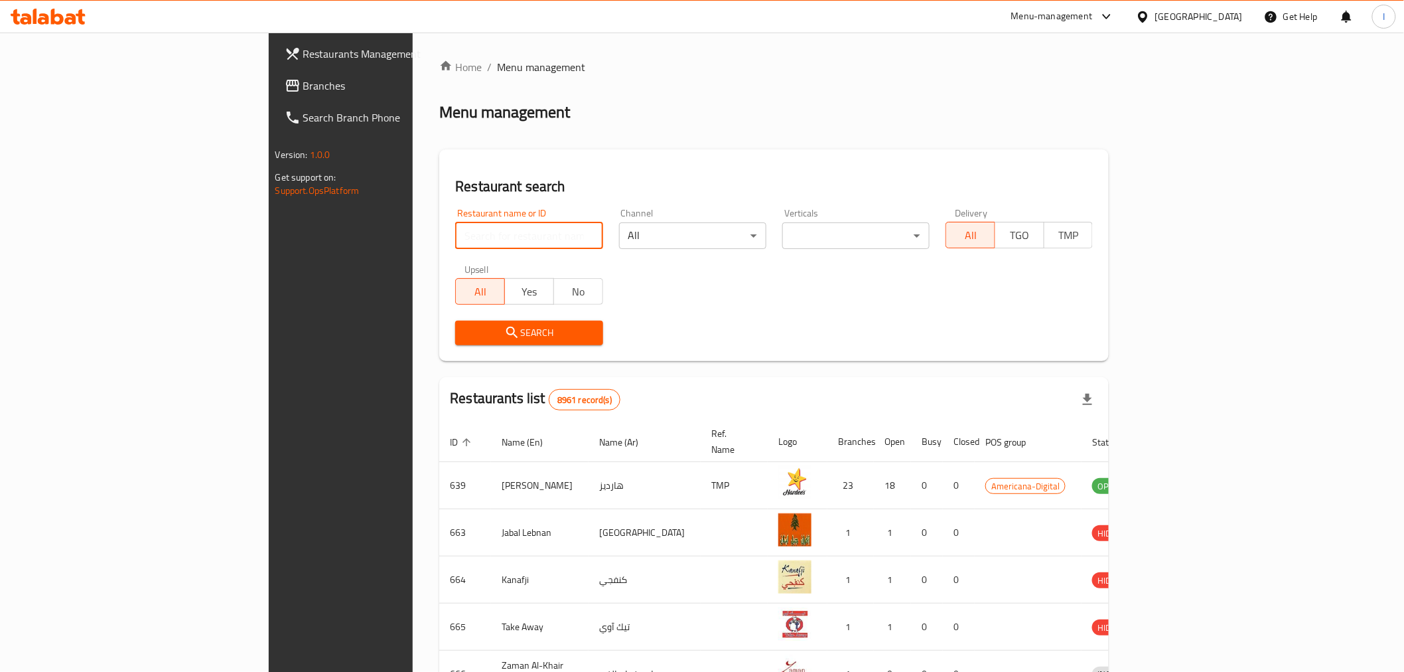
drag, startPoint x: 0, startPoint y: 0, endPoint x: 406, endPoint y: 232, distance: 467.9
click at [455, 232] on input "search" at bounding box center [528, 235] width 147 height 27
paste input "desi dhaba"
type input "desi dhaba"
click at [481, 335] on span "Search" at bounding box center [529, 333] width 126 height 17
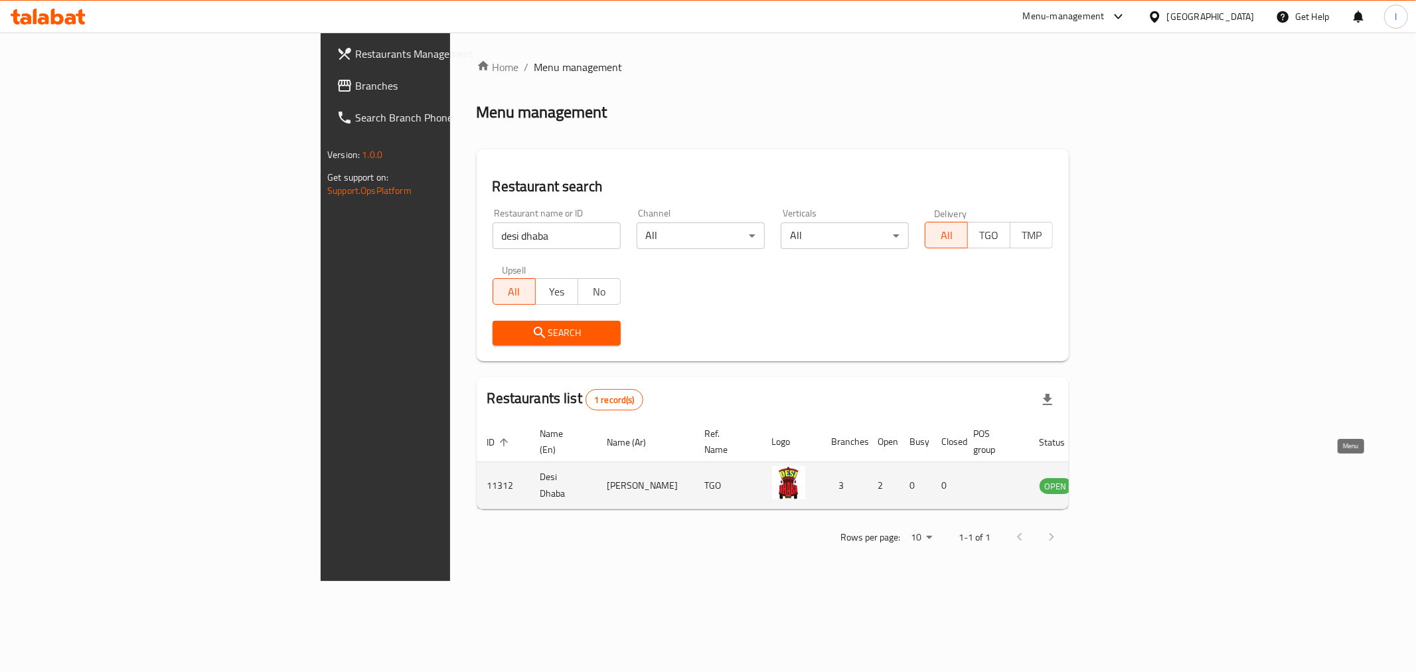
click at [1125, 477] on icon "enhanced table" at bounding box center [1117, 485] width 16 height 16
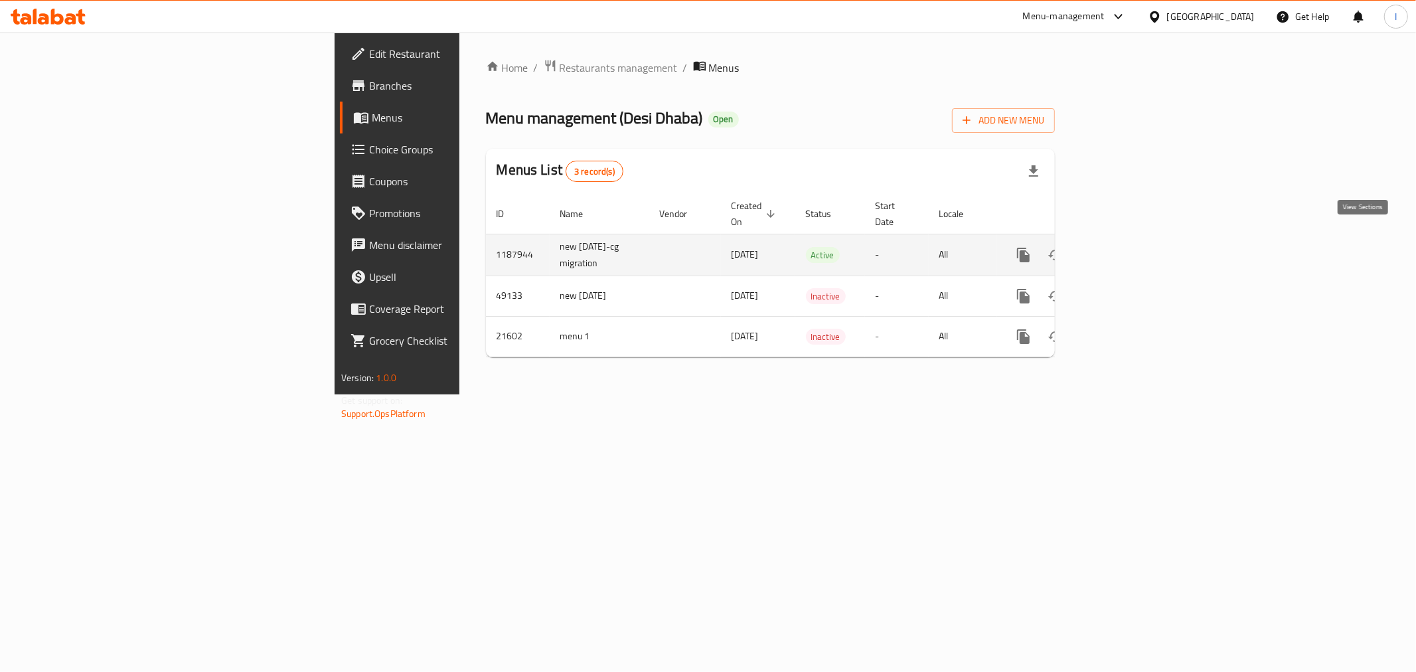
click at [1127, 247] on icon "enhanced table" at bounding box center [1119, 255] width 16 height 16
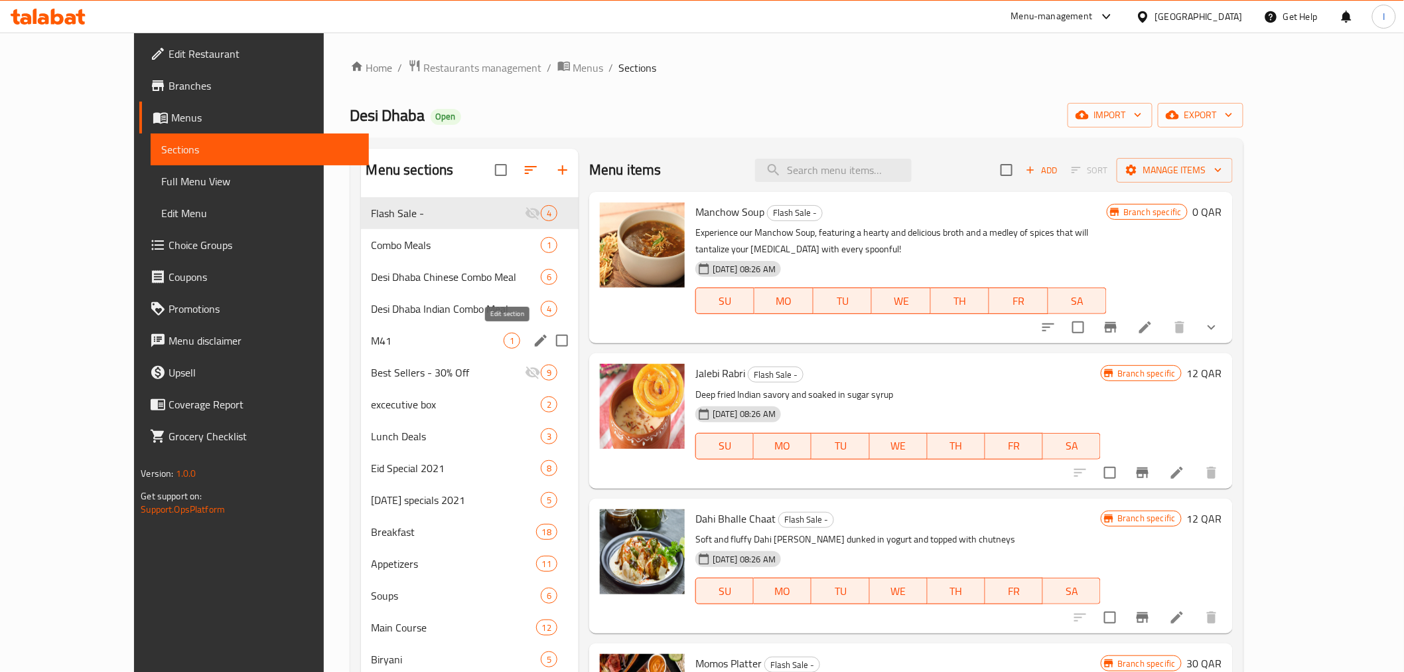
click at [533, 341] on icon "edit" at bounding box center [541, 340] width 16 height 16
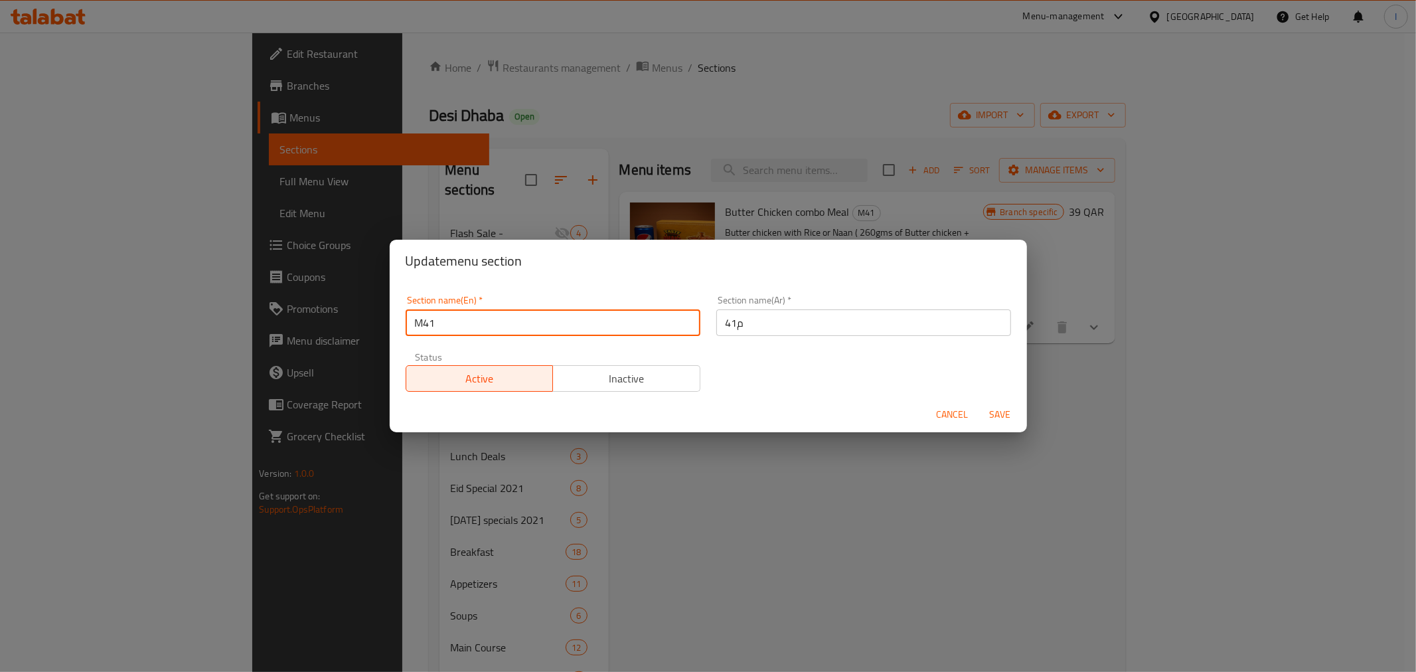
click at [484, 325] on input "M41" at bounding box center [552, 322] width 295 height 27
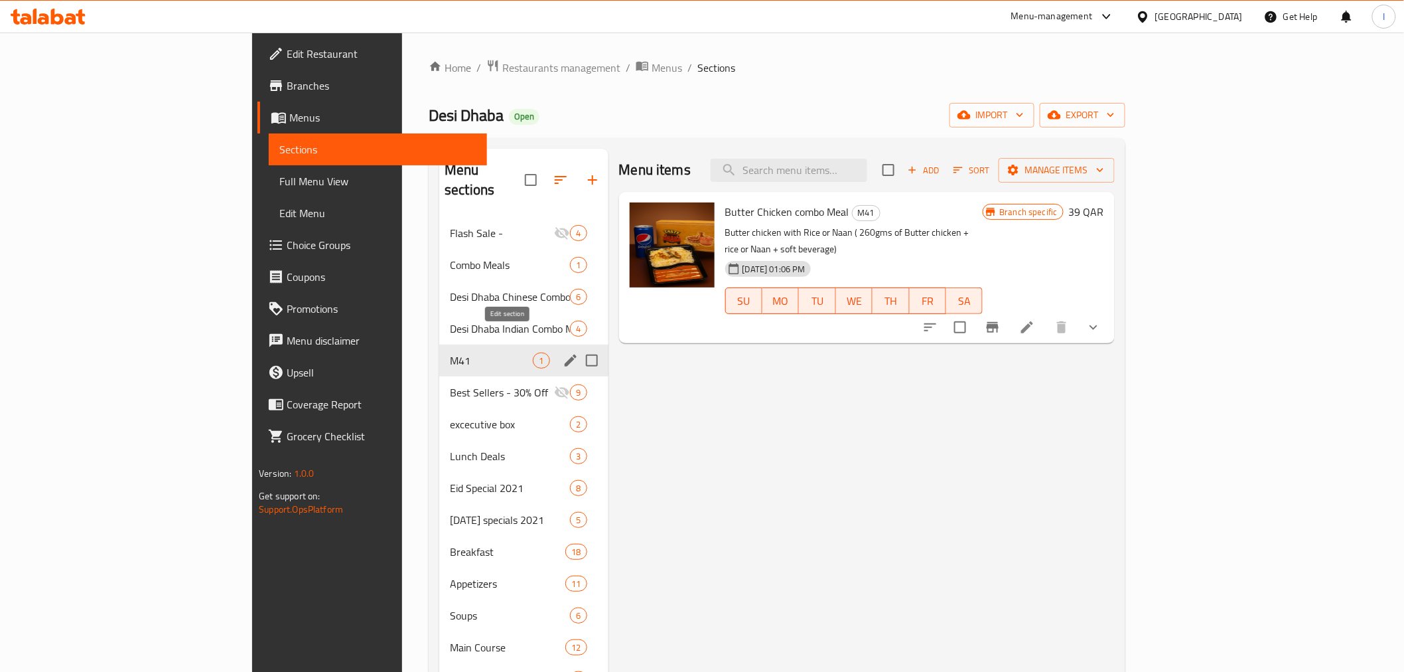
click at [563, 352] on icon "edit" at bounding box center [571, 360] width 16 height 16
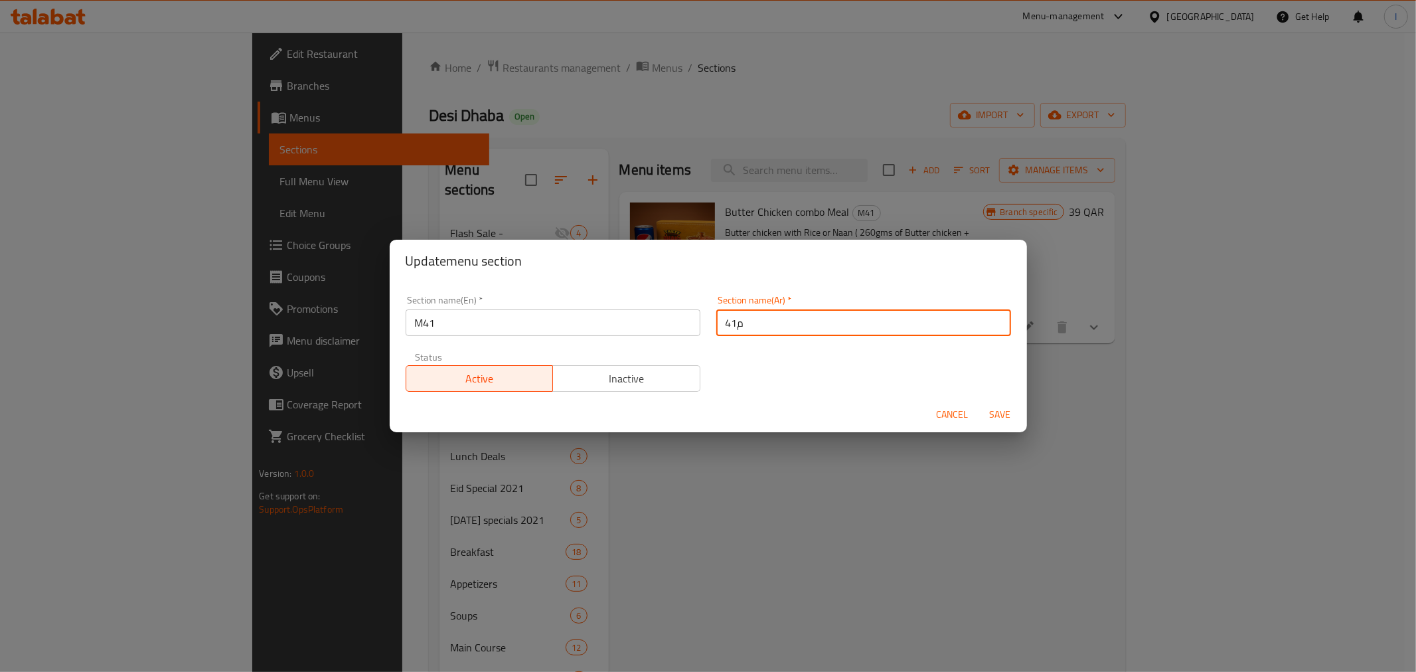
click at [746, 320] on input "م41" at bounding box center [863, 322] width 295 height 27
click at [855, 84] on div "Update menu section Section name(En)   * M41 Section name(En) * Section name(Ar…" at bounding box center [708, 336] width 1416 height 672
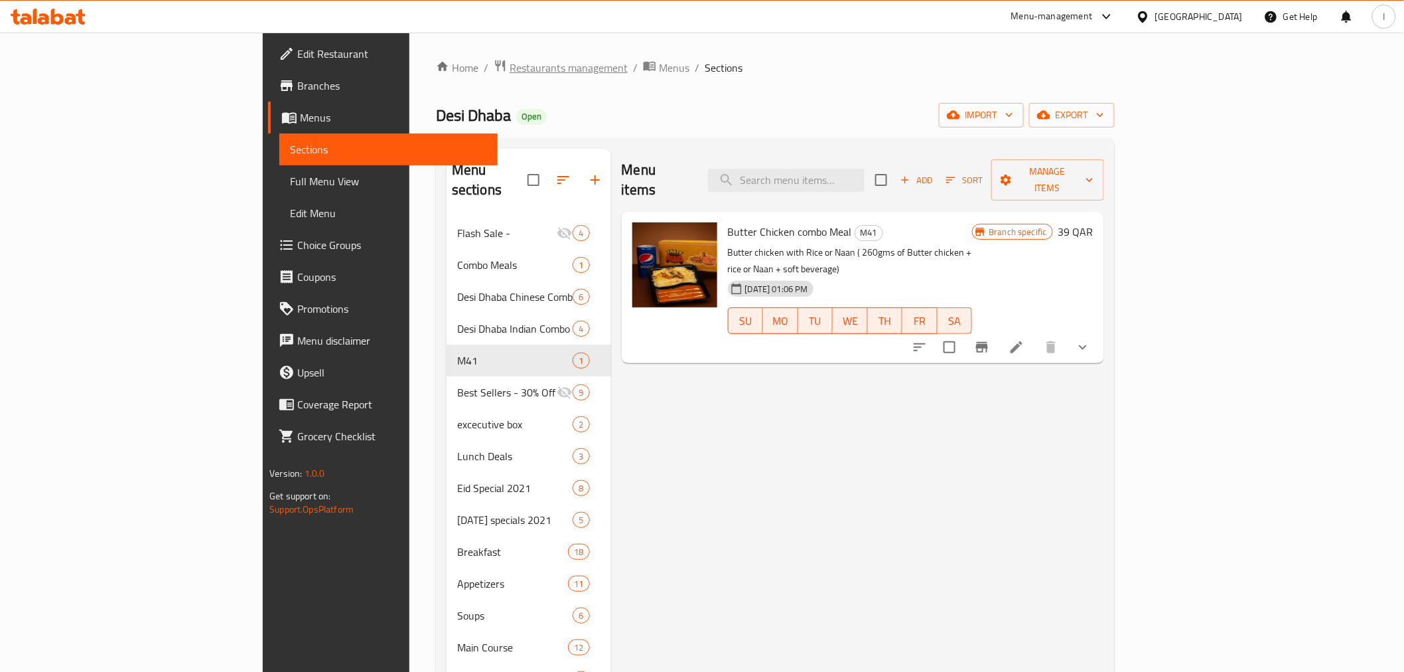
click at [510, 69] on span "Restaurants management" at bounding box center [569, 68] width 118 height 16
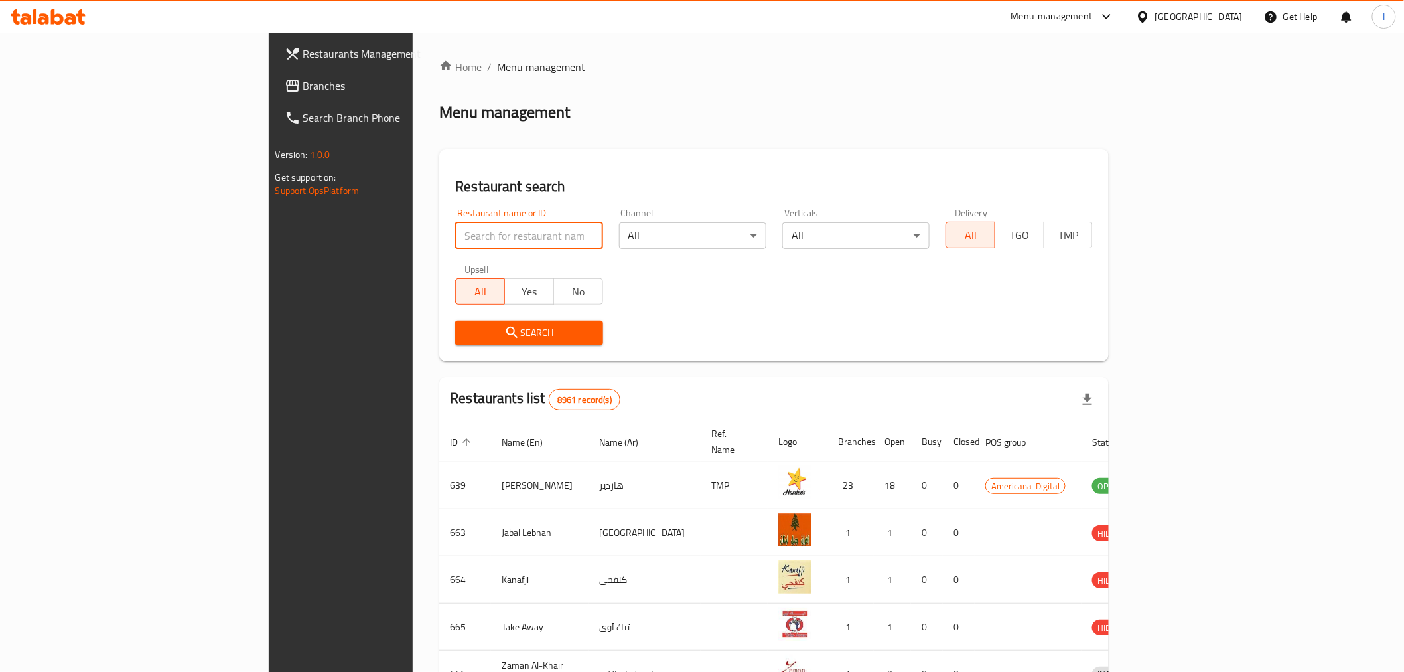
click at [455, 234] on input "search" at bounding box center [528, 235] width 147 height 27
paste input "Popeye"
type input "Popeye"
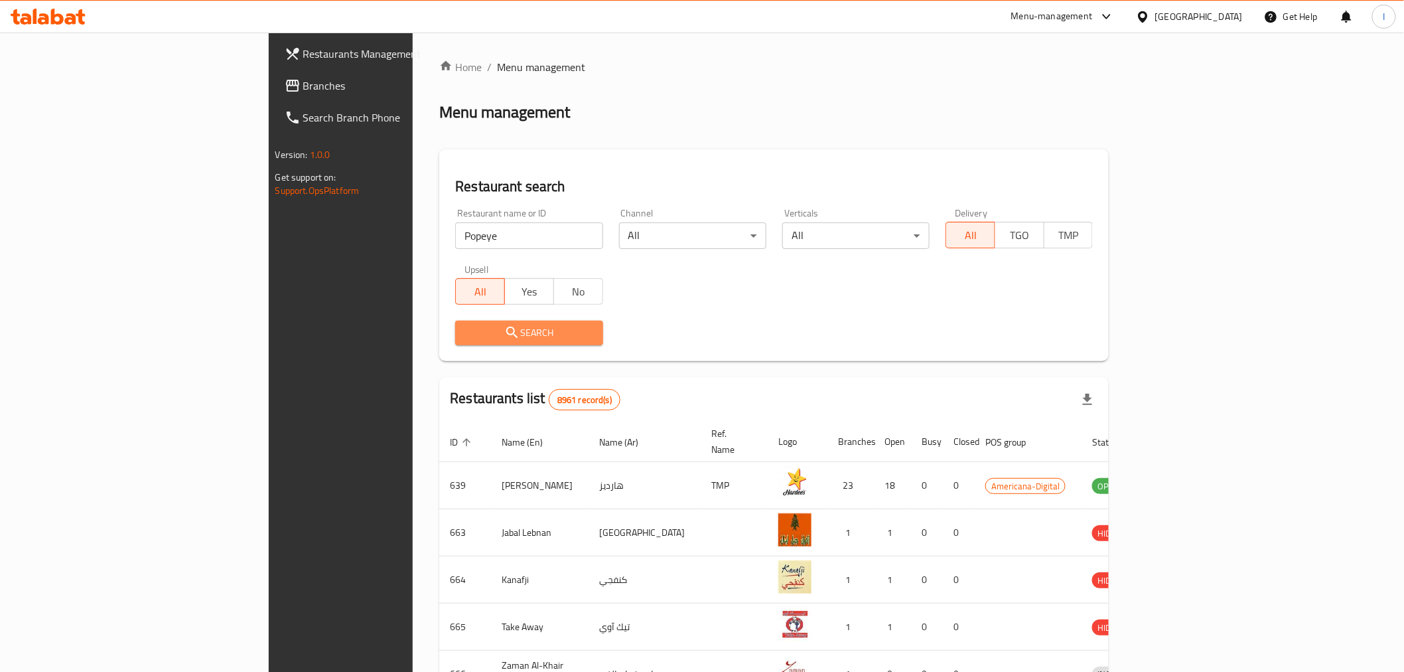
click at [469, 336] on span "Search" at bounding box center [529, 333] width 126 height 17
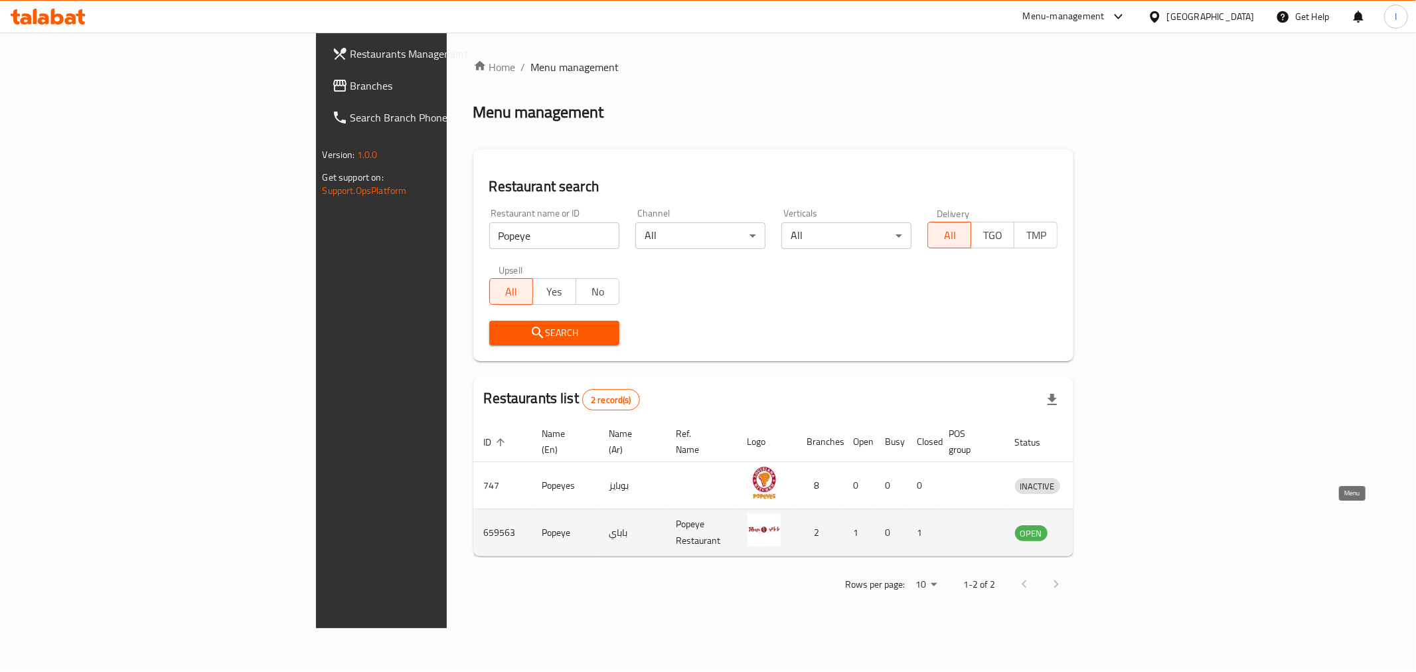
click at [1102, 528] on icon "enhanced table" at bounding box center [1094, 533] width 15 height 11
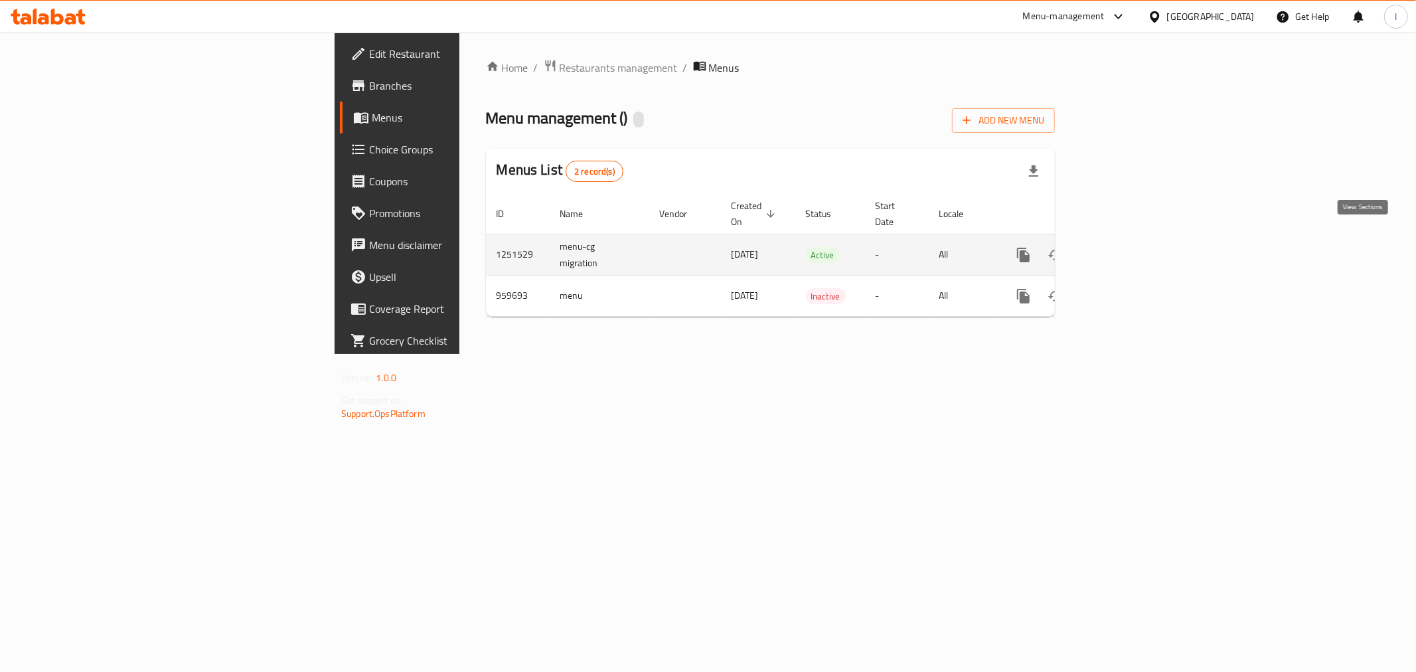
click at [1127, 247] on icon "enhanced table" at bounding box center [1119, 255] width 16 height 16
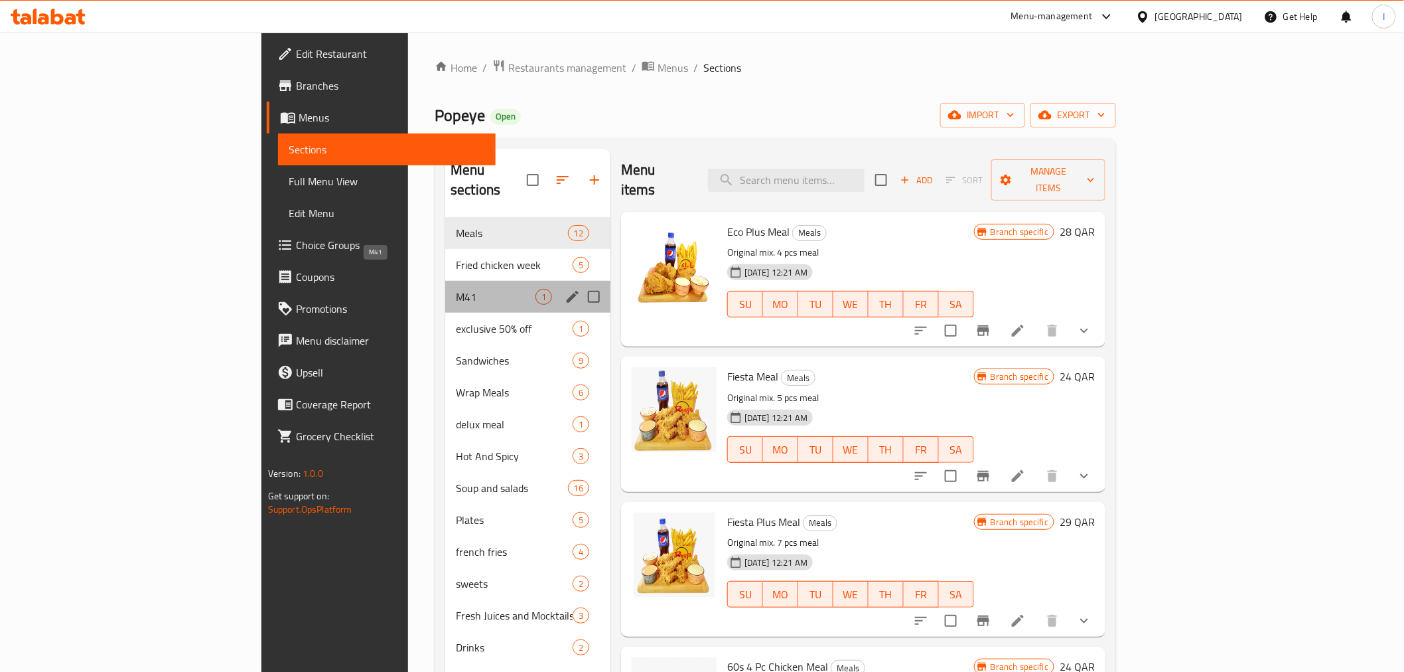
click at [456, 289] on span "M41" at bounding box center [496, 297] width 80 height 16
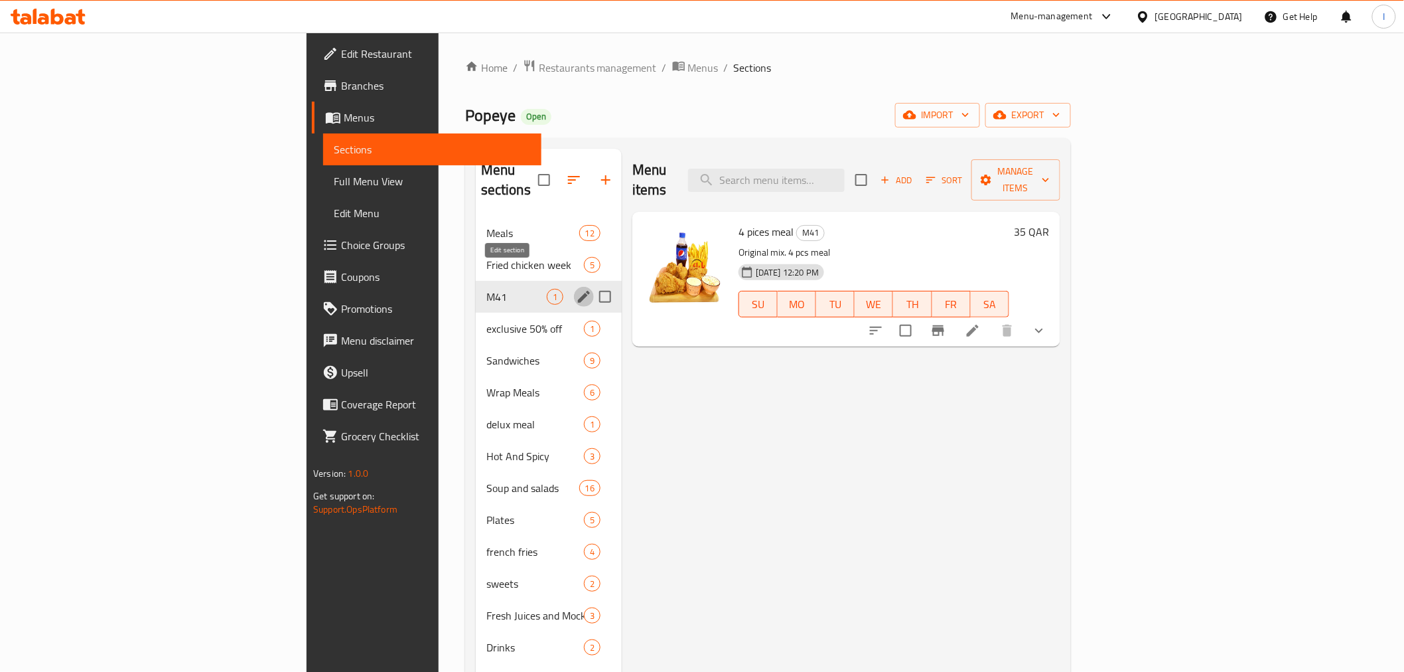
click at [576, 289] on icon "edit" at bounding box center [584, 297] width 16 height 16
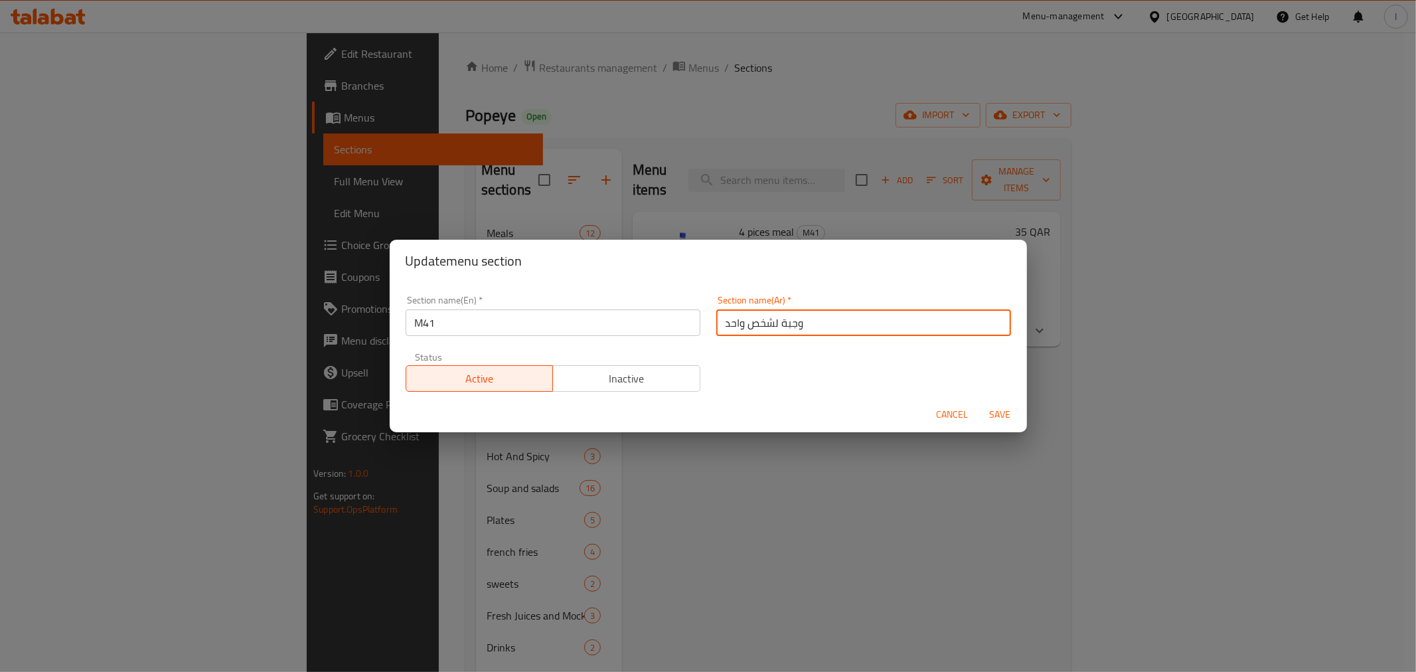
drag, startPoint x: 807, startPoint y: 323, endPoint x: 711, endPoint y: 319, distance: 95.6
click at [716, 321] on input "وجبة لشخص واحد" at bounding box center [863, 322] width 295 height 27
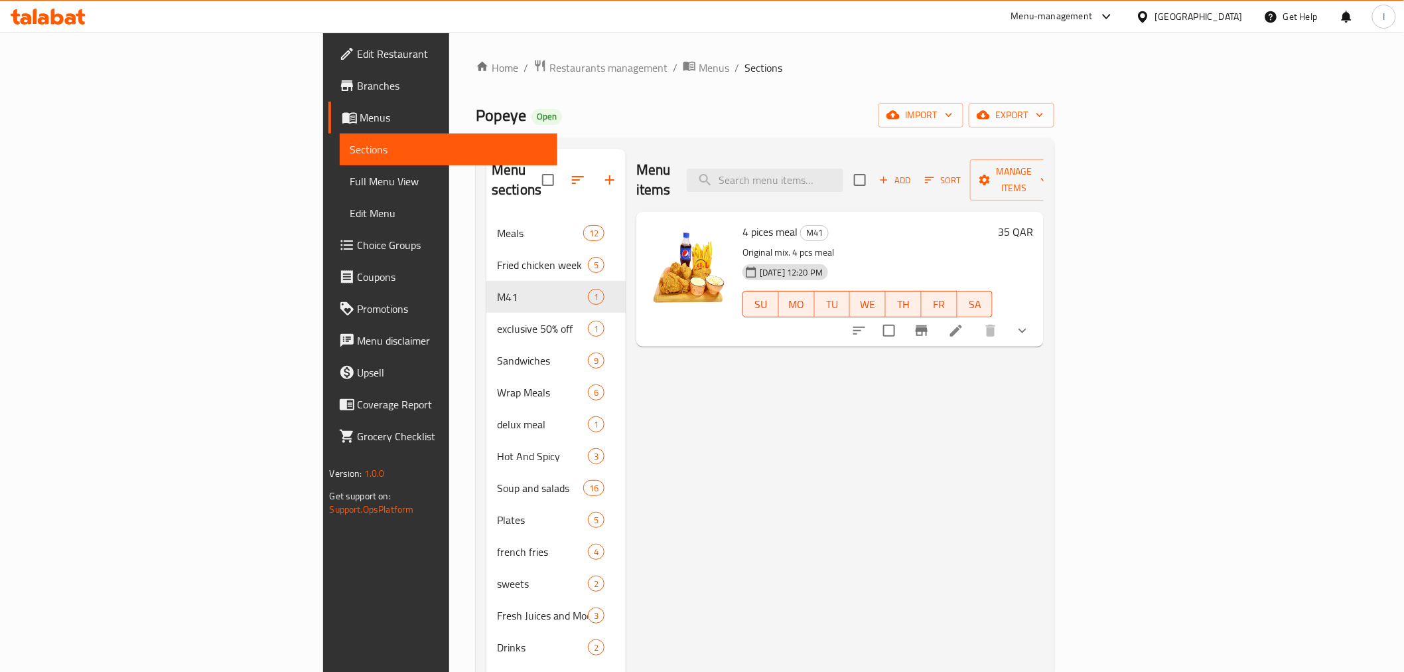
click at [62, 16] on icon at bounding box center [57, 17] width 13 height 16
